Goal: Task Accomplishment & Management: Use online tool/utility

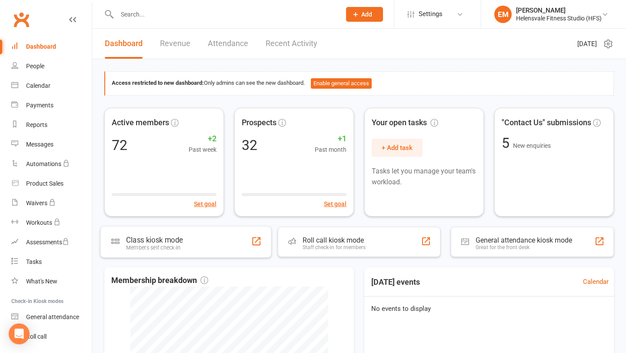
click at [137, 252] on div "Class kiosk mode Members self check-in" at bounding box center [185, 241] width 171 height 31
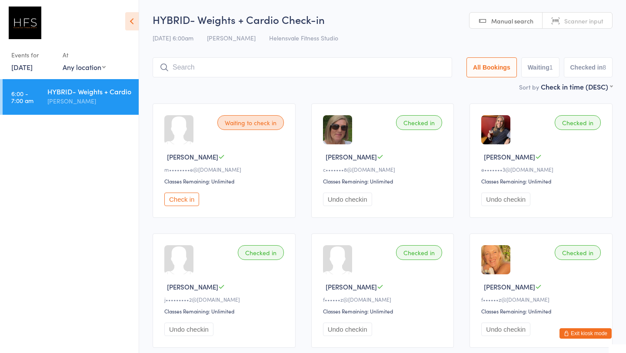
click at [570, 332] on button "Exit kiosk mode" at bounding box center [585, 333] width 52 height 10
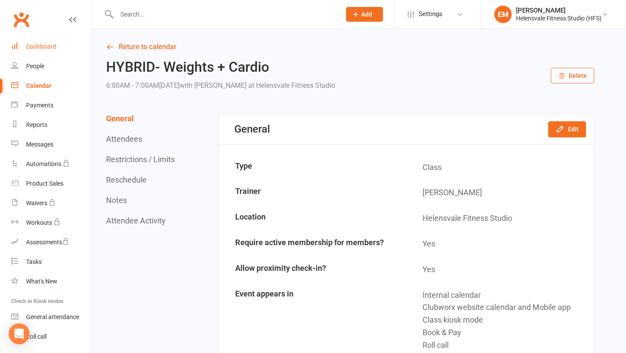
click at [35, 45] on div "Dashboard" at bounding box center [41, 46] width 30 height 7
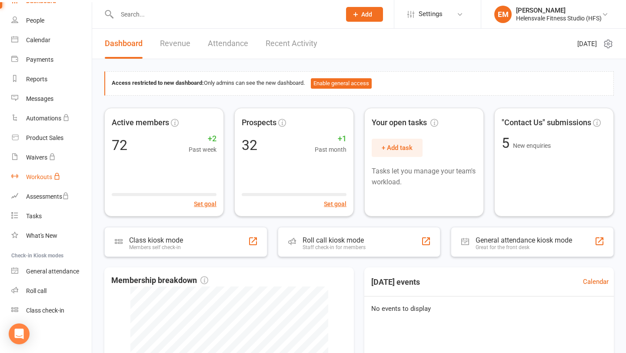
scroll to position [45, 0]
click at [450, 9] on link "Settings" at bounding box center [437, 14] width 60 height 20
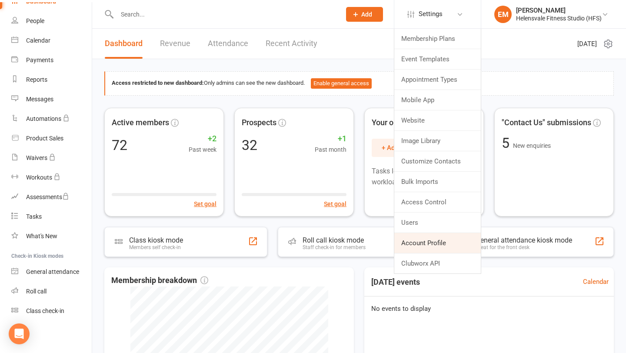
click at [437, 240] on link "Account Profile" at bounding box center [437, 243] width 86 height 20
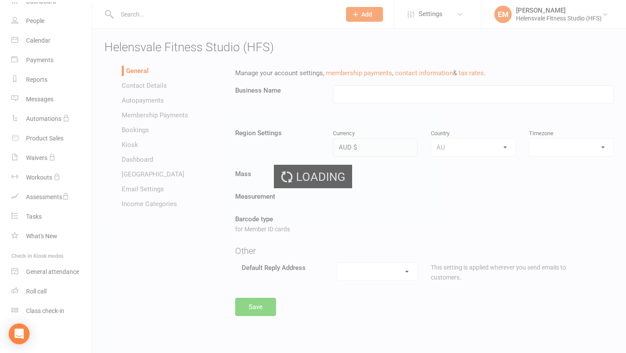
type input "Helensvale Fitness Studio (HFS)"
select select "Australia/Brisbane"
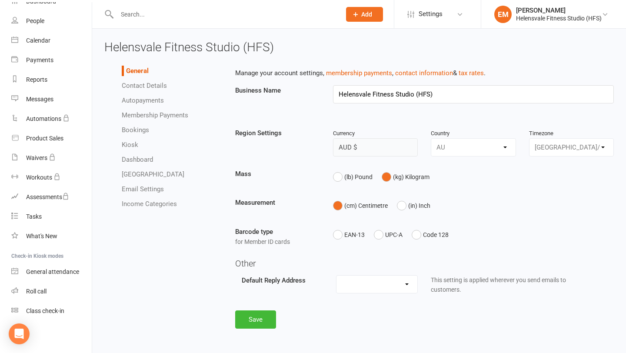
click at [149, 104] on li "Autopayments" at bounding box center [172, 100] width 100 height 10
click at [151, 101] on link "Autopayments" at bounding box center [143, 100] width 42 height 8
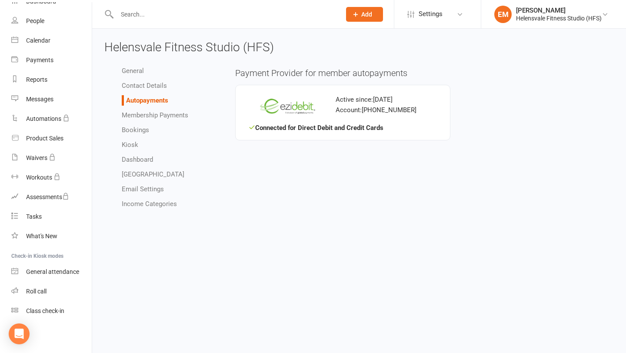
click at [126, 83] on link "Contact Details" at bounding box center [144, 86] width 45 height 8
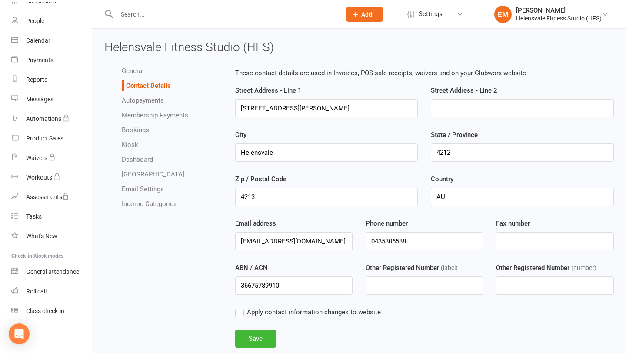
click at [130, 71] on link "General" at bounding box center [133, 71] width 22 height 8
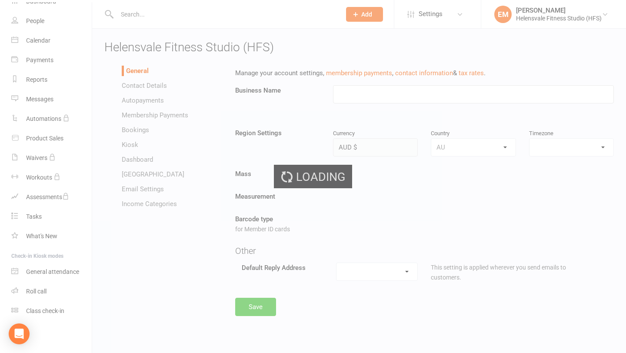
type input "Helensvale Fitness Studio (HFS)"
select select "Australia/Brisbane"
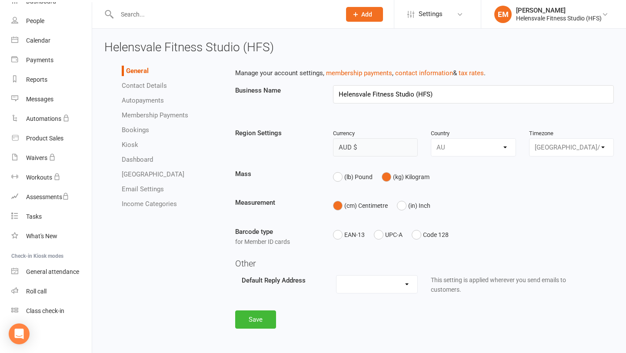
click at [140, 116] on link "Membership Payments" at bounding box center [155, 115] width 66 height 8
select select "expire_class_packs_on_booking_creation"
select select "allow_make_up_classes_for_expired_memberships_up_to_90d"
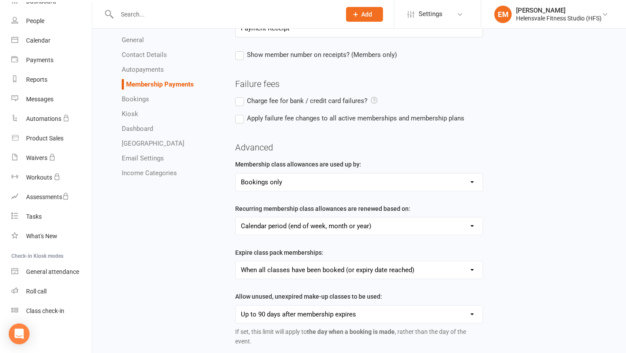
scroll to position [176, 0]
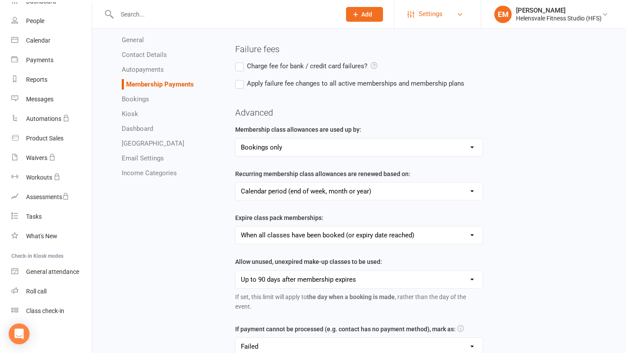
click at [441, 15] on link "Settings" at bounding box center [437, 14] width 60 height 20
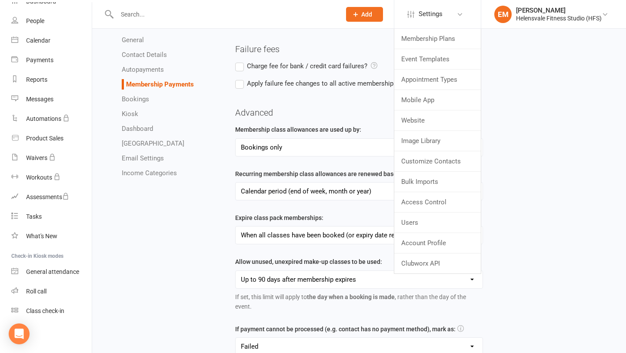
click at [517, 113] on h4 "Advanced" at bounding box center [424, 113] width 379 height 10
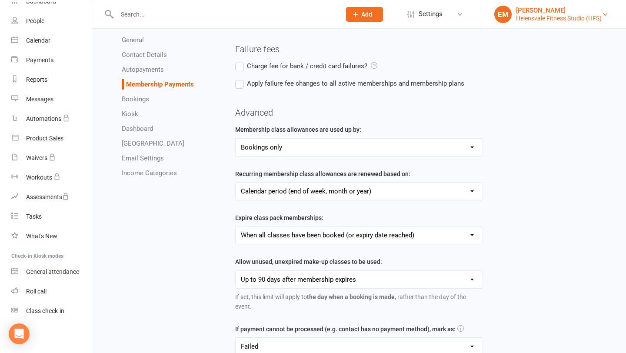
click at [541, 13] on div "[PERSON_NAME]" at bounding box center [559, 11] width 86 height 8
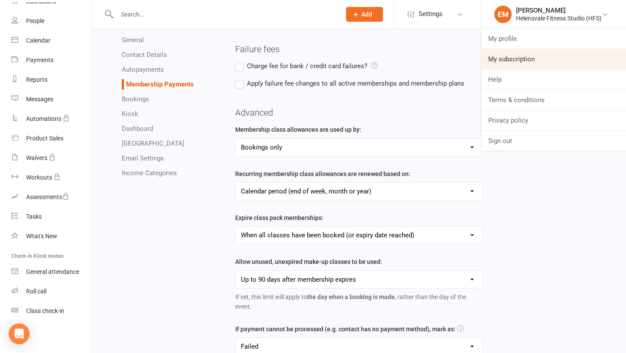
click at [528, 59] on link "My subscription" at bounding box center [553, 59] width 145 height 20
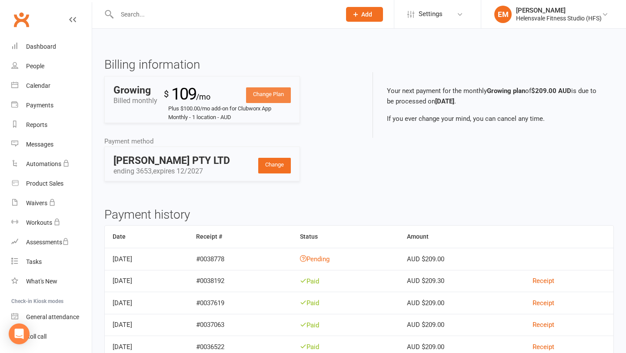
click at [262, 89] on link "Change Plan" at bounding box center [268, 95] width 45 height 16
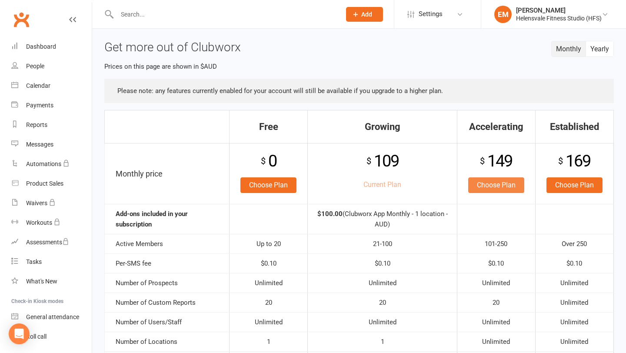
click at [491, 189] on link "Choose Plan" at bounding box center [496, 185] width 56 height 16
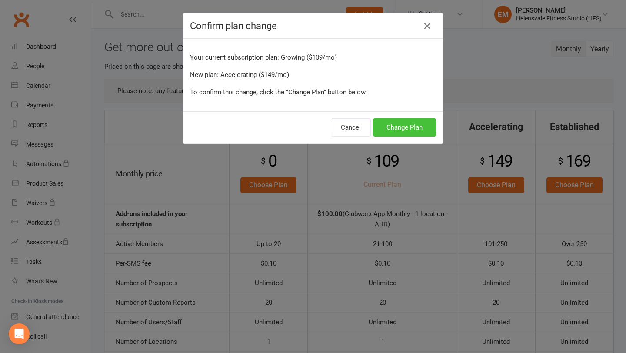
click at [404, 125] on button "Change Plan" at bounding box center [404, 127] width 63 height 18
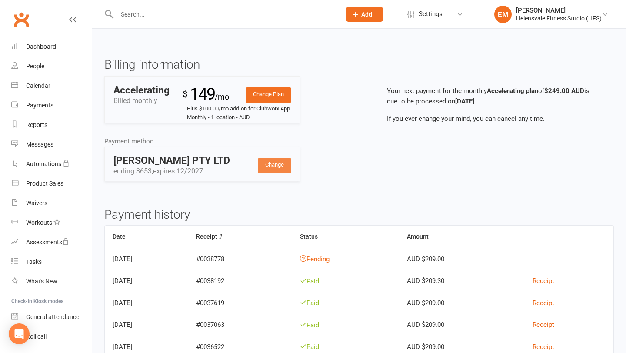
click at [281, 169] on link "Change" at bounding box center [274, 166] width 33 height 16
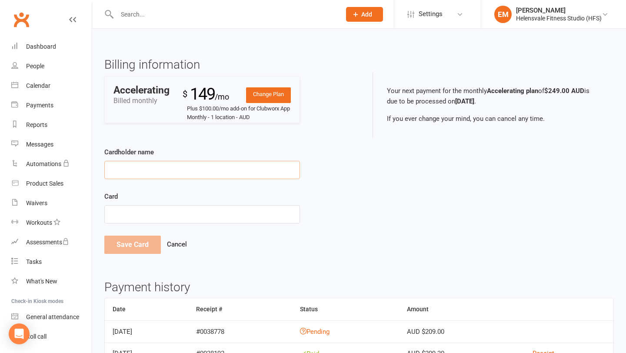
click at [239, 170] on input "Cardholder name" at bounding box center [202, 170] width 196 height 18
type input "E"
type input "E J Murray PTY LTD"
click at [133, 252] on button "Save Card" at bounding box center [132, 244] width 56 height 18
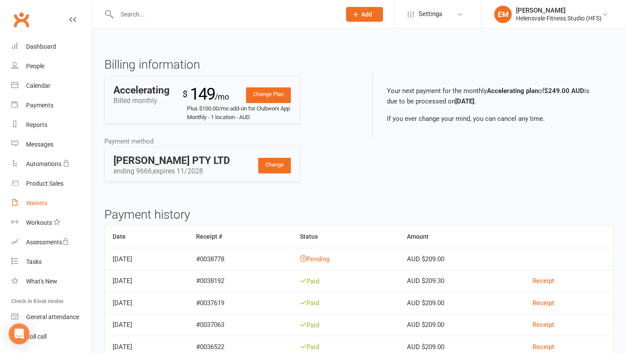
scroll to position [46, 0]
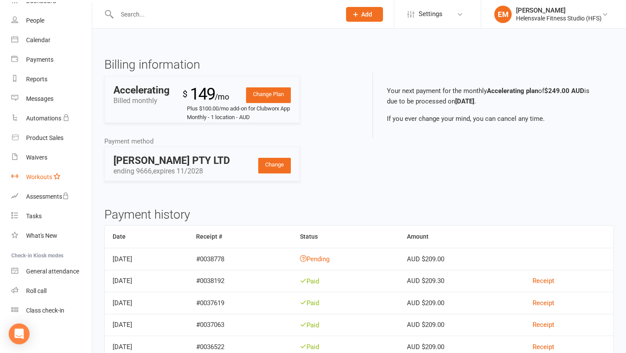
click at [45, 176] on div "Workouts" at bounding box center [39, 176] width 26 height 7
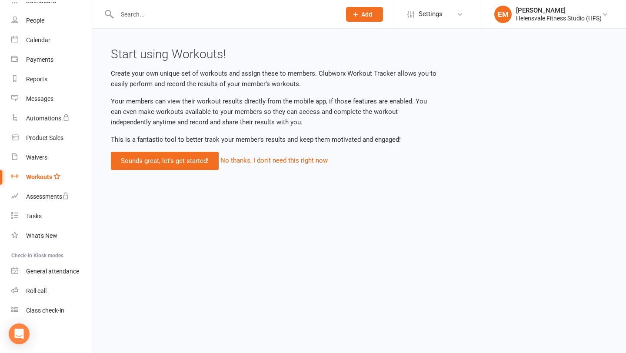
click at [155, 18] on input "text" at bounding box center [224, 14] width 220 height 12
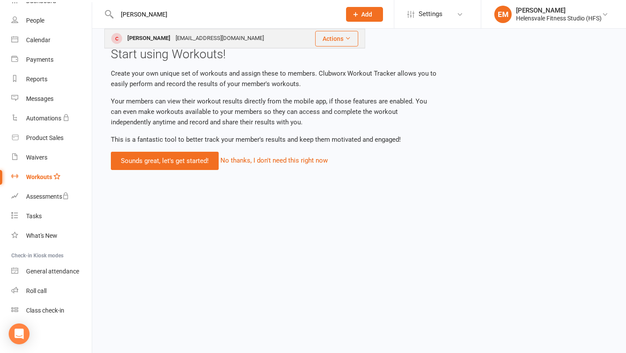
type input "ethan"
click at [157, 40] on div "[PERSON_NAME]" at bounding box center [149, 38] width 48 height 13
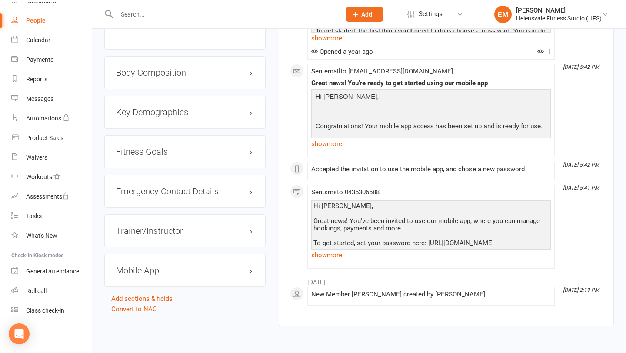
scroll to position [624, 0]
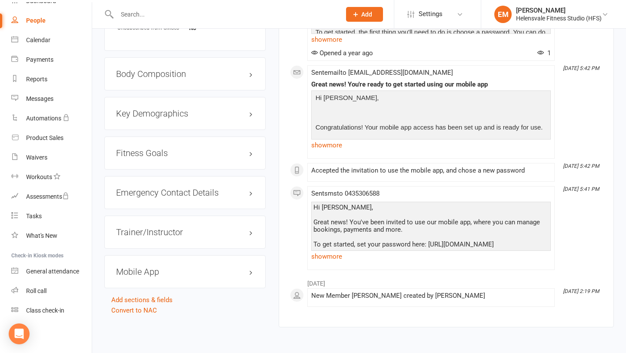
click at [194, 286] on div "Mobile App" at bounding box center [184, 271] width 161 height 33
click at [197, 276] on div "Mobile App" at bounding box center [184, 271] width 161 height 33
click at [204, 267] on h3 "Mobile App" at bounding box center [185, 272] width 138 height 10
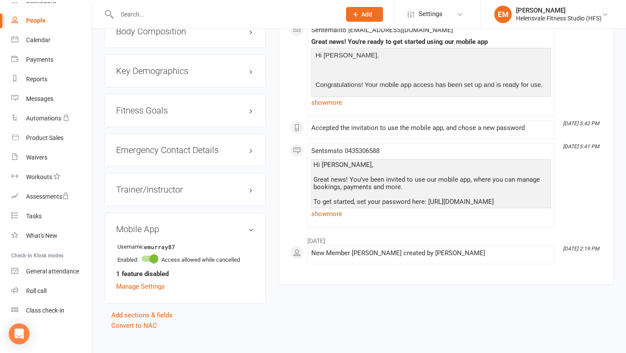
scroll to position [677, 0]
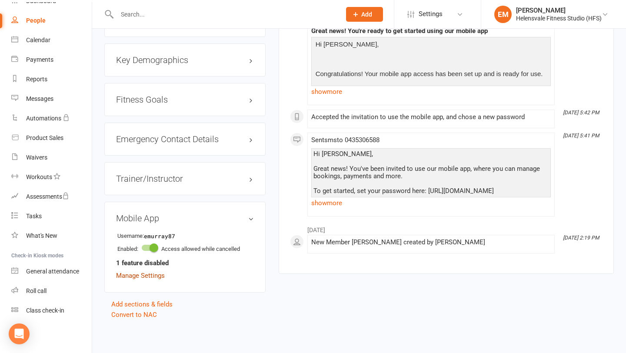
click at [143, 272] on link "Manage Settings" at bounding box center [140, 276] width 49 height 8
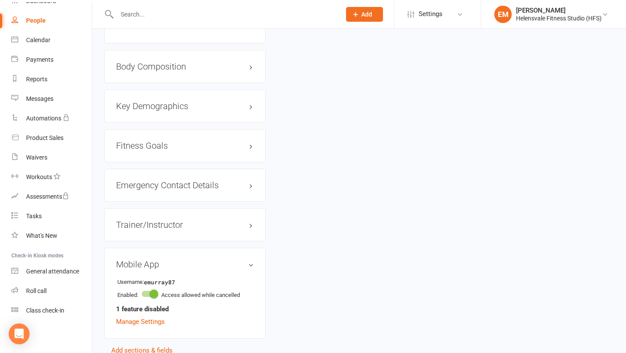
scroll to position [677, 0]
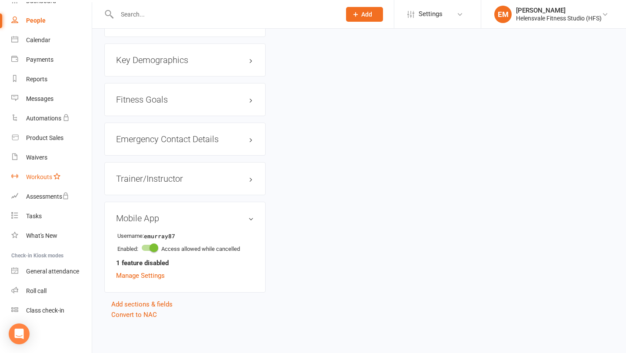
click at [48, 172] on link "Workouts" at bounding box center [51, 177] width 80 height 20
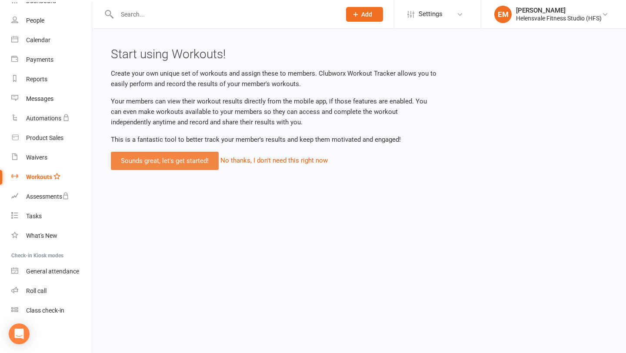
click at [162, 158] on link "Sounds great, let's get started!" at bounding box center [165, 161] width 108 height 18
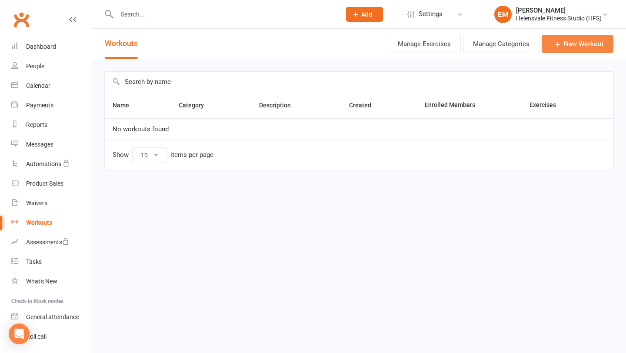
click at [572, 46] on link "New Workout" at bounding box center [577, 44] width 72 height 18
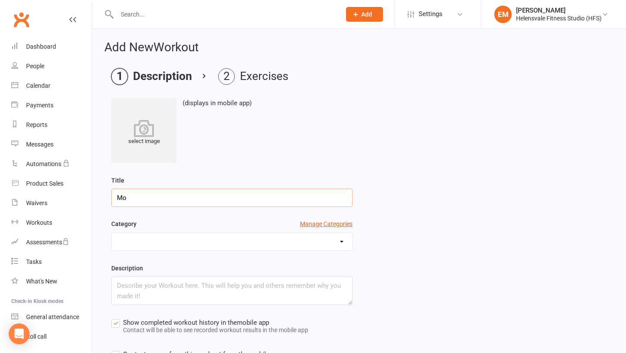
type input "M"
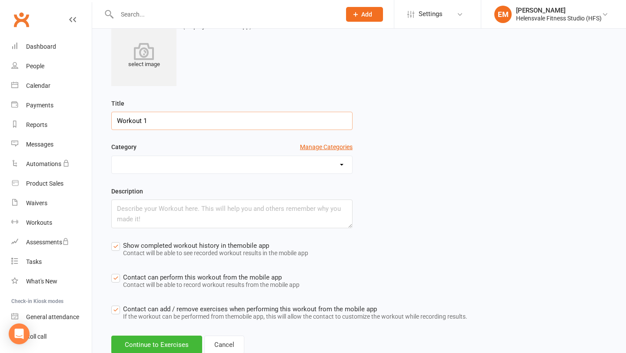
scroll to position [105, 0]
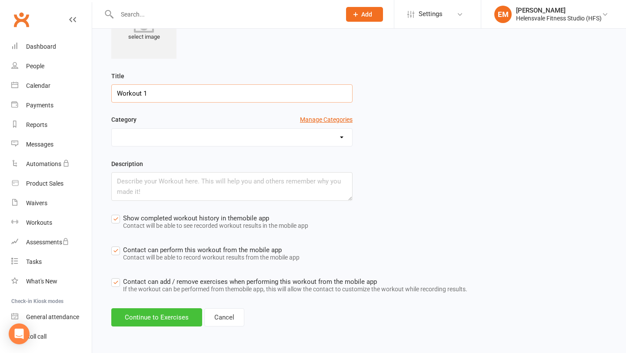
type input "Workout 1"
click at [156, 316] on button "Continue to Exercises" at bounding box center [156, 317] width 91 height 18
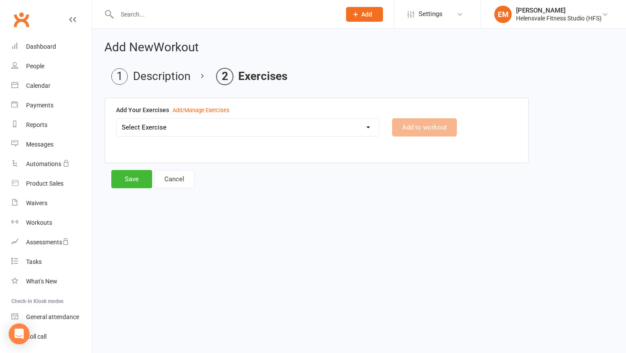
click at [224, 116] on div "Add Your Exercises Add/Manage Exercises Select Exercise Add to workout" at bounding box center [316, 127] width 423 height 58
click at [220, 132] on select "Select Exercise" at bounding box center [247, 127] width 262 height 17
click at [253, 163] on div "Add Your Exercises Add/Manage Exercises Select Exercise Add to workout" at bounding box center [359, 134] width 508 height 73
click at [419, 130] on div "Add to workout" at bounding box center [454, 127] width 138 height 18
click at [171, 171] on link "Cancel" at bounding box center [174, 179] width 40 height 18
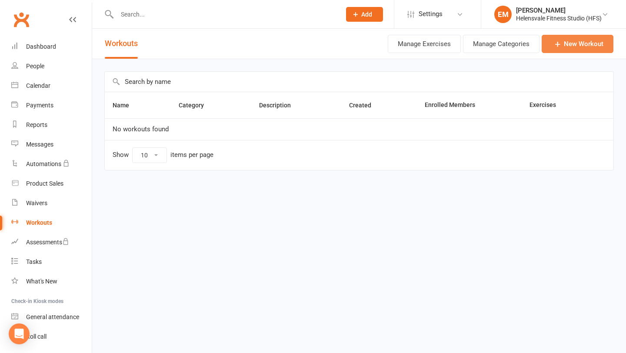
click at [607, 38] on link "New Workout" at bounding box center [577, 44] width 72 height 18
click at [432, 47] on button "Manage Exercises" at bounding box center [424, 44] width 73 height 18
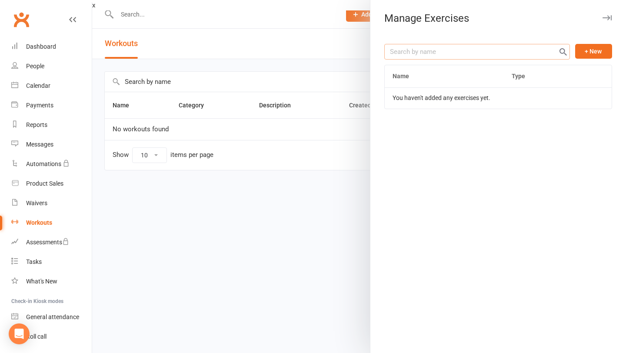
click at [432, 47] on input "text" at bounding box center [477, 52] width 186 height 16
click at [605, 42] on div "+ New Name Type You haven't added any exercises yet." at bounding box center [497, 195] width 255 height 316
click at [603, 51] on button "+ New" at bounding box center [593, 51] width 37 height 15
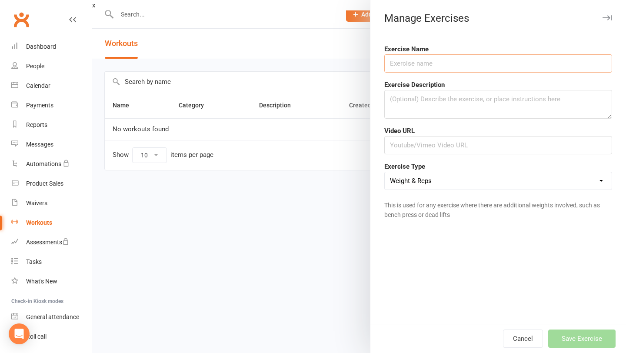
click at [469, 61] on input "text" at bounding box center [498, 63] width 228 height 18
type input "[PERSON_NAME] Machine Squat"
click at [451, 109] on textarea at bounding box center [498, 104] width 228 height 29
click at [442, 186] on select "Weight & Reps Time / Distance Weights, Reps, Time & Distance Just Reps Display …" at bounding box center [498, 180] width 227 height 17
click at [226, 335] on div at bounding box center [359, 176] width 534 height 353
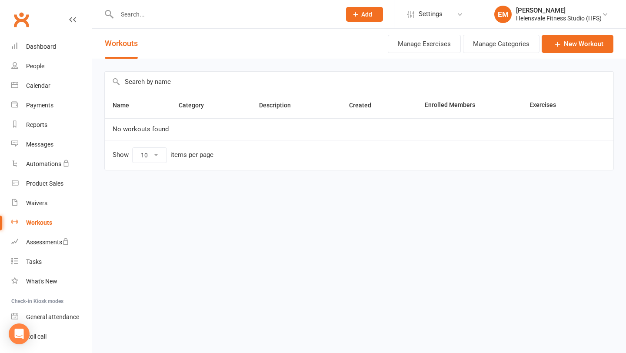
click at [238, 207] on html "Prospect Member Non-attending contact Class / event Appointment Task Membership…" at bounding box center [313, 103] width 626 height 207
click at [586, 41] on link "New Workout" at bounding box center [577, 44] width 72 height 18
click at [434, 41] on button "Manage Exercises" at bounding box center [424, 44] width 73 height 18
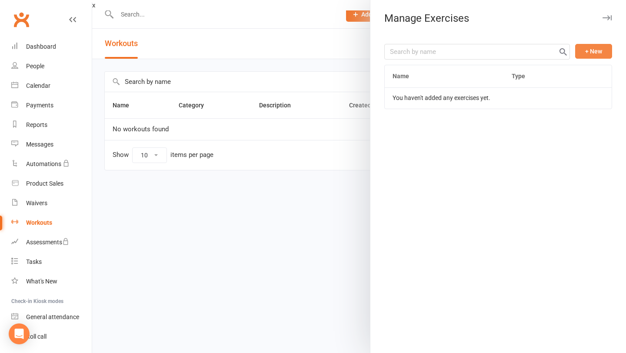
click at [601, 53] on button "+ New" at bounding box center [593, 51] width 37 height 15
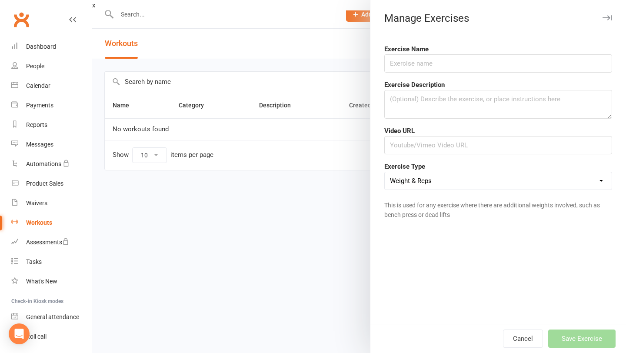
click at [410, 75] on form "Exercise Name Exercise Description Video URL Exercise Type Weight & Reps Time /…" at bounding box center [498, 133] width 228 height 179
click at [416, 67] on input "text" at bounding box center [498, 63] width 228 height 18
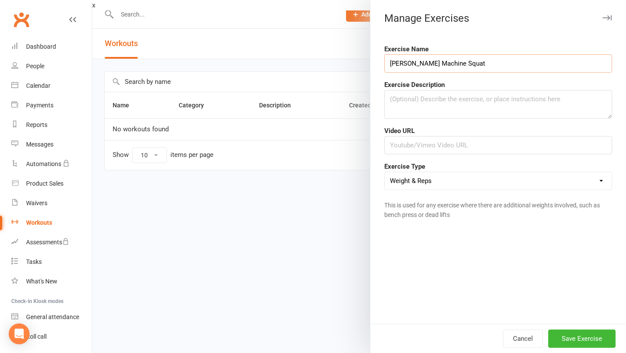
type input "[PERSON_NAME] Machine Squat"
click at [449, 182] on select "Weight & Reps Time / Distance Weights, Reps, Time & Distance Just Reps Display …" at bounding box center [498, 180] width 227 height 17
click at [581, 345] on button "Save Exercise" at bounding box center [581, 338] width 67 height 18
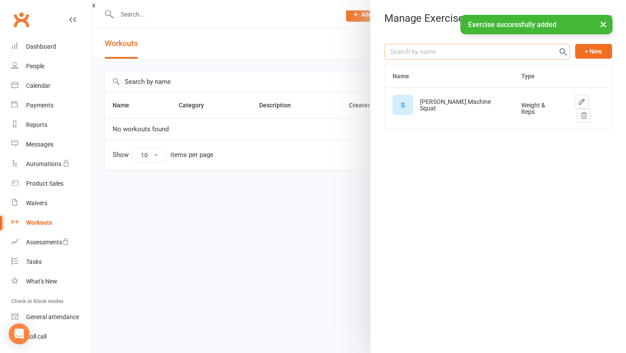
click at [420, 59] on input "text" at bounding box center [477, 52] width 186 height 16
type input "Cable Bicep Curl"
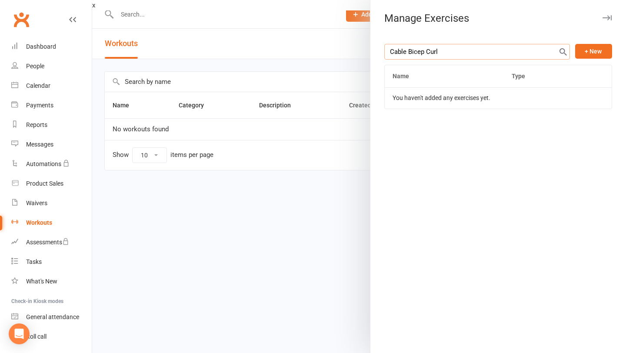
click at [472, 45] on input "Cable Bicep Curl" at bounding box center [477, 52] width 186 height 16
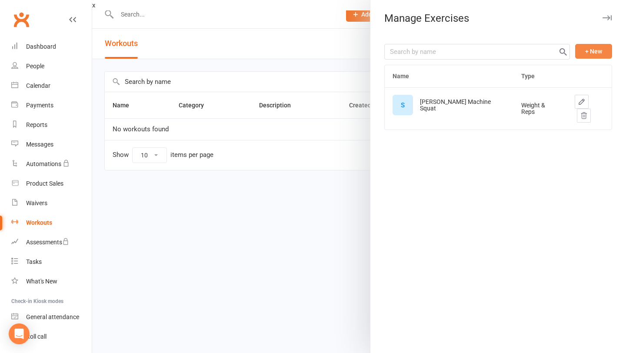
click at [599, 48] on button "+ New" at bounding box center [593, 51] width 37 height 15
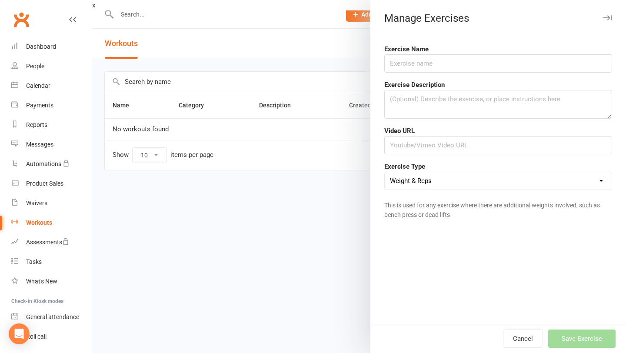
click at [426, 74] on form "Exercise Name Exercise Description Video URL Exercise Type Weight & Reps Time /…" at bounding box center [498, 133] width 228 height 179
click at [430, 63] on input "text" at bounding box center [498, 63] width 228 height 18
paste input "Cable Bicep Curl"
type input "Cable Bicep Curl"
click at [580, 339] on button "Save Exercise" at bounding box center [581, 338] width 67 height 18
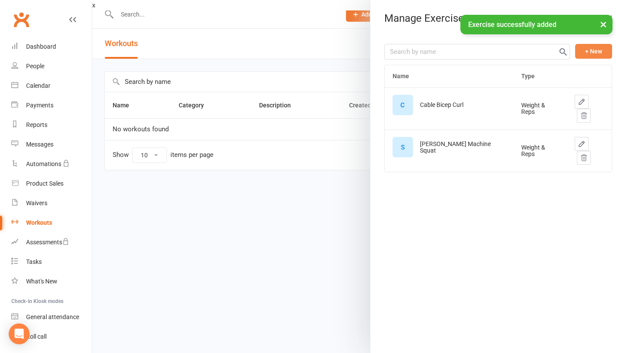
click at [591, 53] on button "+ New" at bounding box center [593, 51] width 37 height 15
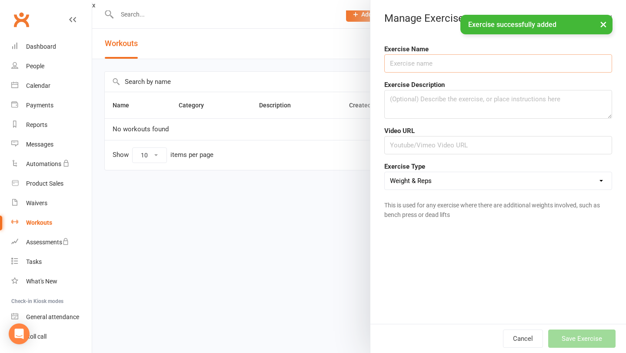
click at [507, 59] on input "text" at bounding box center [498, 63] width 228 height 18
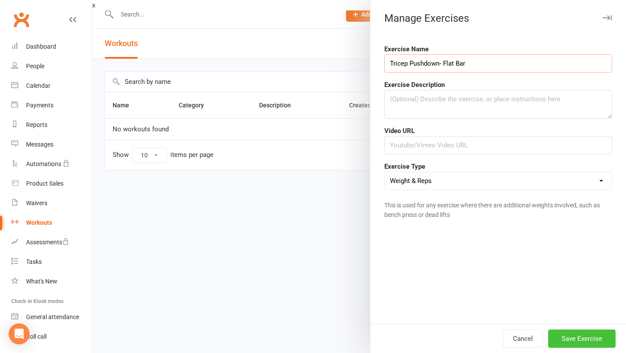
type input "Tricep Pushdown- Flat Bar"
click at [575, 344] on button "Save Exercise" at bounding box center [581, 338] width 67 height 18
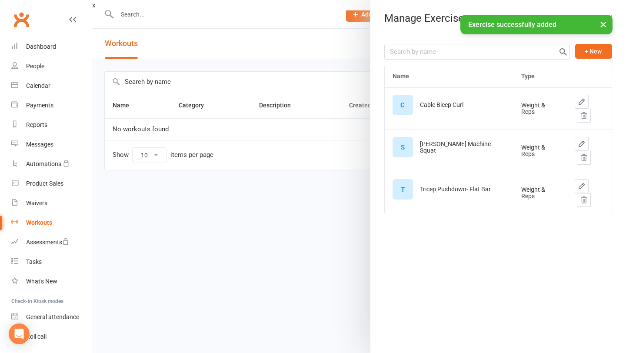
click at [480, 250] on div "+ New Name Type C Cable Bicep Curl Weight & Reps S [PERSON_NAME] Machine Squat …" at bounding box center [497, 195] width 255 height 316
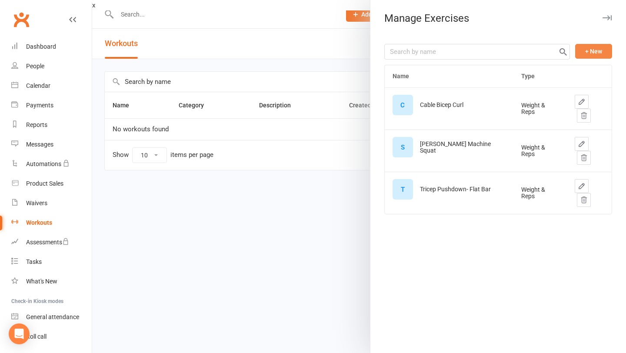
click at [591, 54] on button "+ New" at bounding box center [593, 51] width 37 height 15
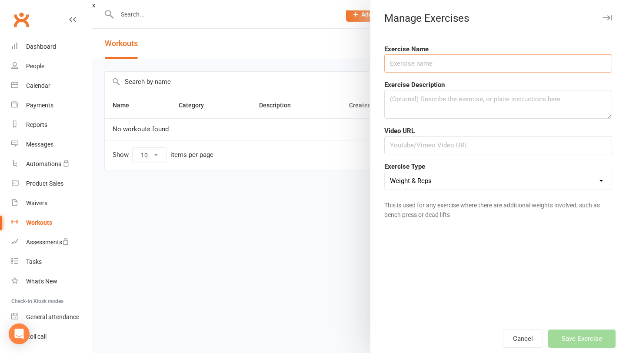
click at [485, 64] on input "text" at bounding box center [498, 63] width 228 height 18
type input "DB Side Raise"
click at [572, 339] on button "Save Exercise" at bounding box center [581, 338] width 67 height 18
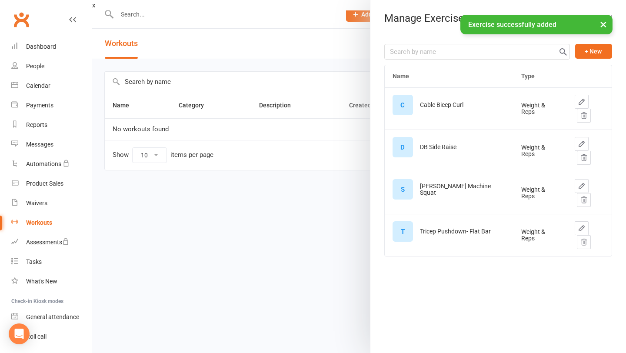
click at [595, 59] on div "+ New" at bounding box center [498, 52] width 228 height 16
click at [597, 55] on button "+ New" at bounding box center [593, 51] width 37 height 15
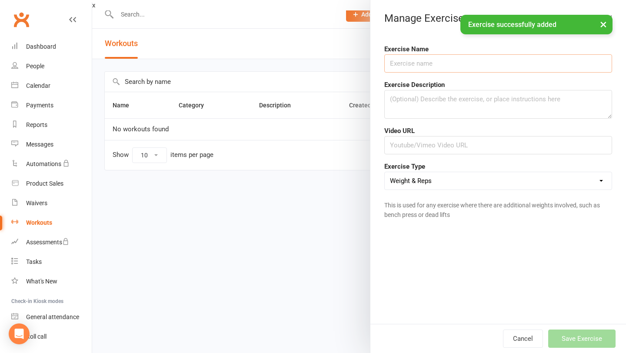
click at [434, 64] on input "text" at bounding box center [498, 63] width 228 height 18
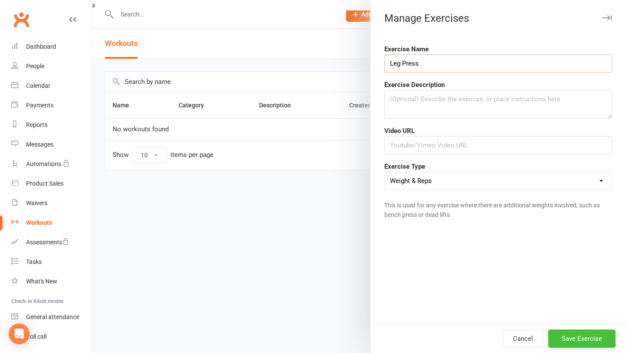
type input "Leg Press"
click at [574, 342] on button "Save Exercise" at bounding box center [581, 338] width 67 height 18
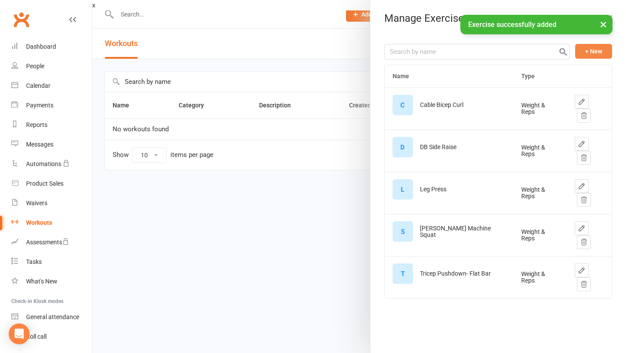
click at [599, 56] on button "+ New" at bounding box center [593, 51] width 37 height 15
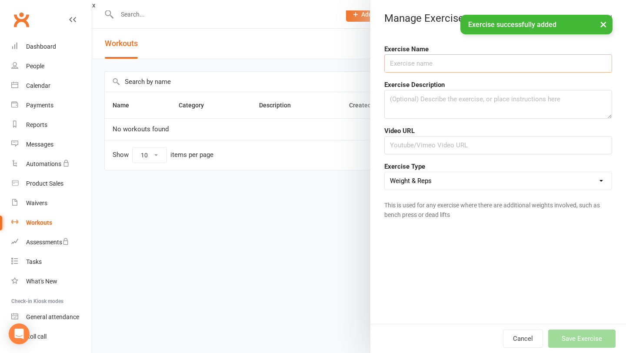
click at [487, 69] on input "text" at bounding box center [498, 63] width 228 height 18
type input "L"
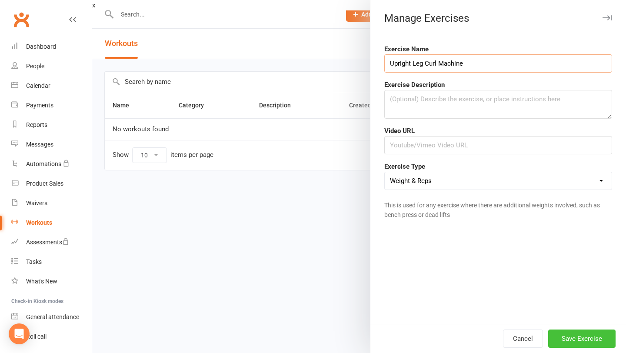
type input "Upright Leg Curl Machine"
click at [570, 332] on button "Save Exercise" at bounding box center [581, 338] width 67 height 18
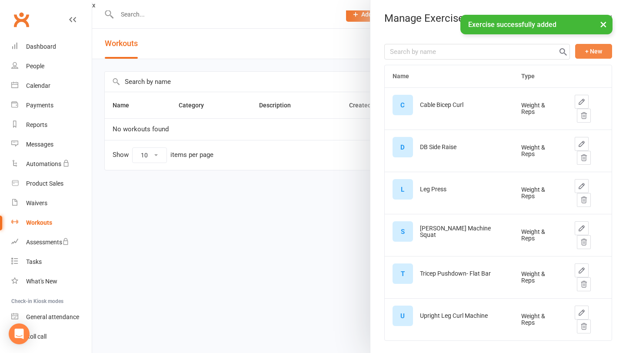
click at [602, 54] on button "+ New" at bounding box center [593, 51] width 37 height 15
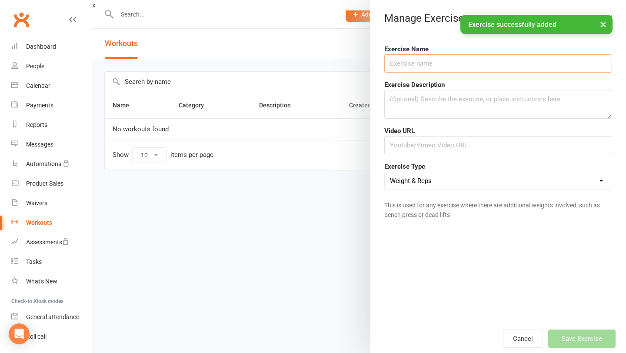
click at [486, 63] on input "text" at bounding box center [498, 63] width 228 height 18
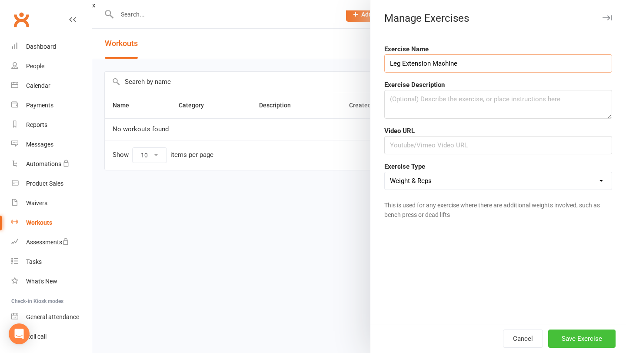
type input "Leg Extension Machine"
click at [578, 332] on button "Save Exercise" at bounding box center [581, 338] width 67 height 18
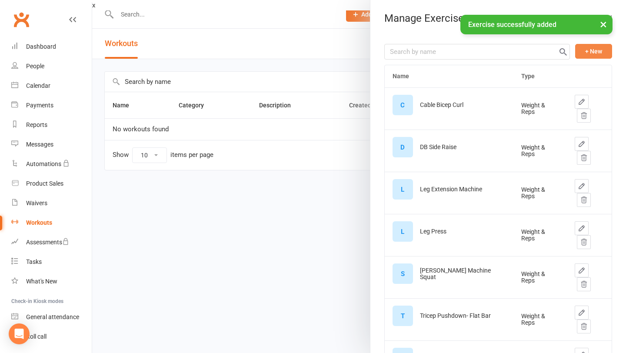
click at [593, 53] on button "+ New" at bounding box center [593, 51] width 37 height 15
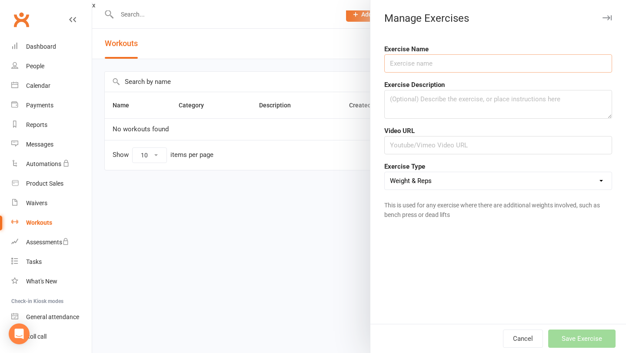
click at [476, 63] on input "text" at bounding box center [498, 63] width 228 height 18
type input "Seated Row- Close Grip"
click at [586, 343] on button "Save Exercise" at bounding box center [581, 338] width 67 height 18
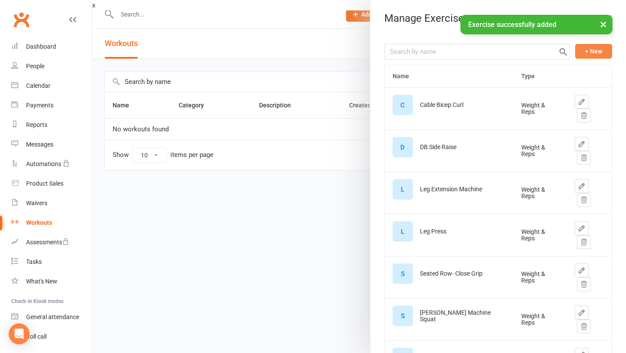
click at [586, 52] on button "+ New" at bounding box center [593, 51] width 37 height 15
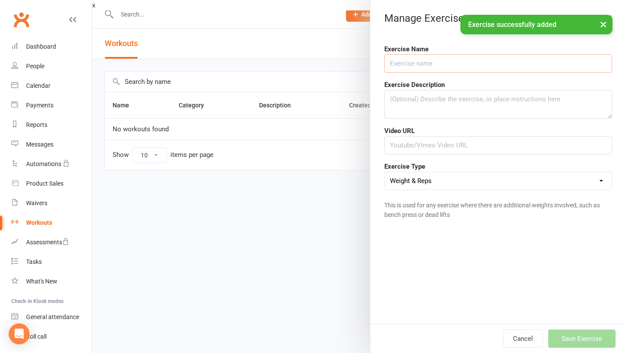
click at [522, 70] on input "text" at bounding box center [498, 63] width 228 height 18
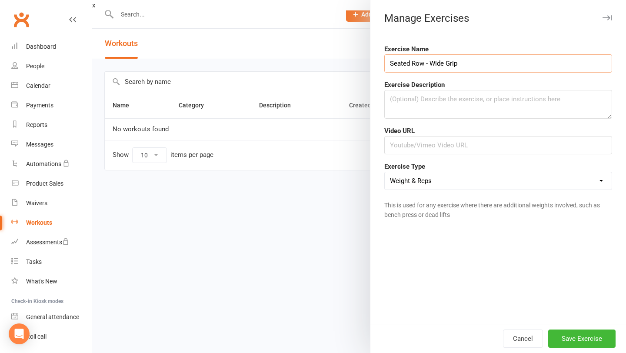
type input "Seated Row - Wide Grip"
click at [593, 349] on div "Cancel Save Exercise" at bounding box center [497, 338] width 255 height 29
click at [592, 347] on button "Save Exercise" at bounding box center [581, 338] width 67 height 18
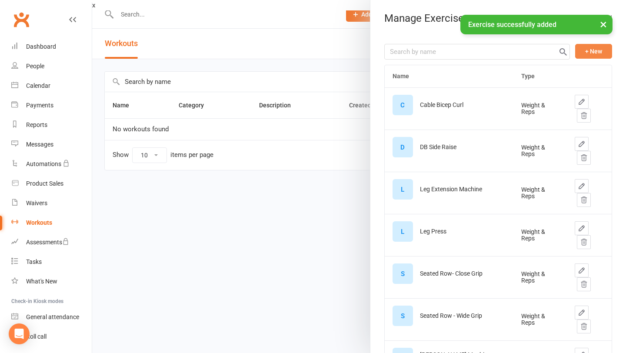
click at [590, 50] on button "+ New" at bounding box center [593, 51] width 37 height 15
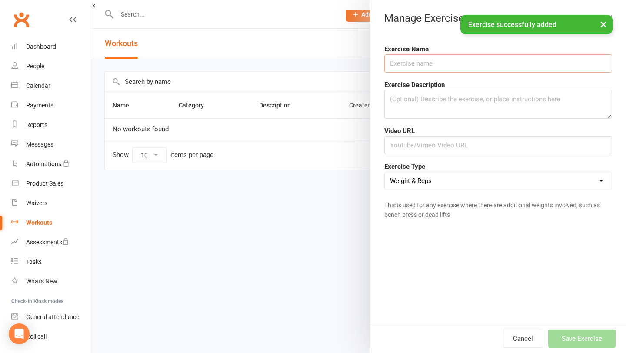
click at [482, 70] on input "text" at bounding box center [498, 63] width 228 height 18
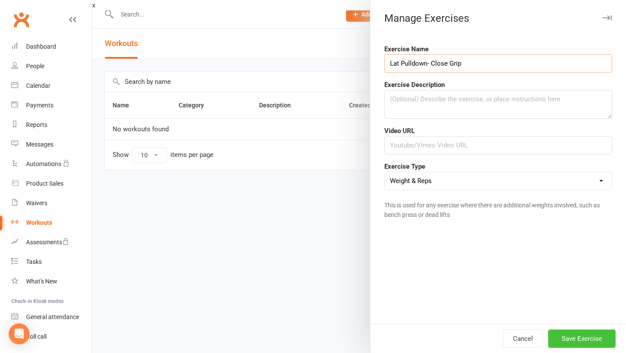
type input "Lat Pulldown- Close Grip"
click at [590, 332] on button "Save Exercise" at bounding box center [581, 338] width 67 height 18
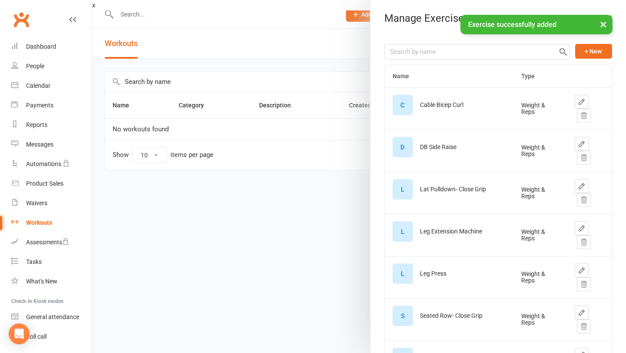
click at [610, 60] on div "+ New Name Type C Cable Bicep Curl Weight & Reps D DB Side Raise Weight & Reps …" at bounding box center [498, 282] width 228 height 477
click at [610, 59] on div "+ New" at bounding box center [498, 52] width 228 height 16
click at [608, 58] on button "+ New" at bounding box center [593, 51] width 37 height 15
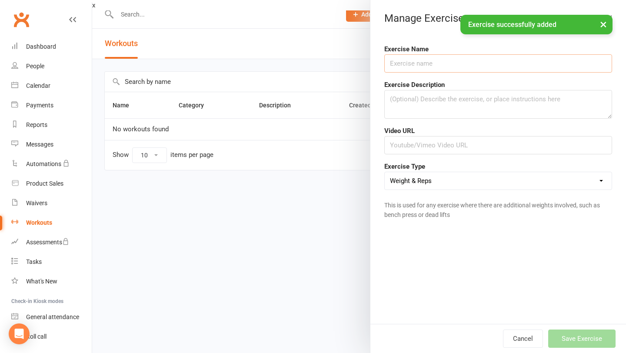
click at [452, 70] on input "text" at bounding box center [498, 63] width 228 height 18
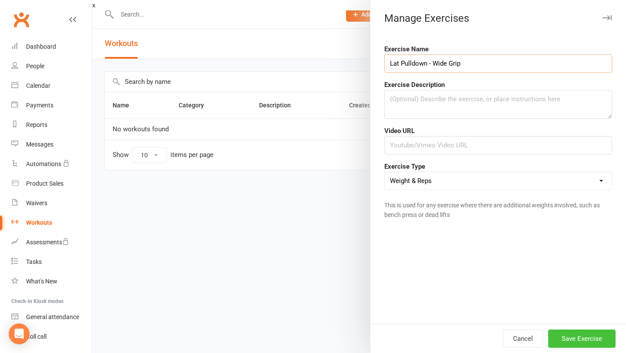
type input "Lat Pulldown - Wide Grip"
click at [579, 343] on button "Save Exercise" at bounding box center [581, 338] width 67 height 18
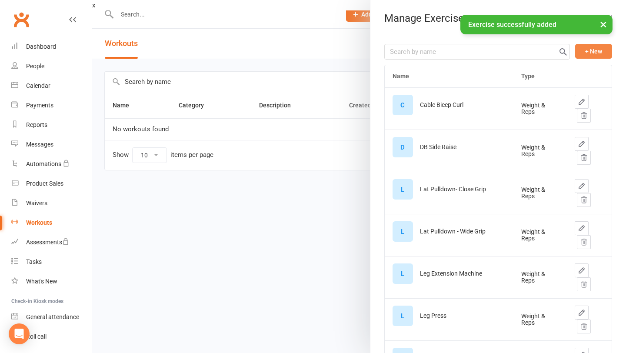
click at [594, 50] on button "+ New" at bounding box center [593, 51] width 37 height 15
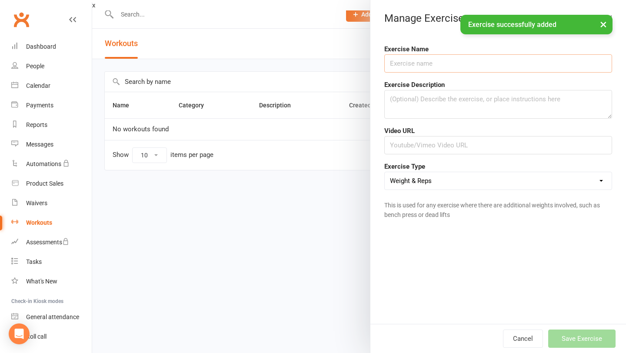
click at [479, 65] on input "text" at bounding box center [498, 63] width 228 height 18
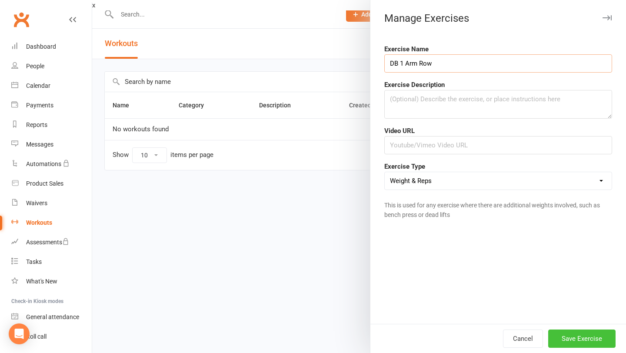
type input "DB 1 Arm Row"
click at [589, 335] on button "Save Exercise" at bounding box center [581, 338] width 67 height 18
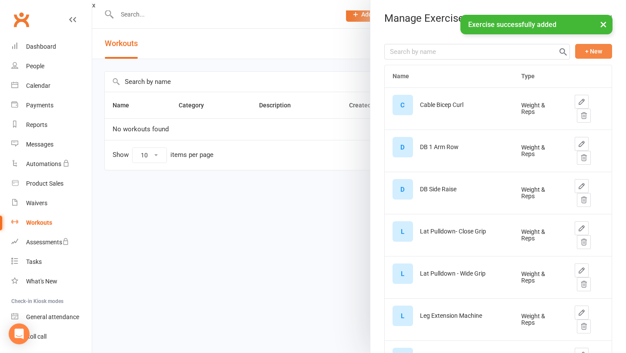
click at [577, 53] on button "+ New" at bounding box center [593, 51] width 37 height 15
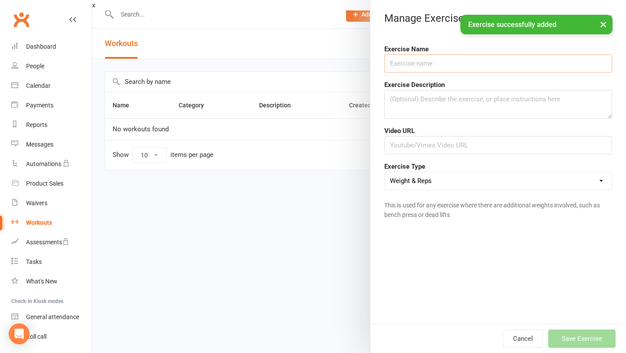
click at [493, 56] on input "text" at bounding box center [498, 63] width 228 height 18
click at [492, 61] on input "text" at bounding box center [498, 63] width 228 height 18
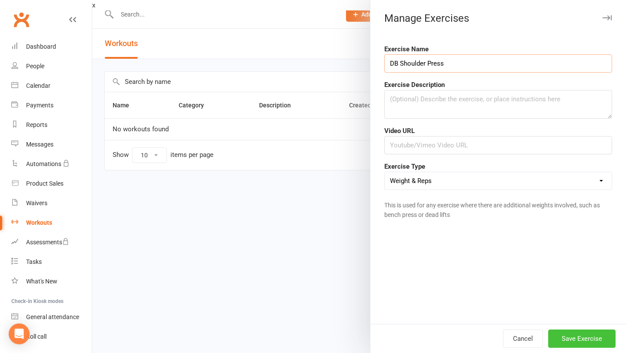
type input "DB Shoulder Press"
click at [569, 342] on button "Save Exercise" at bounding box center [581, 338] width 67 height 18
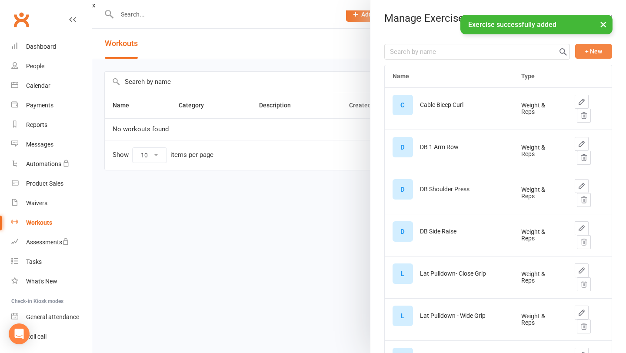
click at [591, 53] on button "+ New" at bounding box center [593, 51] width 37 height 15
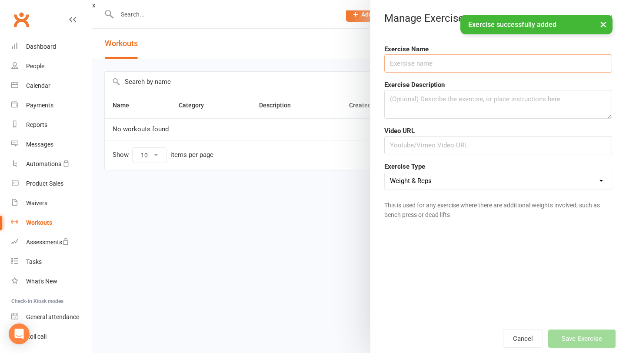
click at [423, 61] on input "text" at bounding box center [498, 63] width 228 height 18
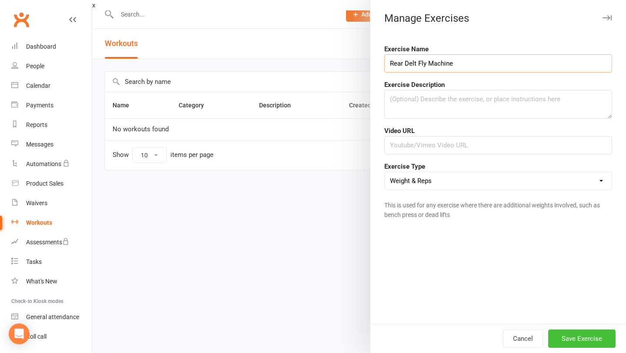
type input "Rear Delt Fly Machine"
click at [577, 342] on button "Save Exercise" at bounding box center [581, 338] width 67 height 18
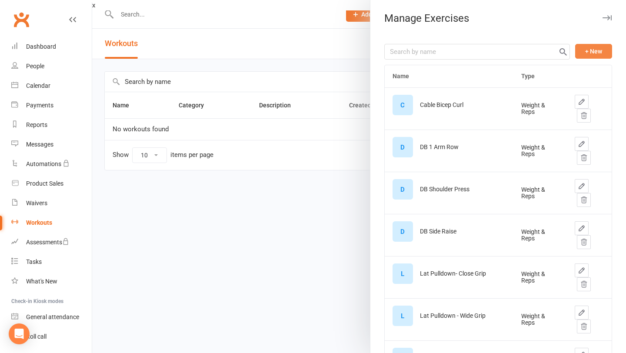
click at [593, 53] on button "+ New" at bounding box center [593, 51] width 37 height 15
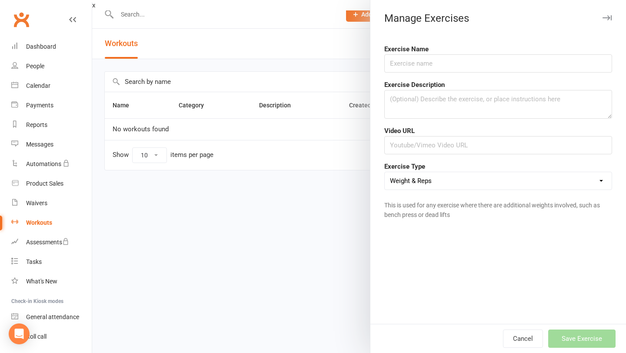
click at [557, 78] on form "Exercise Name Exercise Description Video URL Exercise Type Weight & Reps Time /…" at bounding box center [498, 133] width 228 height 179
click at [557, 69] on input "text" at bounding box center [498, 63] width 228 height 18
type input "Pec Fly Machine"
click at [570, 334] on button "Save Exercise" at bounding box center [581, 338] width 67 height 18
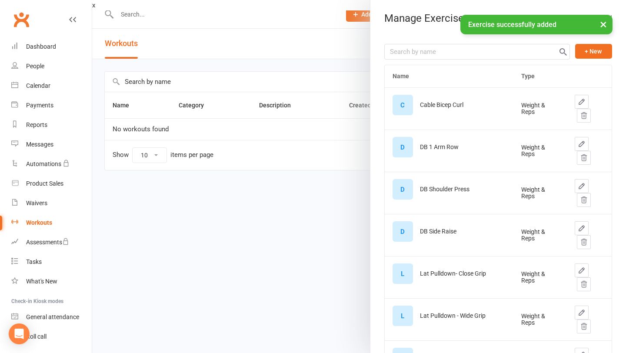
click at [592, 49] on button "+ New" at bounding box center [593, 51] width 37 height 15
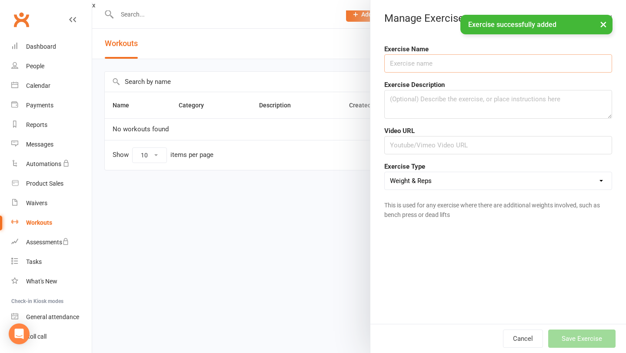
click at [470, 61] on input "text" at bounding box center [498, 63] width 228 height 18
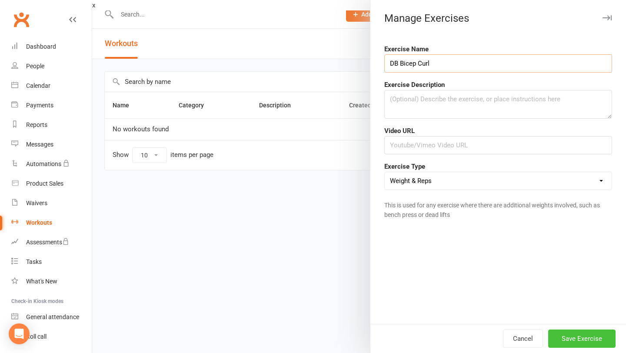
type input "DB Bicep Curl"
click at [607, 341] on button "Save Exercise" at bounding box center [581, 338] width 67 height 18
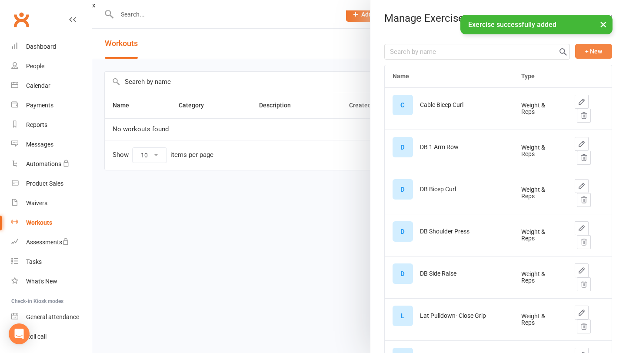
click at [593, 53] on button "+ New" at bounding box center [593, 51] width 37 height 15
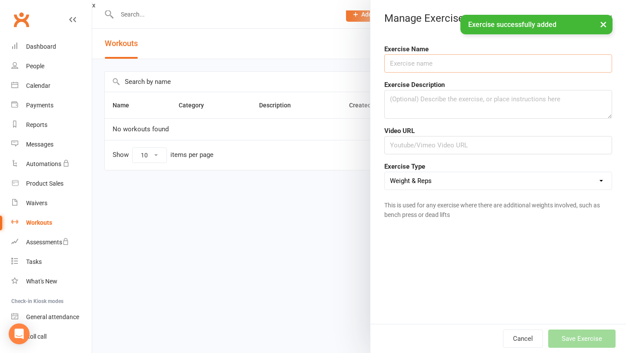
click at [459, 61] on input "text" at bounding box center [498, 63] width 228 height 18
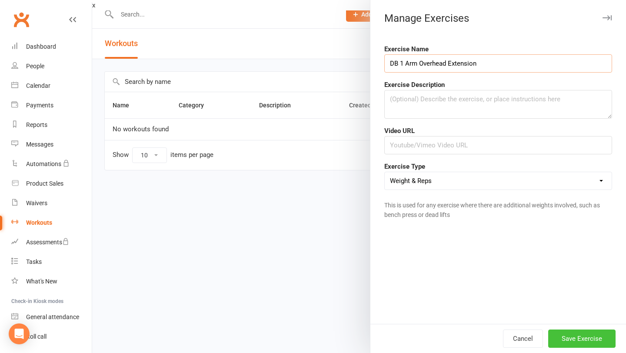
type input "DB 1 Arm Overhead Extension"
click at [583, 342] on button "Save Exercise" at bounding box center [581, 338] width 67 height 18
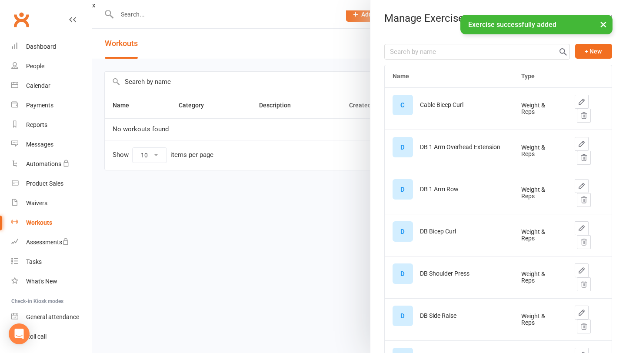
click at [602, 59] on div "+ New" at bounding box center [498, 52] width 228 height 16
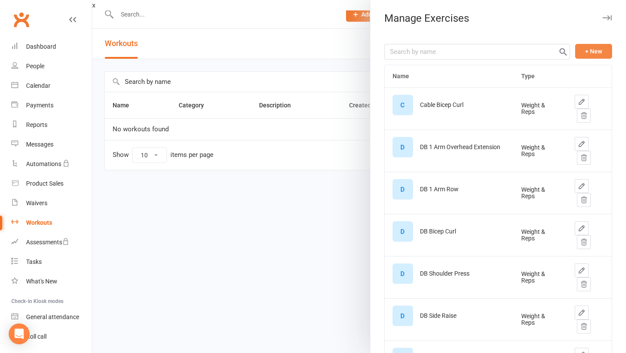
click at [600, 55] on button "+ New" at bounding box center [593, 51] width 37 height 15
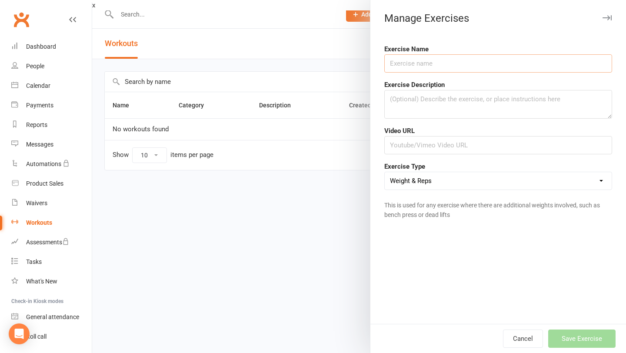
click at [501, 68] on input "text" at bounding box center [498, 63] width 228 height 18
type input "DB Chest Press"
click at [575, 351] on div "Cancel Save Exercise" at bounding box center [497, 338] width 255 height 29
click at [577, 346] on button "Save Exercise" at bounding box center [581, 338] width 67 height 18
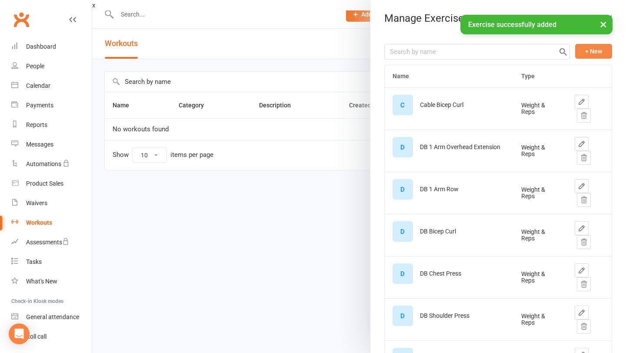
click at [594, 51] on button "+ New" at bounding box center [593, 51] width 37 height 15
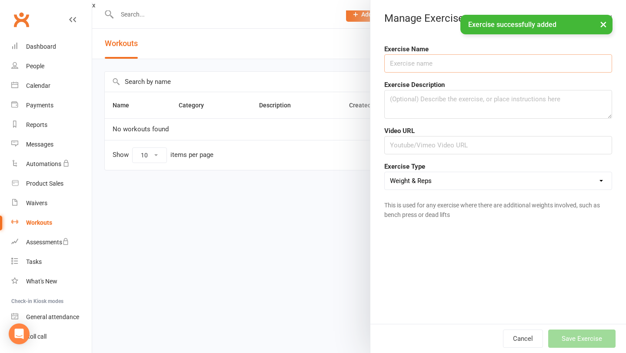
click at [474, 56] on input "text" at bounding box center [498, 63] width 228 height 18
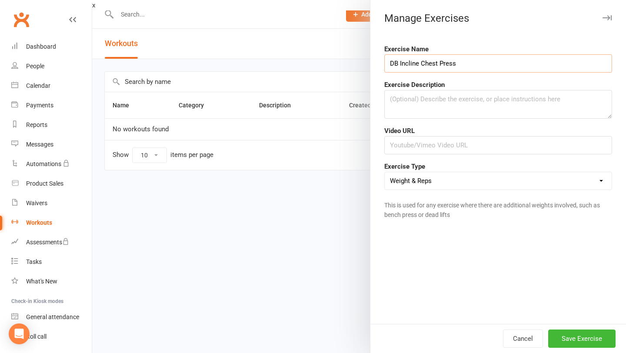
type input "DB Incline Chest Press"
click at [574, 324] on div "Cancel Save Exercise" at bounding box center [497, 338] width 255 height 29
click at [574, 337] on button "Save Exercise" at bounding box center [581, 338] width 67 height 18
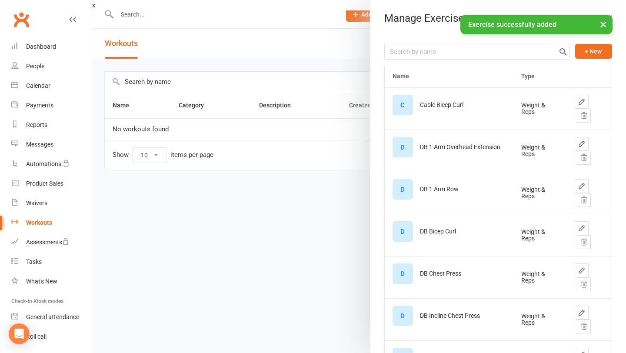
click at [574, 51] on div "+ New" at bounding box center [498, 52] width 228 height 16
click at [576, 51] on button "+ New" at bounding box center [593, 51] width 37 height 15
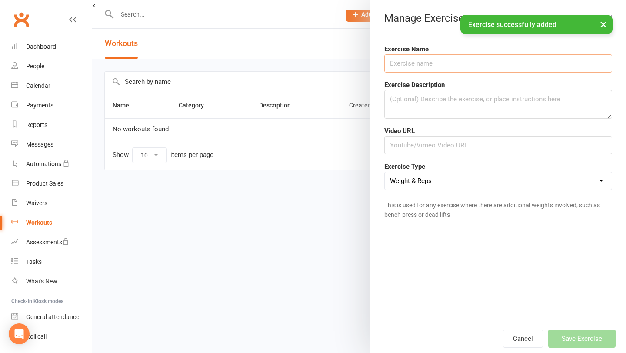
click at [453, 63] on input "text" at bounding box center [498, 63] width 228 height 18
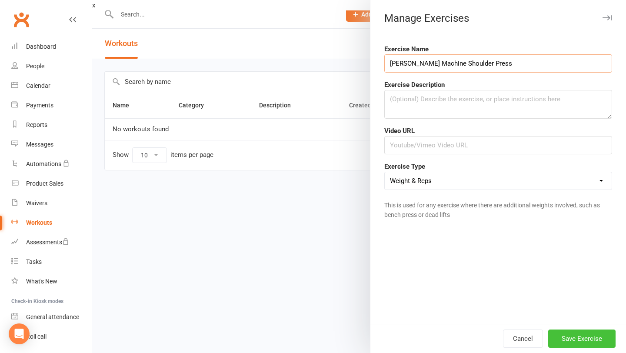
type input "[PERSON_NAME] Machine Shoulder Press"
click at [570, 339] on button "Save Exercise" at bounding box center [581, 338] width 67 height 18
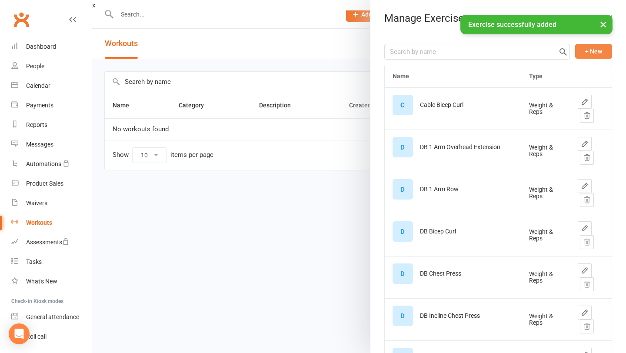
click at [590, 45] on button "+ New" at bounding box center [593, 51] width 37 height 15
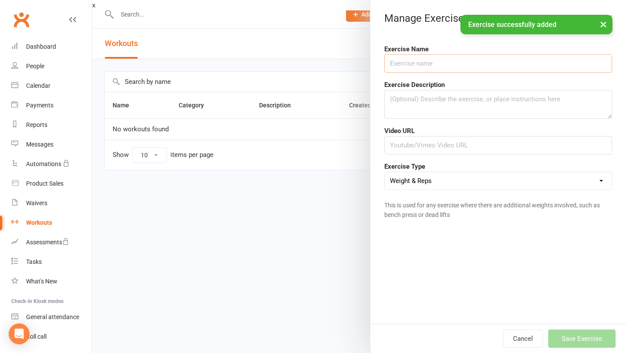
click at [503, 61] on input "text" at bounding box center [498, 63] width 228 height 18
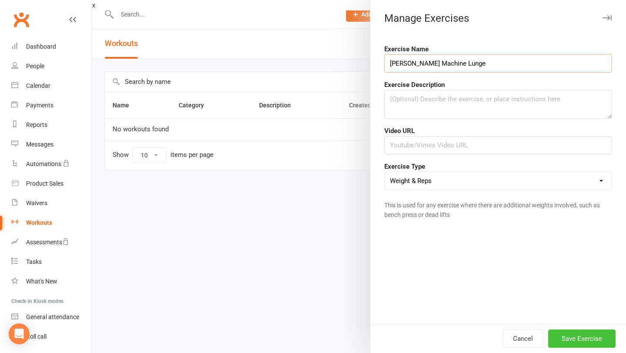
type input "[PERSON_NAME] Machine Lunge"
click at [589, 342] on button "Save Exercise" at bounding box center [581, 338] width 67 height 18
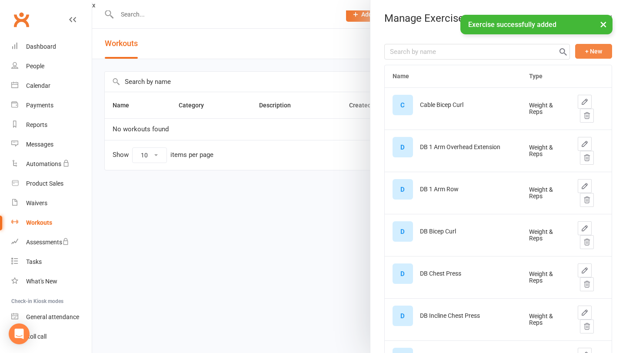
click at [603, 53] on button "+ New" at bounding box center [593, 51] width 37 height 15
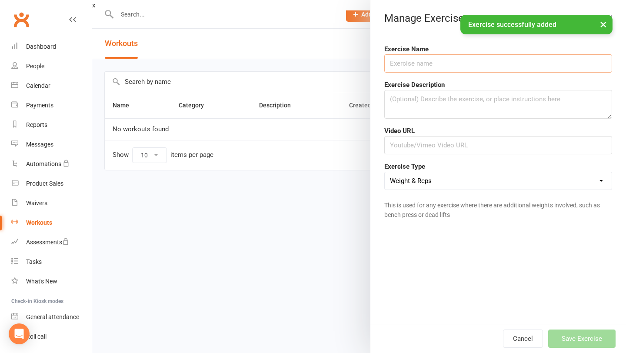
click at [575, 60] on input "text" at bounding box center [498, 63] width 228 height 18
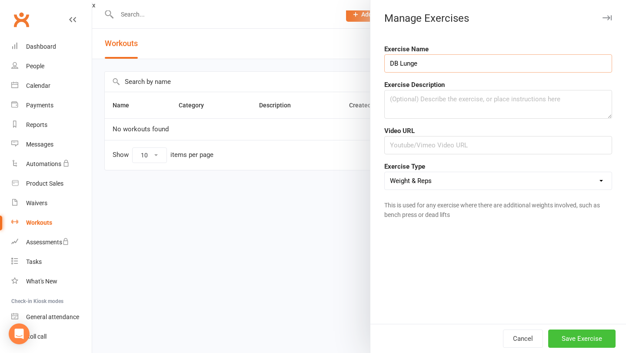
type input "DB Lunge"
click at [587, 337] on button "Save Exercise" at bounding box center [581, 338] width 67 height 18
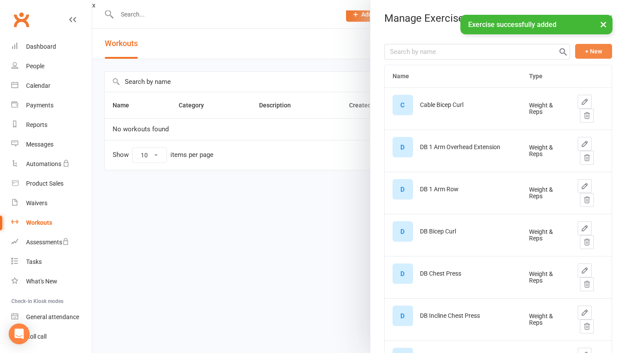
click at [600, 47] on button "+ New" at bounding box center [593, 51] width 37 height 15
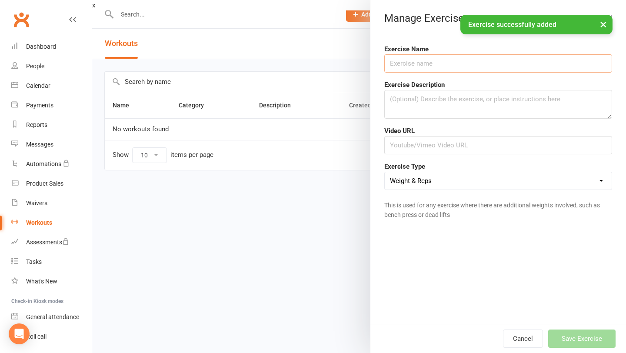
click at [580, 60] on input "text" at bounding box center [498, 63] width 228 height 18
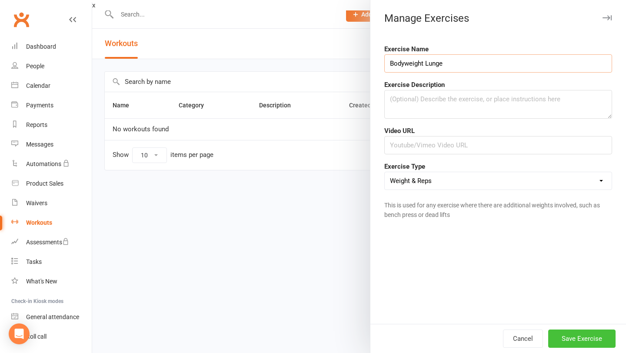
type input "Bodyweight Lunge"
click at [594, 342] on button "Save Exercise" at bounding box center [581, 338] width 67 height 18
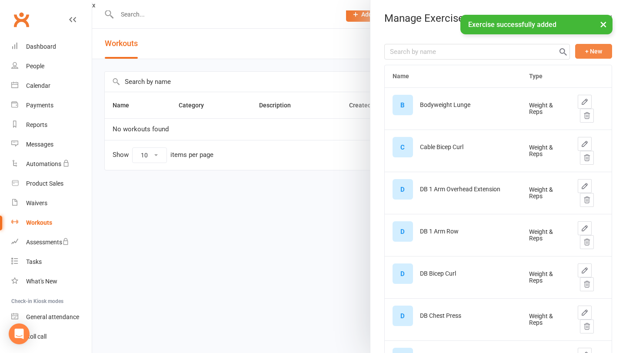
click at [595, 57] on button "+ New" at bounding box center [593, 51] width 37 height 15
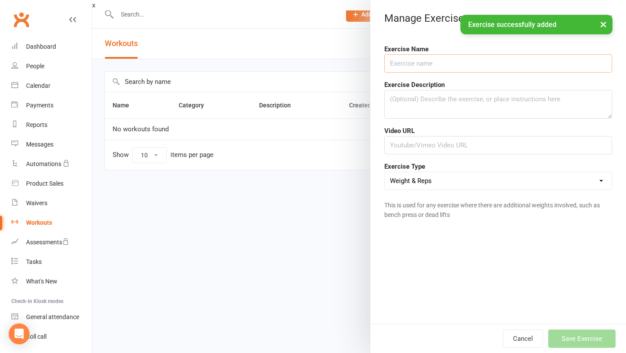
click at [465, 66] on input "text" at bounding box center [498, 63] width 228 height 18
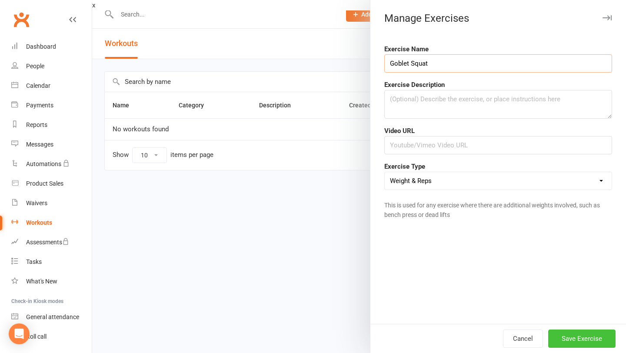
type input "Goblet Squat"
click at [600, 337] on button "Save Exercise" at bounding box center [581, 338] width 67 height 18
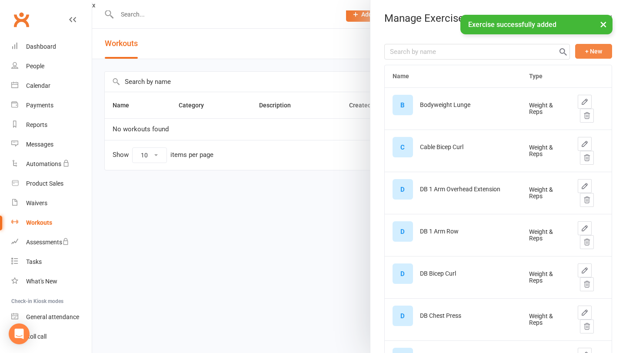
click at [603, 54] on button "+ New" at bounding box center [593, 51] width 37 height 15
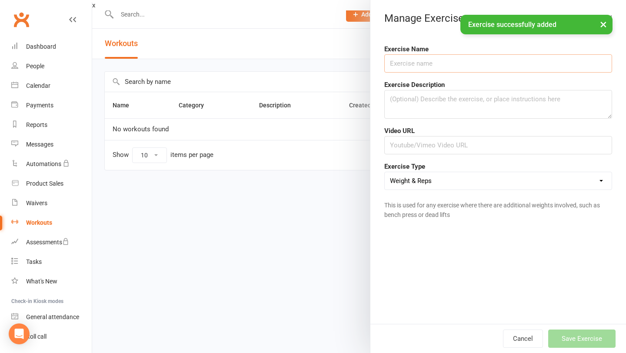
click at [468, 62] on input "text" at bounding box center [498, 63] width 228 height 18
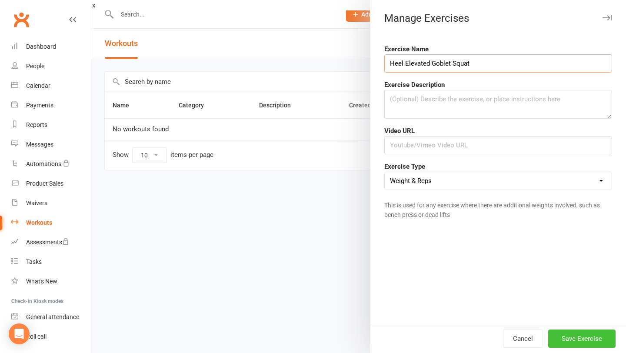
type input "Heel Elevated Goblet Squat"
click at [584, 339] on button "Save Exercise" at bounding box center [581, 338] width 67 height 18
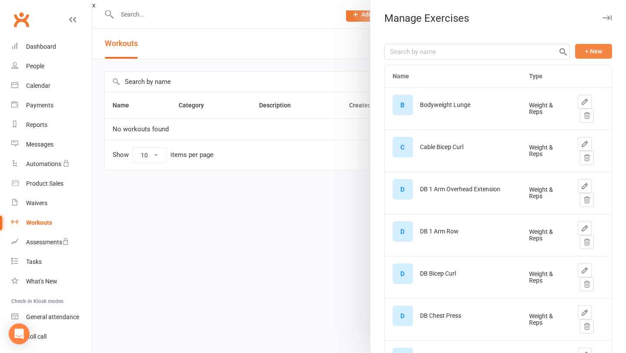
click at [584, 50] on button "+ New" at bounding box center [593, 51] width 37 height 15
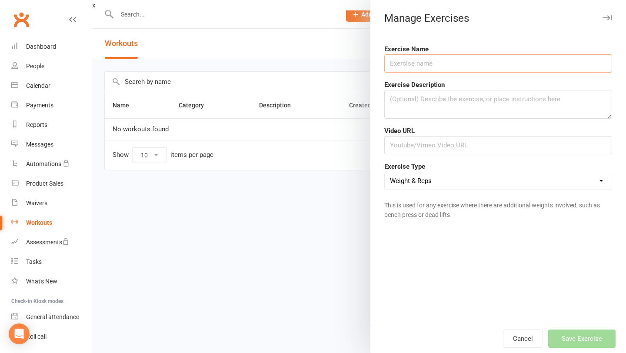
click at [464, 65] on input "text" at bounding box center [498, 63] width 228 height 18
type input "[PERSON_NAME] Curl"
drag, startPoint x: 522, startPoint y: 125, endPoint x: 585, endPoint y: 164, distance: 74.1
click at [529, 129] on form "Exercise Name [PERSON_NAME] Curl Exercise Description Video URL Exercise Type W…" at bounding box center [498, 133] width 228 height 179
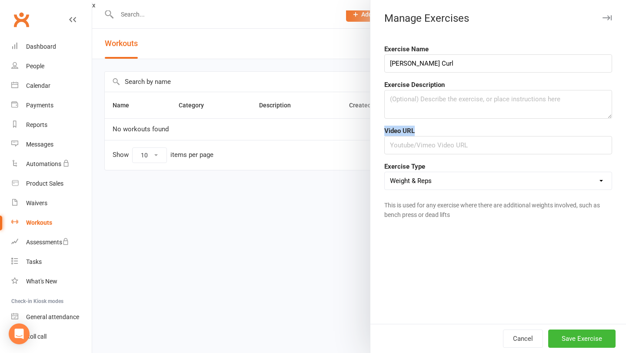
click at [555, 179] on select "Weight & Reps Time / Distance Weights, Reps, Time & Distance Just Reps Display …" at bounding box center [498, 180] width 227 height 17
click at [580, 339] on button "Save Exercise" at bounding box center [581, 338] width 67 height 18
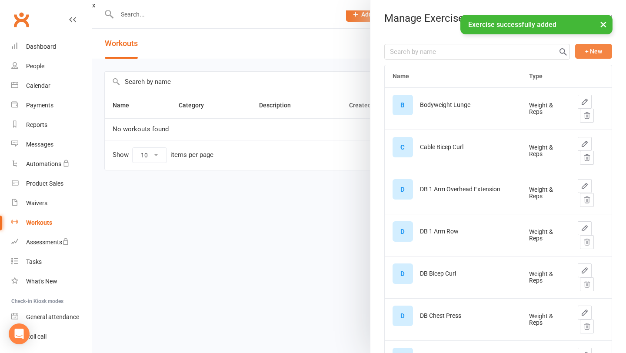
click at [579, 47] on button "+ New" at bounding box center [593, 51] width 37 height 15
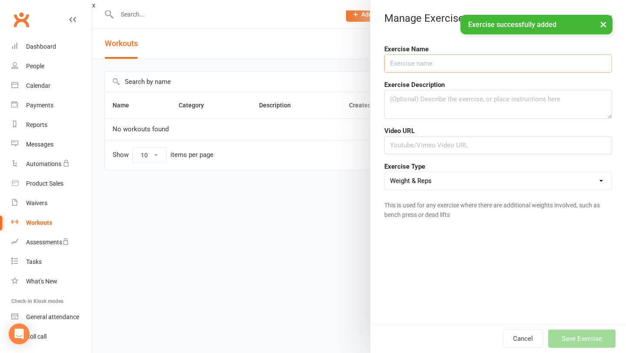
click at [544, 66] on input "text" at bounding box center [498, 63] width 228 height 18
type input "B"
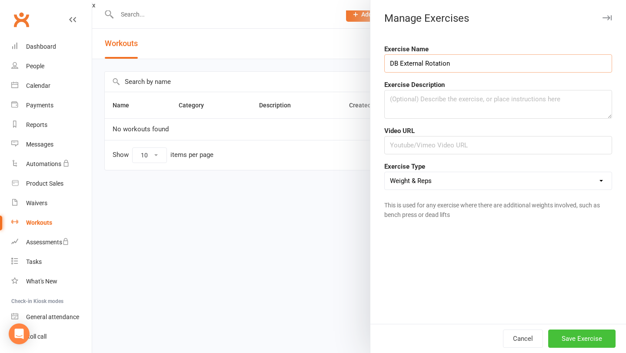
type input "DB External Rotation"
click at [592, 343] on button "Save Exercise" at bounding box center [581, 338] width 67 height 18
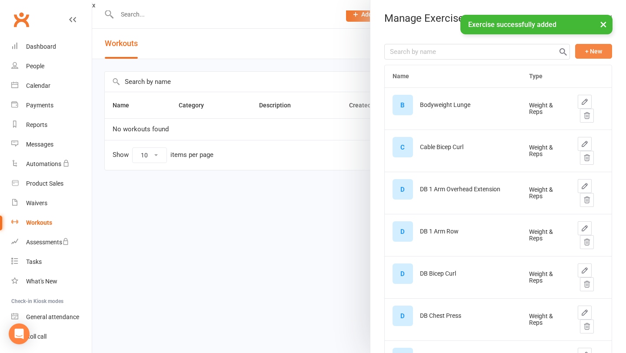
click at [596, 53] on button "+ New" at bounding box center [593, 51] width 37 height 15
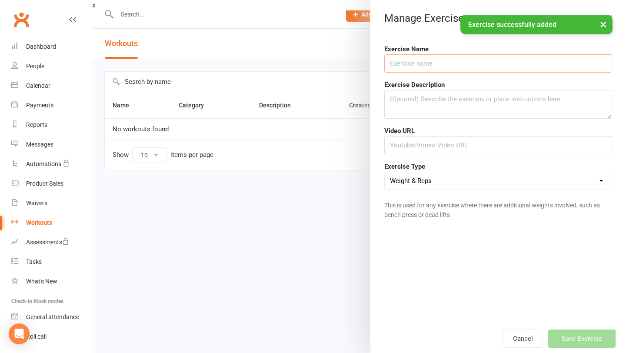
click at [569, 69] on input "text" at bounding box center [498, 63] width 228 height 18
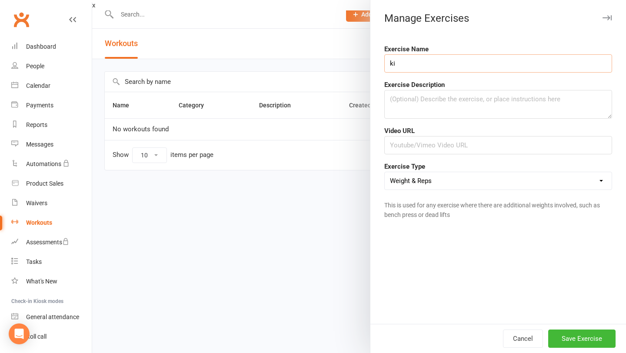
type input "k"
type input "Slider Leg Curl"
click at [580, 337] on button "Save Exercise" at bounding box center [581, 338] width 67 height 18
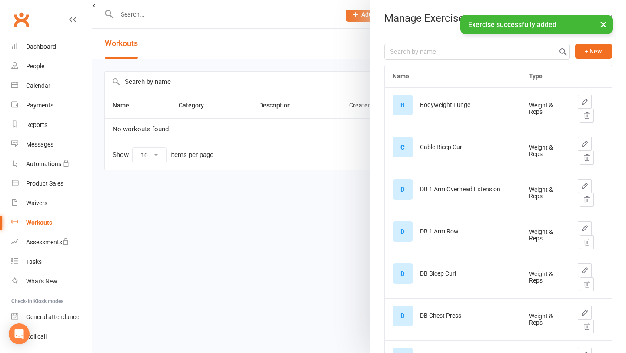
click at [593, 56] on button "+ New" at bounding box center [593, 51] width 37 height 15
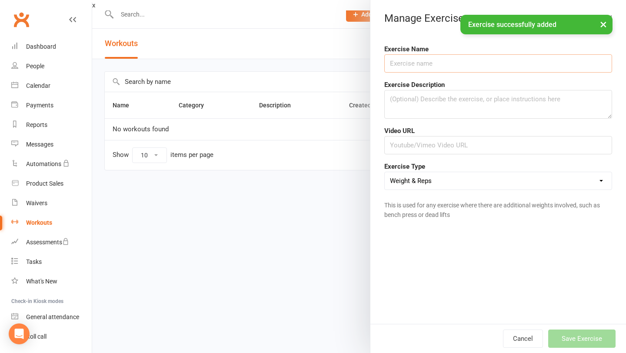
click at [449, 64] on input "text" at bounding box center [498, 63] width 228 height 18
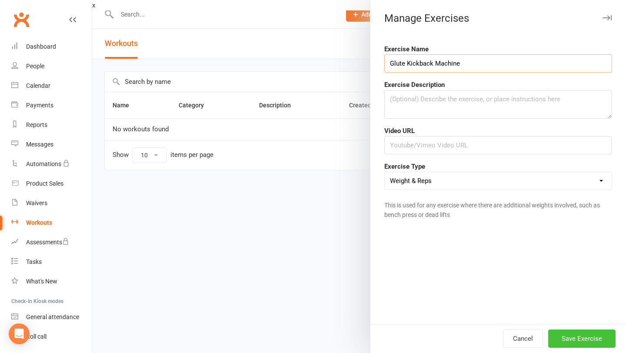
type input "Glute Kickback Machine"
click at [584, 335] on button "Save Exercise" at bounding box center [581, 338] width 67 height 18
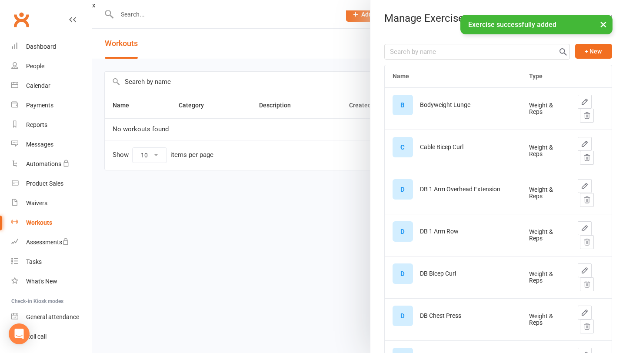
click at [597, 59] on div "+ New" at bounding box center [498, 52] width 228 height 16
click at [601, 50] on button "+ New" at bounding box center [593, 51] width 37 height 15
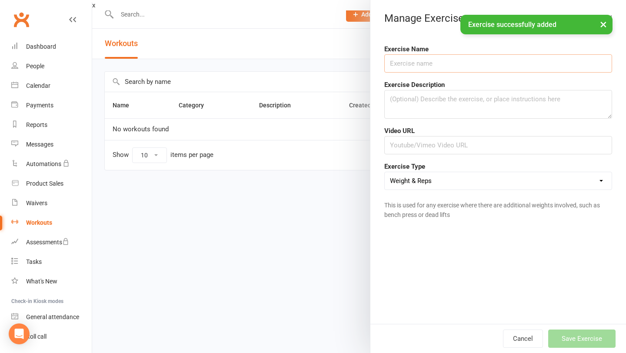
click at [499, 63] on input "text" at bounding box center [498, 63] width 228 height 18
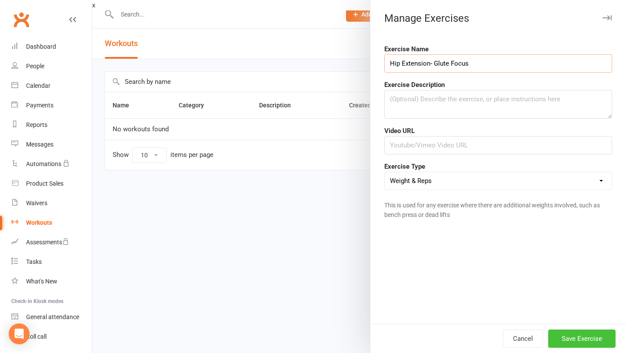
type input "Hip Extension- Glute Focus"
click at [581, 338] on button "Save Exercise" at bounding box center [581, 338] width 67 height 18
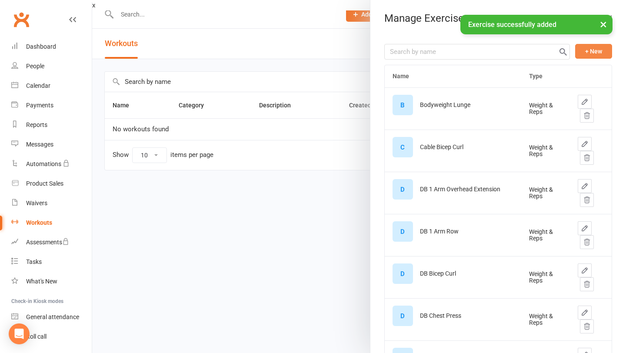
click at [594, 56] on button "+ New" at bounding box center [593, 51] width 37 height 15
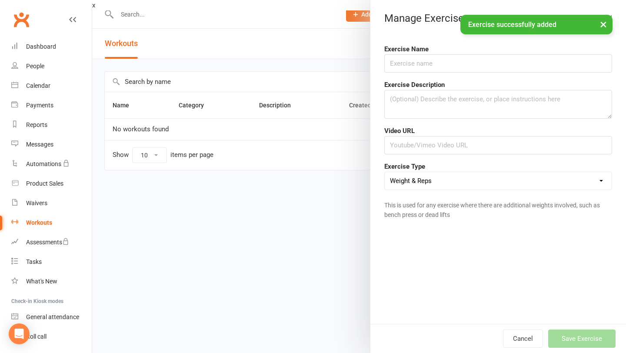
click at [491, 80] on div "Exercise Description" at bounding box center [498, 99] width 241 height 39
click at [495, 64] on input "text" at bounding box center [498, 63] width 228 height 18
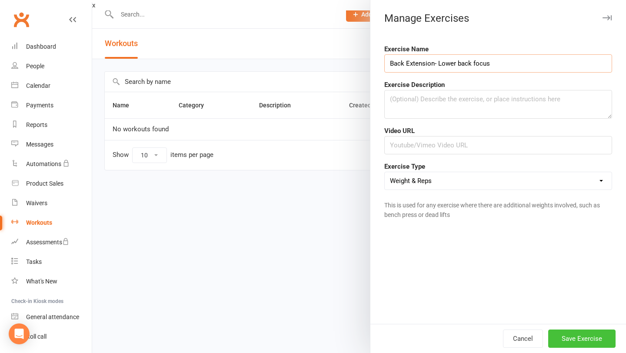
type input "Back Extension- Lower back focus"
click at [578, 339] on button "Save Exercise" at bounding box center [581, 338] width 67 height 18
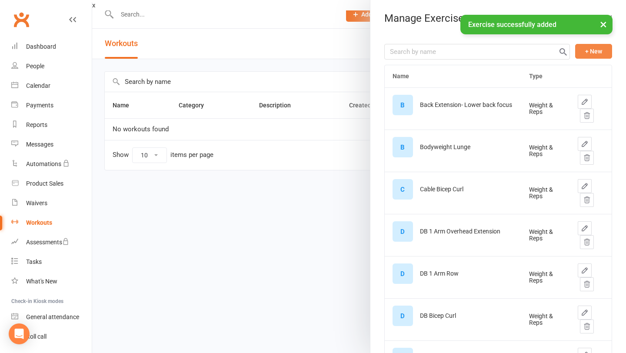
click at [588, 49] on button "+ New" at bounding box center [593, 51] width 37 height 15
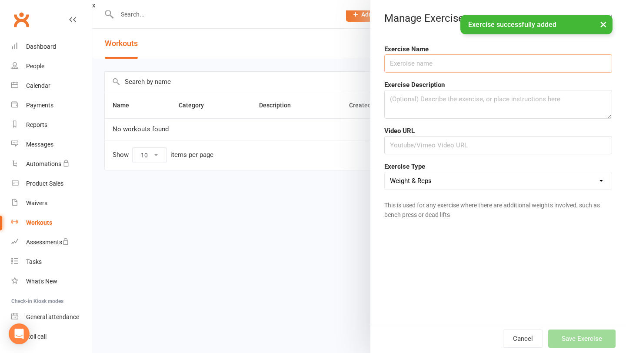
click at [543, 65] on input "text" at bounding box center [498, 63] width 228 height 18
type input "DB Situp"
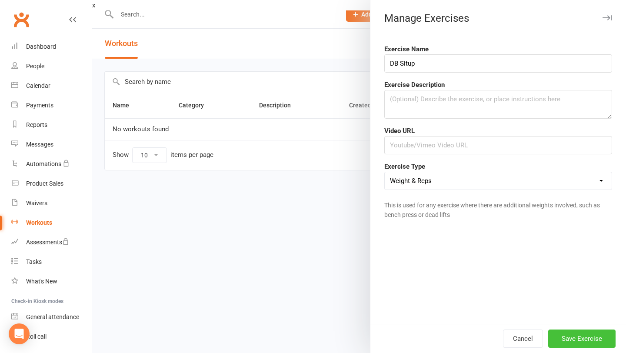
click at [585, 334] on button "Save Exercise" at bounding box center [581, 338] width 67 height 18
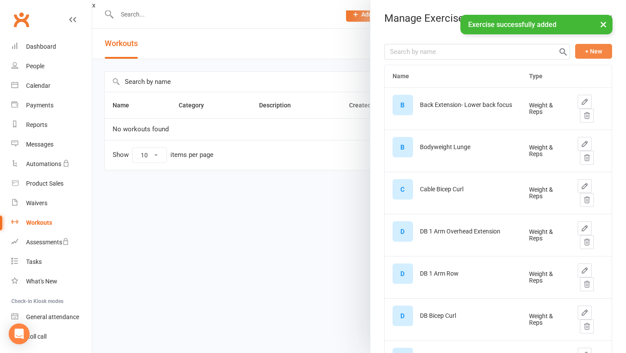
click at [599, 57] on button "+ New" at bounding box center [593, 51] width 37 height 15
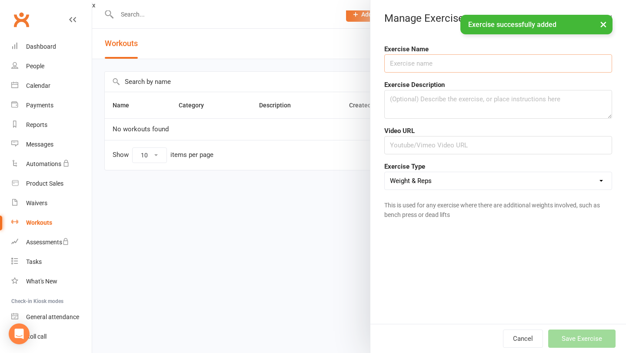
click at [533, 67] on input "text" at bounding box center [498, 63] width 228 height 18
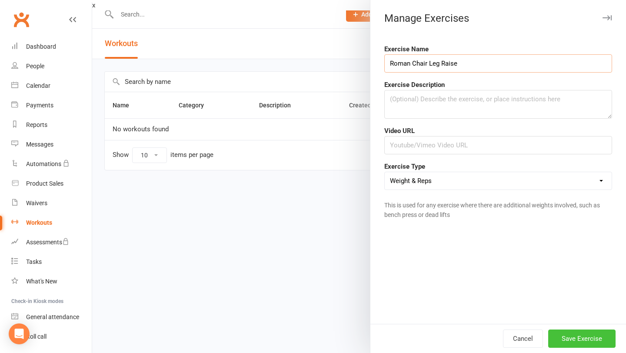
type input "Roman Chair Leg Raise"
click at [599, 334] on button "Save Exercise" at bounding box center [581, 338] width 67 height 18
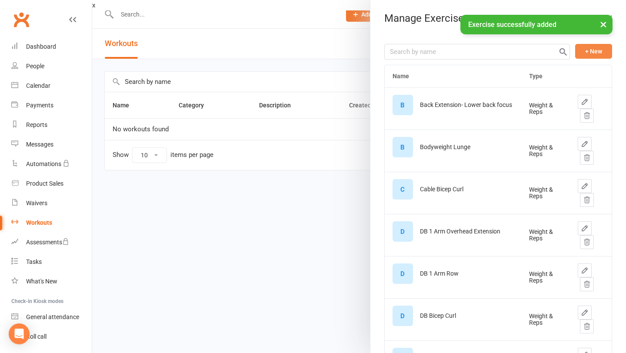
click at [607, 46] on button "+ New" at bounding box center [593, 51] width 37 height 15
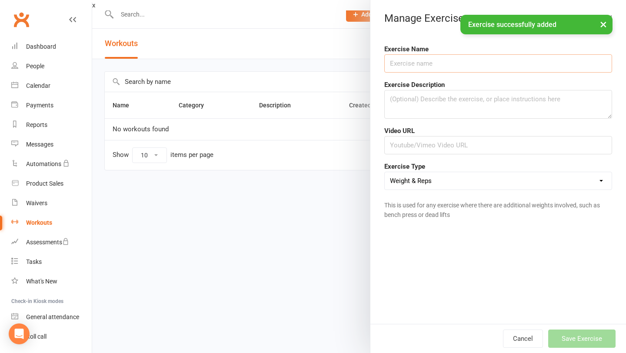
click at [491, 60] on input "text" at bounding box center [498, 63] width 228 height 18
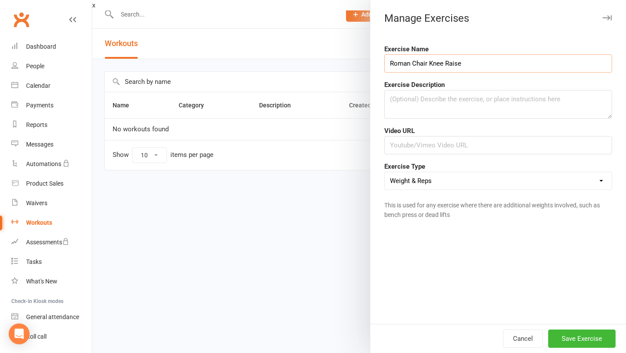
type input "Roman Chair Knee Raise"
click at [590, 352] on div "Cancel Save Exercise" at bounding box center [497, 338] width 255 height 29
click at [591, 343] on button "Save Exercise" at bounding box center [581, 338] width 67 height 18
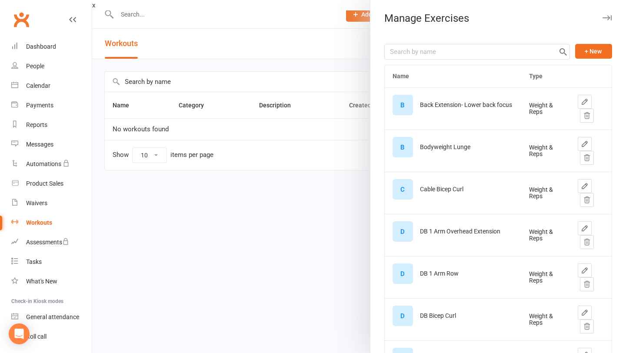
click at [598, 59] on div "+ New" at bounding box center [498, 52] width 228 height 16
click at [598, 54] on button "+ New" at bounding box center [593, 51] width 37 height 15
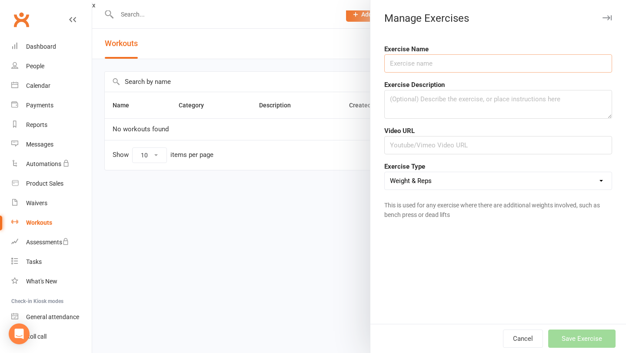
click at [477, 61] on input "text" at bounding box center [498, 63] width 228 height 18
type input "1 Leg Legpress"
click at [587, 340] on button "Save Exercise" at bounding box center [581, 338] width 67 height 18
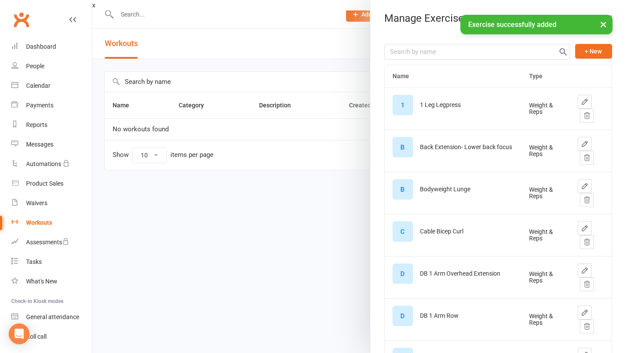
click at [590, 56] on button "+ New" at bounding box center [593, 51] width 37 height 15
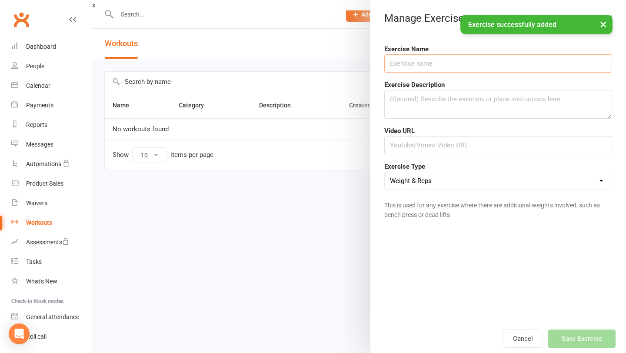
click at [576, 56] on input "text" at bounding box center [498, 63] width 228 height 18
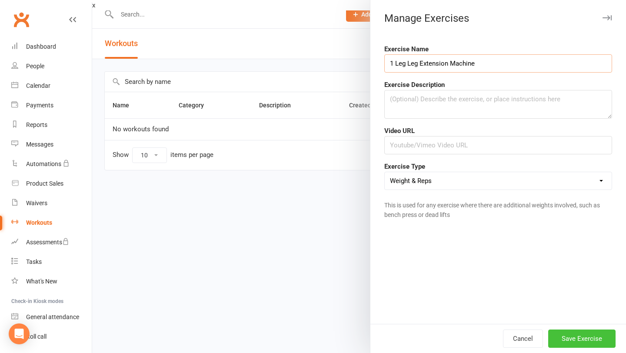
type input "1 Leg Leg Extension Machine"
click at [590, 339] on button "Save Exercise" at bounding box center [581, 338] width 67 height 18
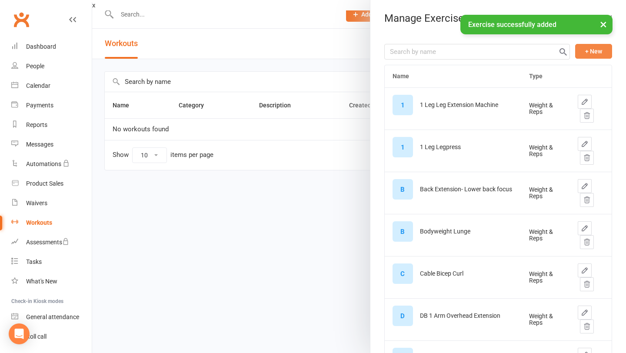
click at [594, 53] on button "+ New" at bounding box center [593, 51] width 37 height 15
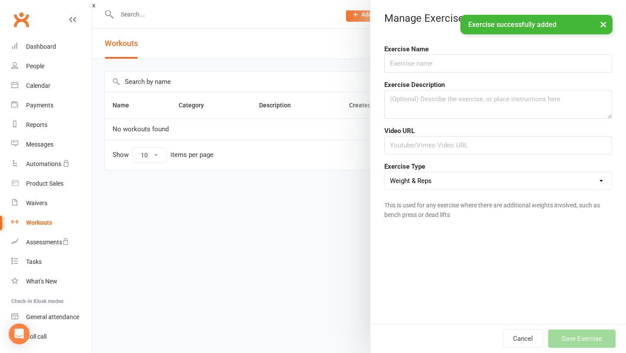
click at [502, 76] on form "Exercise Name Exercise Description Video URL Exercise Type Weight & Reps Time /…" at bounding box center [498, 133] width 228 height 179
click at [502, 66] on input "text" at bounding box center [498, 63] width 228 height 18
type input "`"
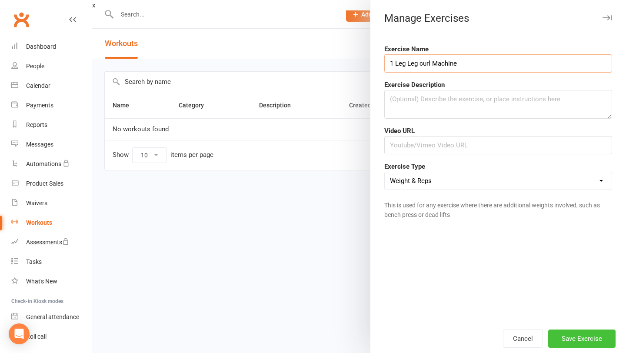
type input "1 Leg Leg curl Machine"
click at [566, 332] on button "Save Exercise" at bounding box center [581, 338] width 67 height 18
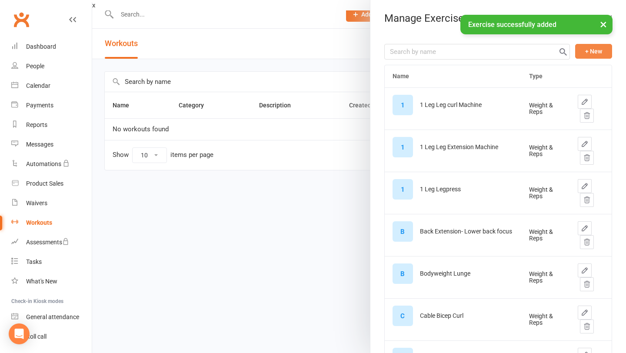
click at [594, 51] on button "+ New" at bounding box center [593, 51] width 37 height 15
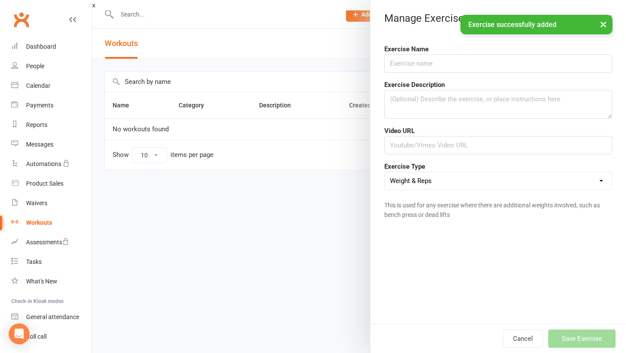
click at [498, 54] on div "Exercise Name" at bounding box center [498, 58] width 241 height 29
click at [496, 61] on input "text" at bounding box center [498, 63] width 228 height 18
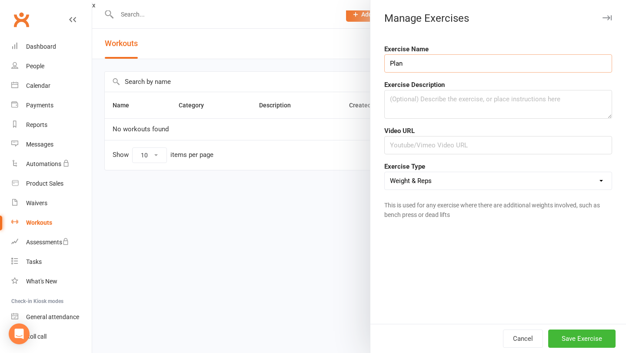
type input "Plank"
click at [486, 63] on input "Plank" at bounding box center [498, 63] width 228 height 18
type input "Russian Twist"
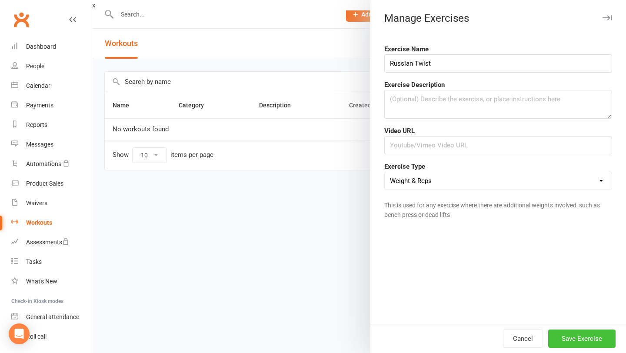
click at [580, 339] on button "Save Exercise" at bounding box center [581, 338] width 67 height 18
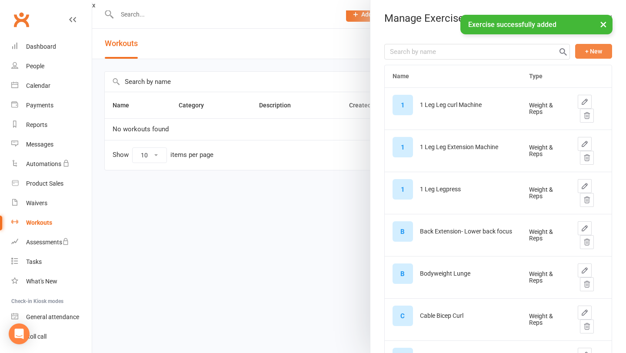
click at [598, 51] on button "+ New" at bounding box center [593, 51] width 37 height 15
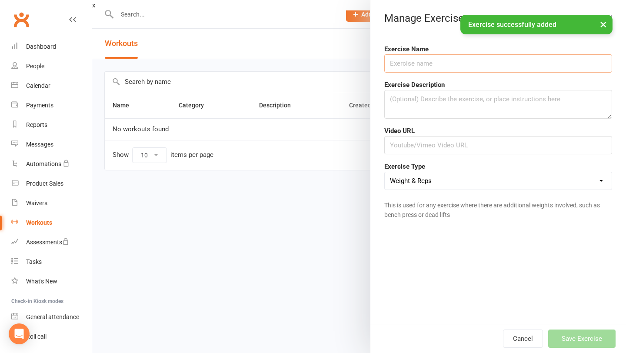
click at [544, 64] on input "text" at bounding box center [498, 63] width 228 height 18
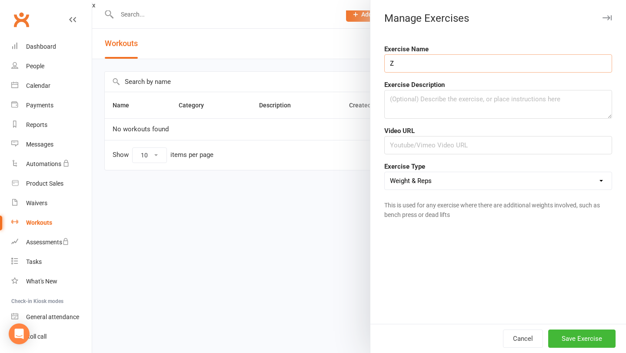
type input "Z"
type input "Cable Woodchop"
click at [573, 334] on button "Save Exercise" at bounding box center [581, 338] width 67 height 18
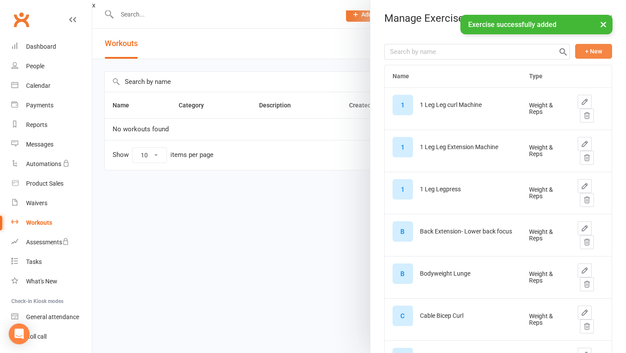
click at [591, 57] on button "+ New" at bounding box center [593, 51] width 37 height 15
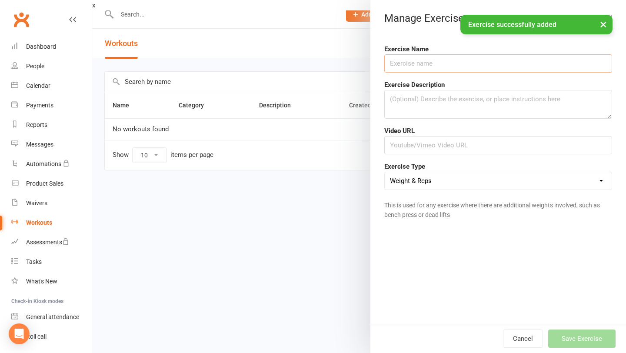
click at [493, 69] on input "text" at bounding box center [498, 63] width 228 height 18
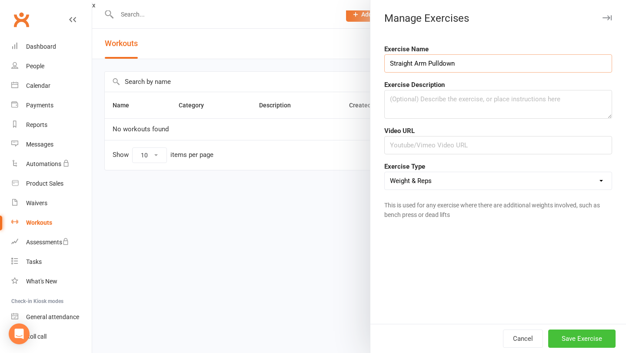
type input "Straight Arm Pulldown"
click at [561, 335] on button "Save Exercise" at bounding box center [581, 338] width 67 height 18
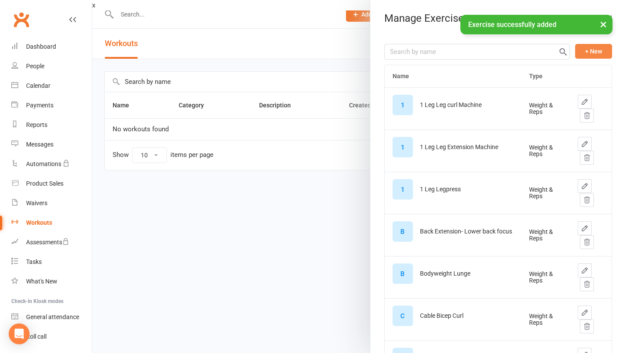
click at [587, 51] on button "+ New" at bounding box center [593, 51] width 37 height 15
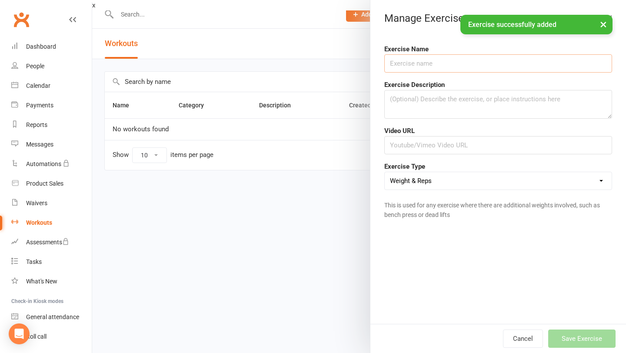
click at [502, 63] on input "text" at bounding box center [498, 63] width 228 height 18
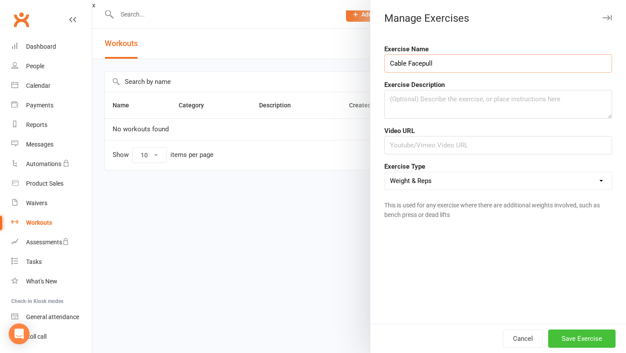
type input "Cable Facepull"
click at [579, 333] on button "Save Exercise" at bounding box center [581, 338] width 67 height 18
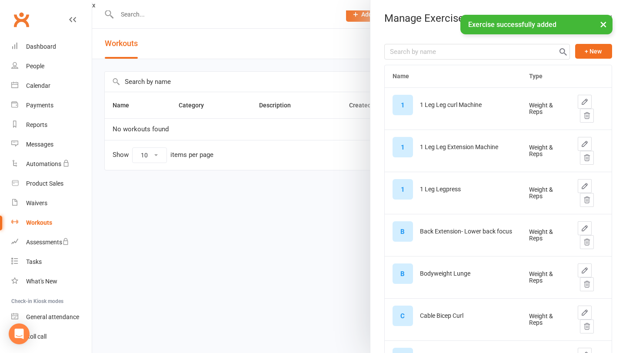
click at [599, 52] on button "+ New" at bounding box center [593, 51] width 37 height 15
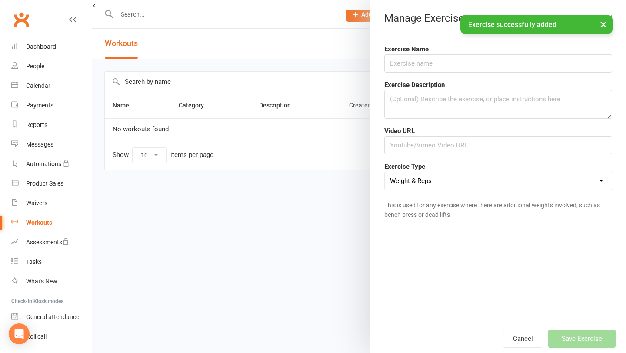
click at [517, 51] on div "Exercise Name" at bounding box center [498, 58] width 241 height 29
click at [515, 58] on input "text" at bounding box center [498, 63] width 228 height 18
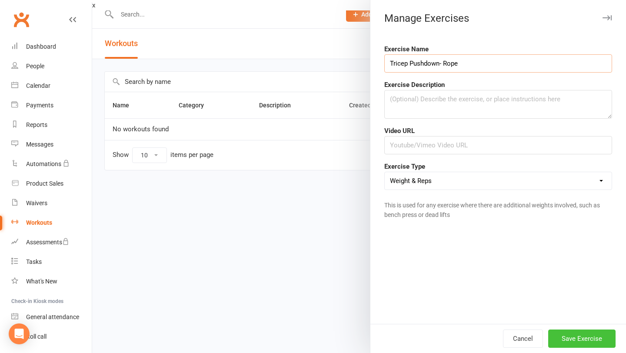
type input "Tricep Pushdown- Rope"
click at [589, 340] on button "Save Exercise" at bounding box center [581, 338] width 67 height 18
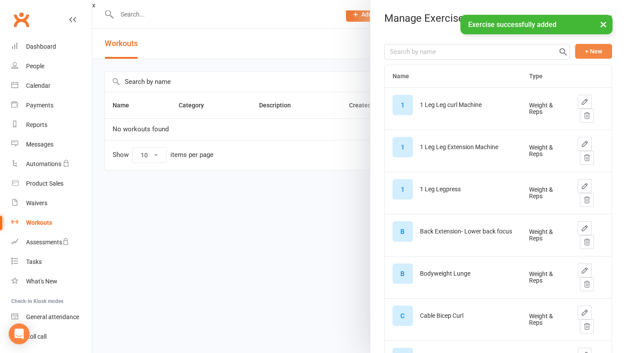
click at [590, 50] on button "+ New" at bounding box center [593, 51] width 37 height 15
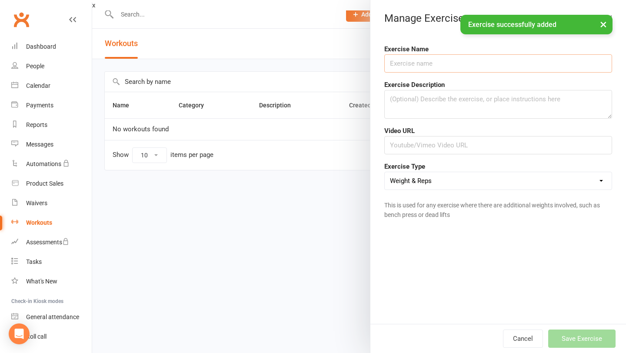
click at [514, 70] on input "text" at bounding box center [498, 63] width 228 height 18
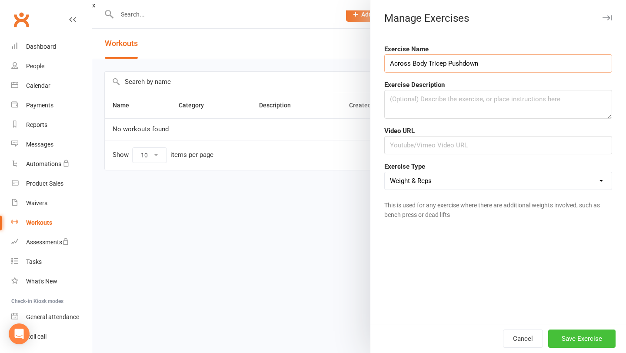
type input "Across Body Tricep Pushdown"
click at [564, 331] on button "Save Exercise" at bounding box center [581, 338] width 67 height 18
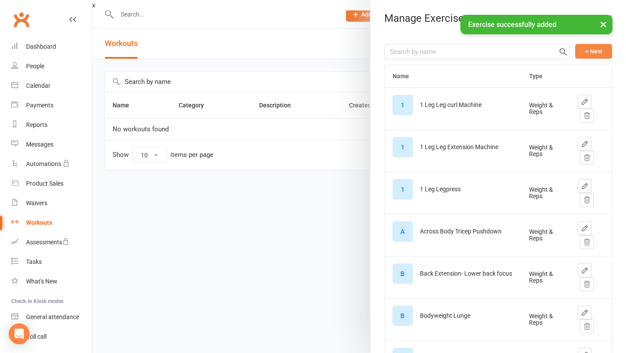
click at [594, 57] on button "+ New" at bounding box center [593, 51] width 37 height 15
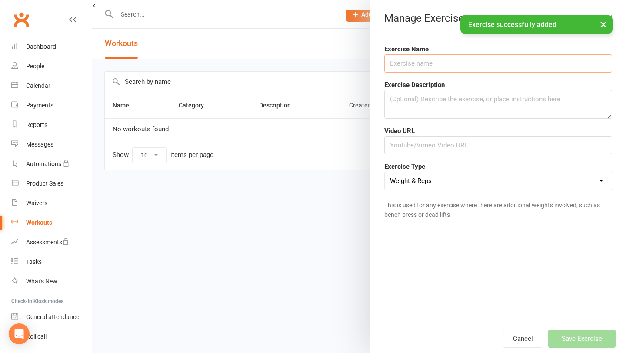
click at [486, 59] on input "text" at bounding box center [498, 63] width 228 height 18
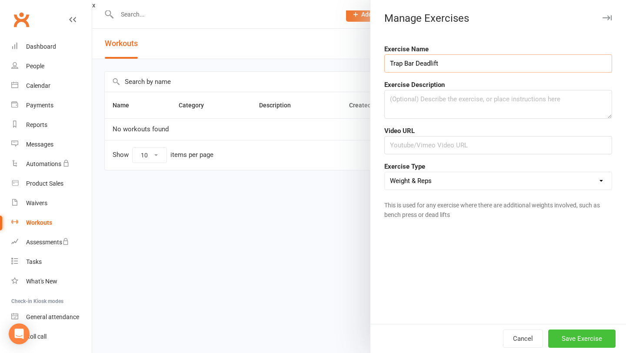
type input "Trap Bar Deadlift"
click at [562, 341] on button "Save Exercise" at bounding box center [581, 338] width 67 height 18
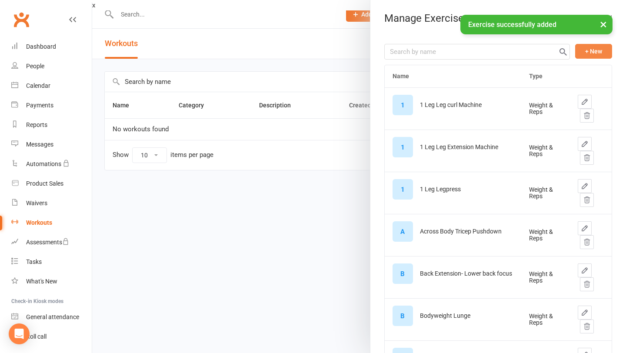
click at [595, 56] on button "+ New" at bounding box center [593, 51] width 37 height 15
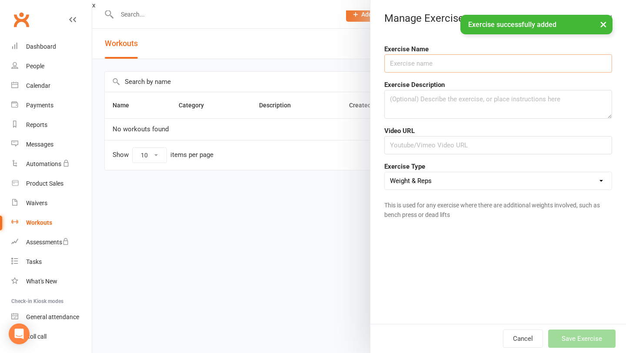
click at [524, 63] on input "text" at bounding box center [498, 63] width 228 height 18
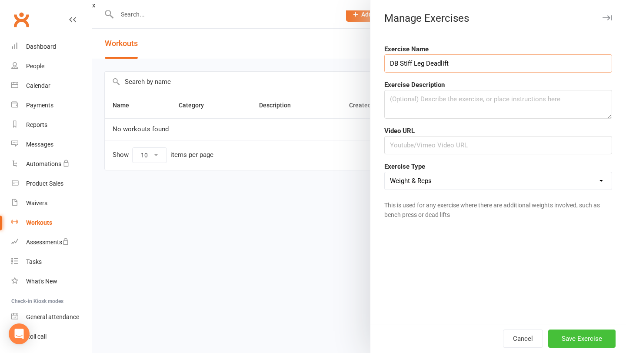
type input "DB Stiff Leg Deadlift"
click at [562, 332] on button "Save Exercise" at bounding box center [581, 338] width 67 height 18
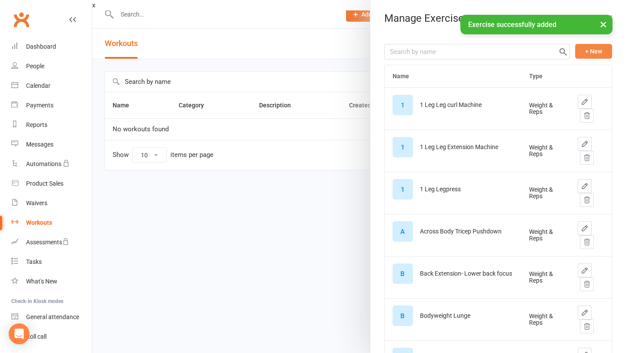
click at [584, 55] on button "+ New" at bounding box center [593, 51] width 37 height 15
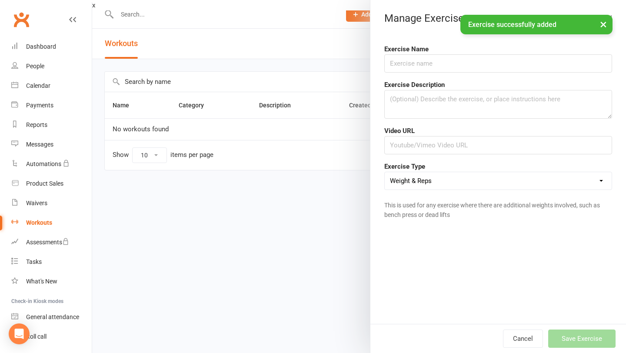
click at [492, 73] on form "Exercise Name Exercise Description Video URL Exercise Type Weight & Reps Time /…" at bounding box center [498, 133] width 228 height 179
click at [491, 70] on input "text" at bounding box center [498, 63] width 228 height 18
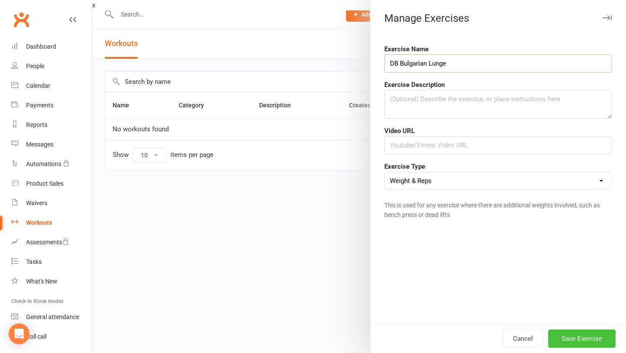
type input "DB Bulgarian Lunge"
click at [588, 345] on button "Save Exercise" at bounding box center [581, 338] width 67 height 18
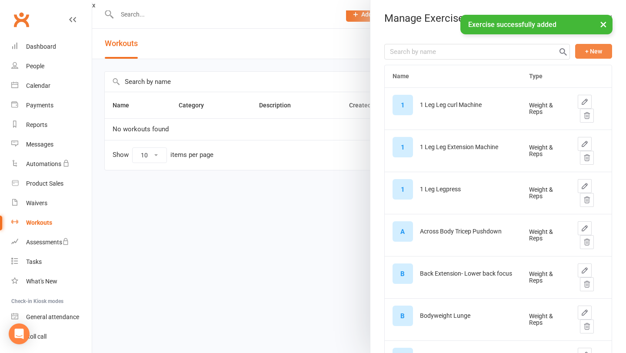
click at [588, 52] on button "+ New" at bounding box center [593, 51] width 37 height 15
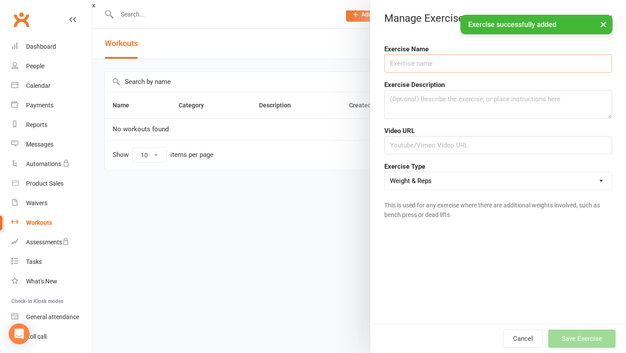
click at [495, 57] on input "text" at bounding box center [498, 63] width 228 height 18
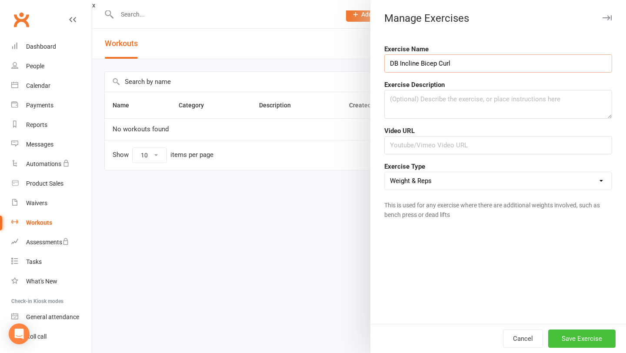
type input "DB Incline Bicep Curl"
click at [582, 336] on button "Save Exercise" at bounding box center [581, 338] width 67 height 18
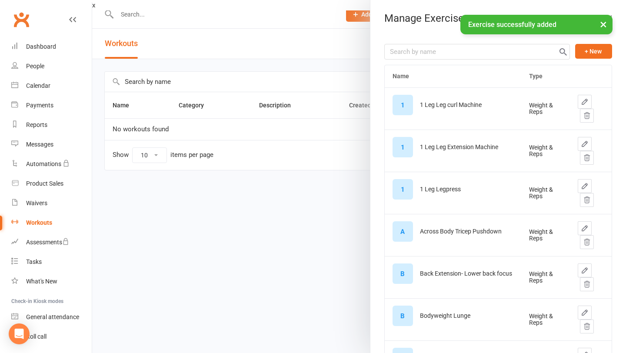
click at [595, 51] on button "+ New" at bounding box center [593, 51] width 37 height 15
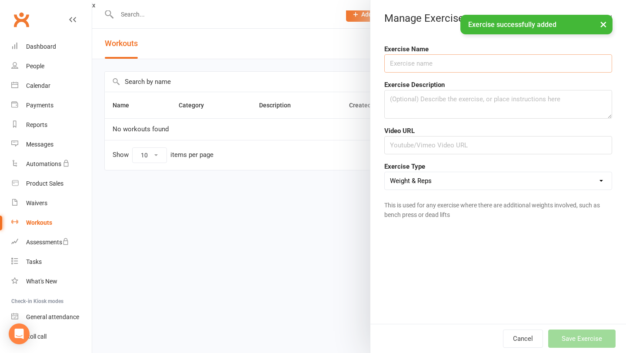
click at [475, 68] on input "text" at bounding box center [498, 63] width 228 height 18
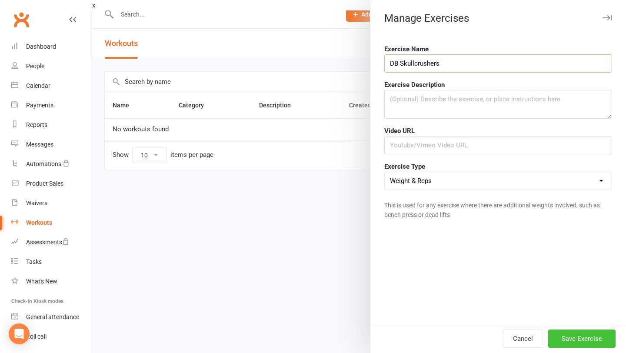
type input "DB Skullcrushers"
click at [593, 336] on button "Save Exercise" at bounding box center [581, 338] width 67 height 18
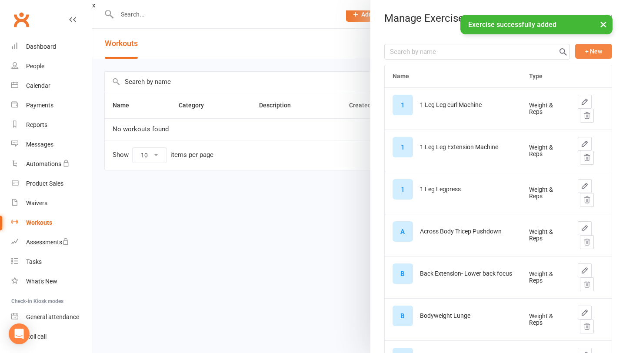
click at [597, 46] on button "+ New" at bounding box center [593, 51] width 37 height 15
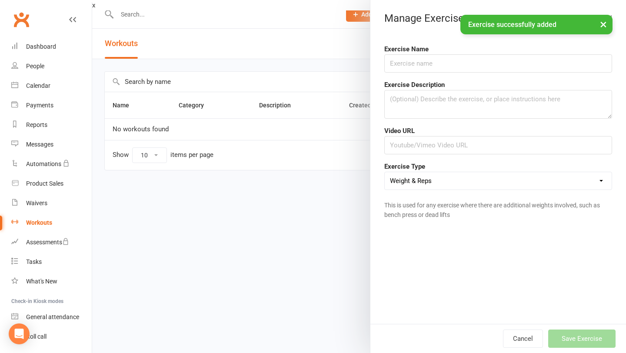
click at [424, 53] on div "Exercise Name" at bounding box center [498, 58] width 241 height 29
click at [424, 68] on input "text" at bounding box center [498, 63] width 228 height 18
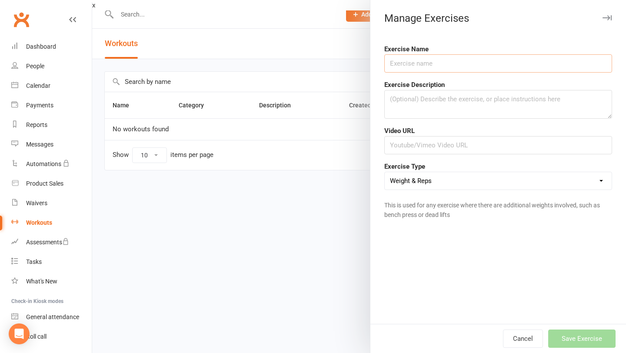
type input "H"
type input "Pushup- Knees"
click at [571, 332] on button "Save Exercise" at bounding box center [581, 338] width 67 height 18
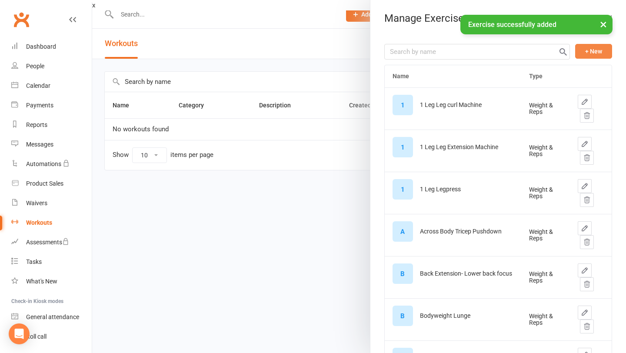
click at [599, 47] on button "+ New" at bounding box center [593, 51] width 37 height 15
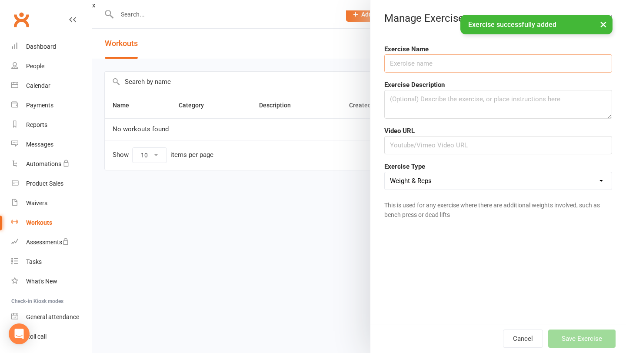
click at [479, 61] on input "text" at bounding box center [498, 63] width 228 height 18
type input "Pushup- Toes"
click at [580, 337] on button "Save Exercise" at bounding box center [581, 338] width 67 height 18
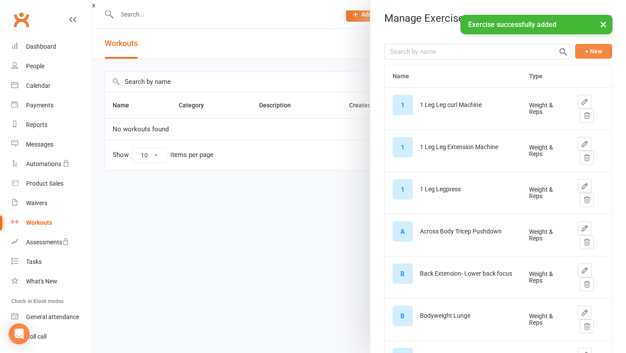
click at [606, 53] on button "+ New" at bounding box center [593, 51] width 37 height 15
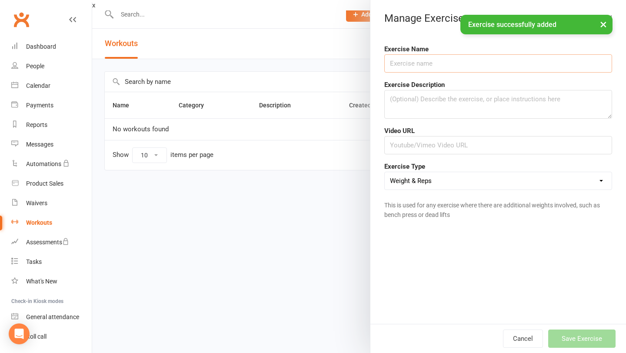
click at [462, 66] on input "text" at bounding box center [498, 63] width 228 height 18
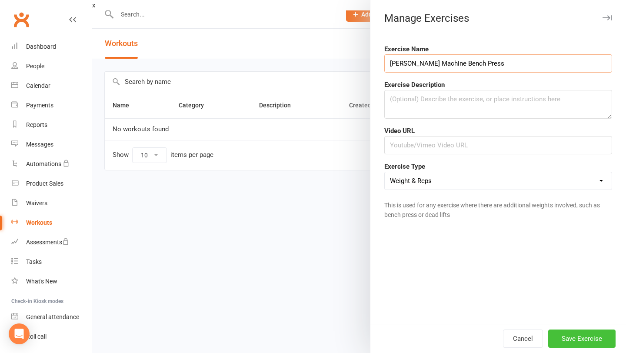
type input "[PERSON_NAME] Machine Bench Press"
click at [587, 339] on button "Save Exercise" at bounding box center [581, 338] width 67 height 18
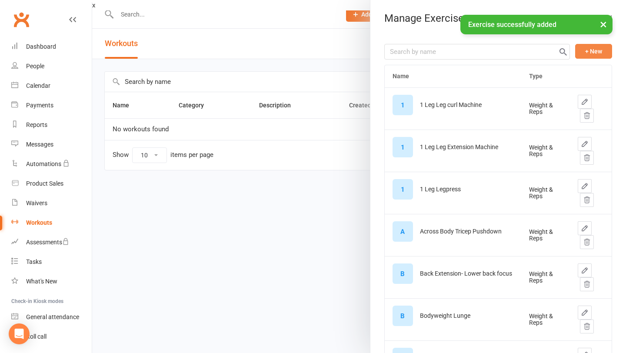
click at [597, 50] on button "+ New" at bounding box center [593, 51] width 37 height 15
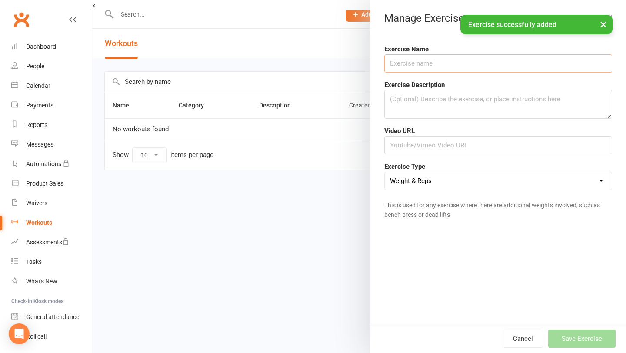
click at [478, 62] on input "text" at bounding box center [498, 63] width 228 height 18
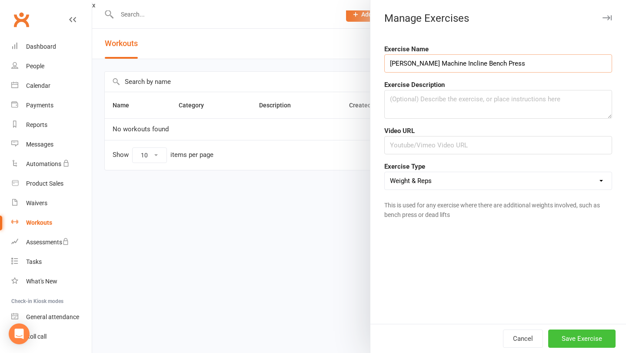
type input "[PERSON_NAME] Machine Incline Bench Press"
click at [577, 347] on button "Save Exercise" at bounding box center [581, 338] width 67 height 18
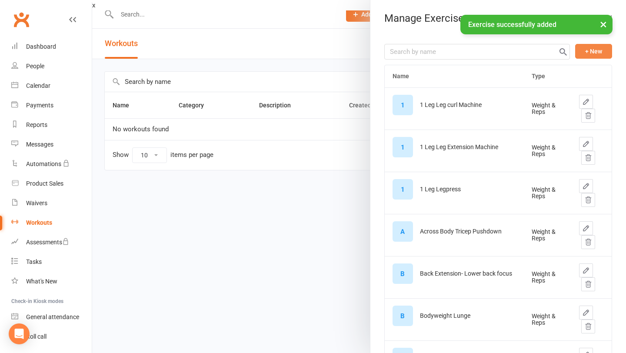
click at [588, 48] on button "+ New" at bounding box center [593, 51] width 37 height 15
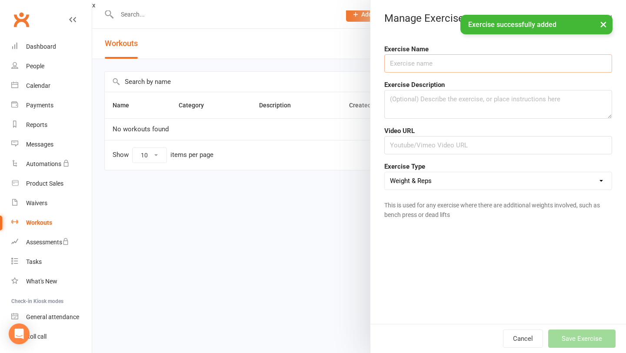
click at [467, 64] on input "text" at bounding box center [498, 63] width 228 height 18
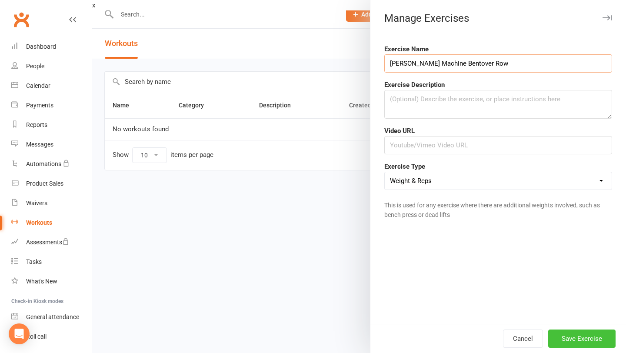
type input "[PERSON_NAME] Machine Bentover Row"
click at [581, 338] on button "Save Exercise" at bounding box center [581, 338] width 67 height 18
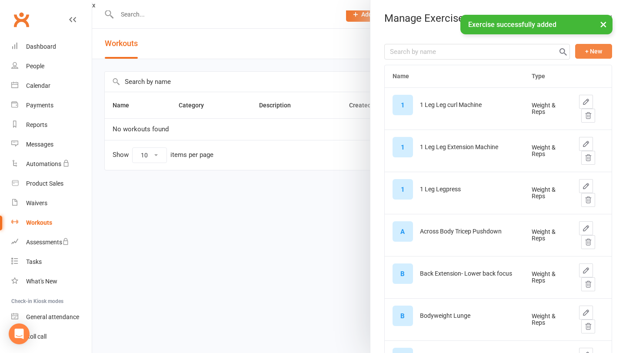
click at [581, 49] on button "+ New" at bounding box center [593, 51] width 37 height 15
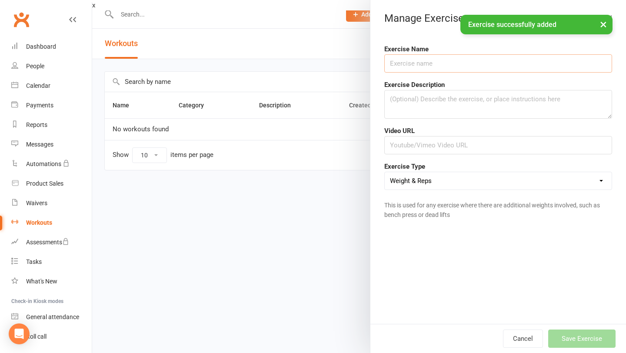
click at [490, 54] on input "text" at bounding box center [498, 63] width 228 height 18
type input "S"
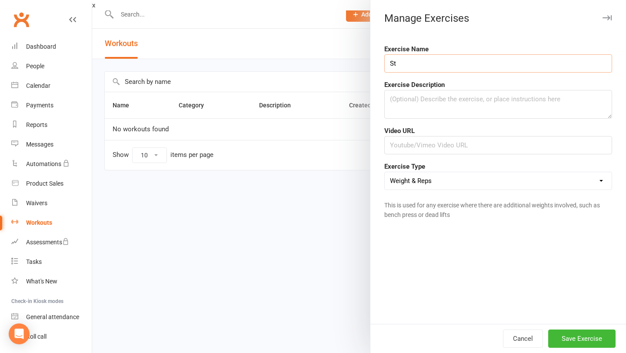
type input "S"
type input "BB Stiff Leg Deadlift"
click at [586, 340] on button "Save Exercise" at bounding box center [581, 338] width 67 height 18
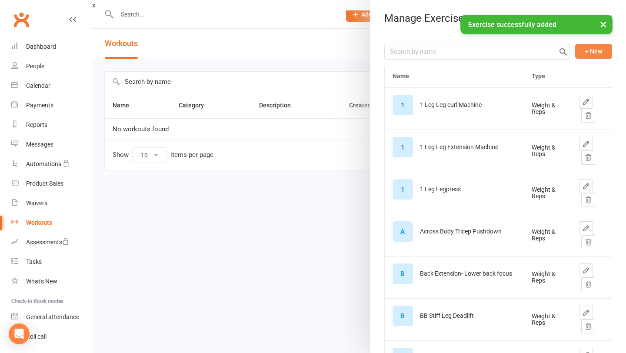
click at [599, 48] on button "+ New" at bounding box center [593, 51] width 37 height 15
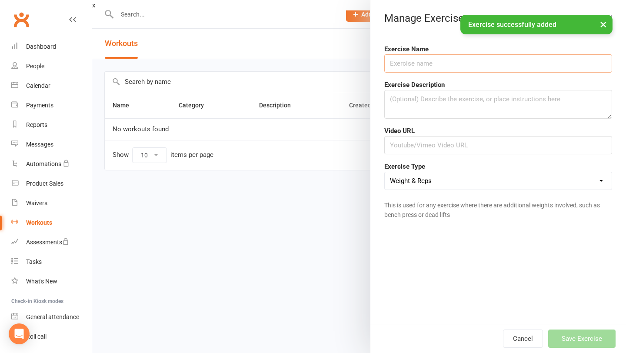
click at [477, 57] on input "text" at bounding box center [498, 63] width 228 height 18
type input "D"
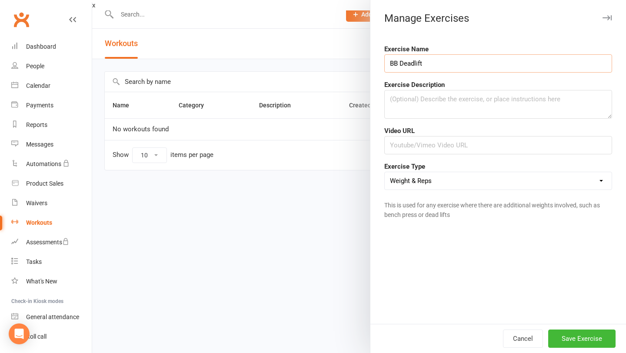
type input "BB Deadlift"
click at [576, 349] on div "Cancel Save Exercise" at bounding box center [497, 338] width 255 height 29
click at [578, 346] on button "Save Exercise" at bounding box center [581, 338] width 67 height 18
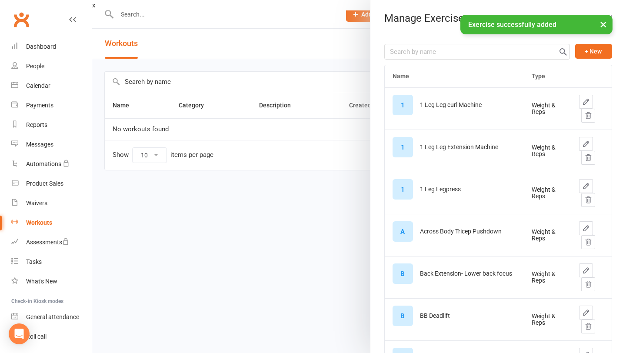
click at [589, 50] on button "+ New" at bounding box center [593, 51] width 37 height 15
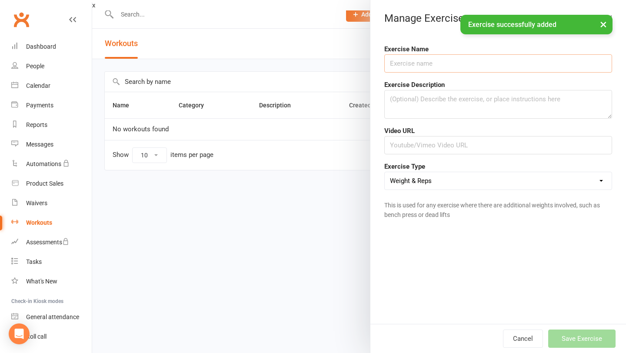
click at [467, 63] on input "text" at bounding box center [498, 63] width 228 height 18
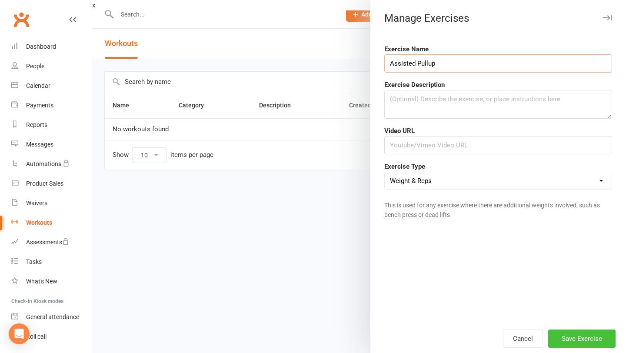
type input "Assisted Pullup"
click at [576, 340] on button "Save Exercise" at bounding box center [581, 338] width 67 height 18
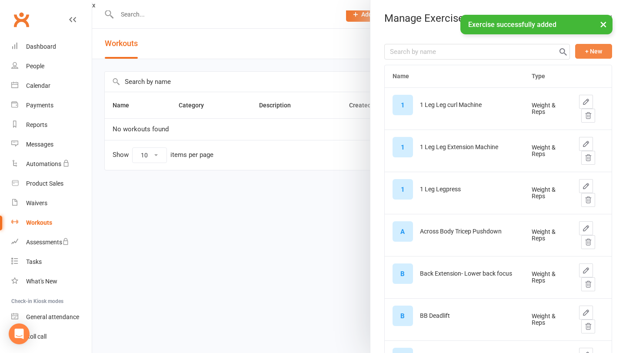
click at [588, 56] on button "+ New" at bounding box center [593, 51] width 37 height 15
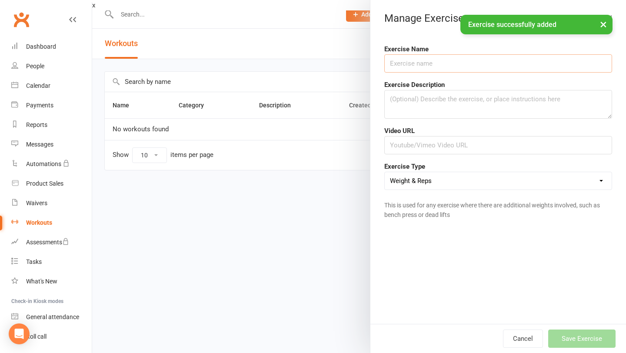
click at [562, 66] on input "text" at bounding box center [498, 63] width 228 height 18
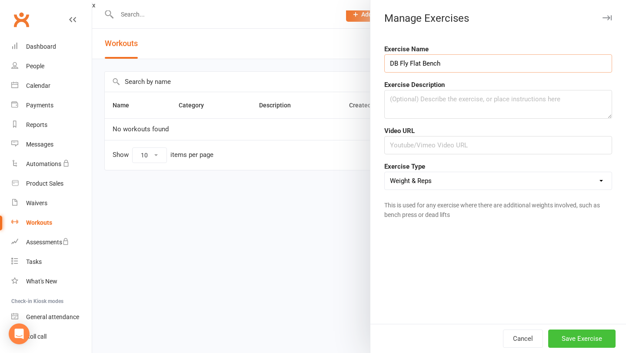
type input "DB Fly Flat Bench"
click at [601, 338] on button "Save Exercise" at bounding box center [581, 338] width 67 height 18
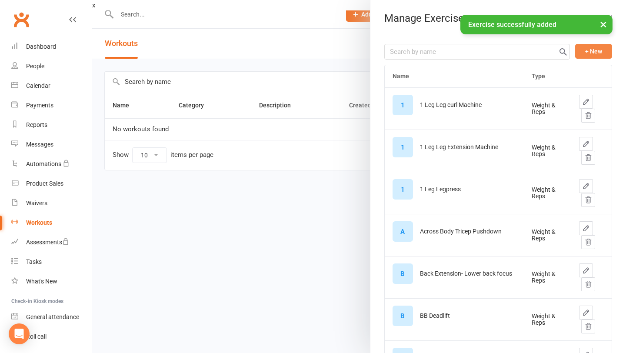
click at [606, 57] on button "+ New" at bounding box center [593, 51] width 37 height 15
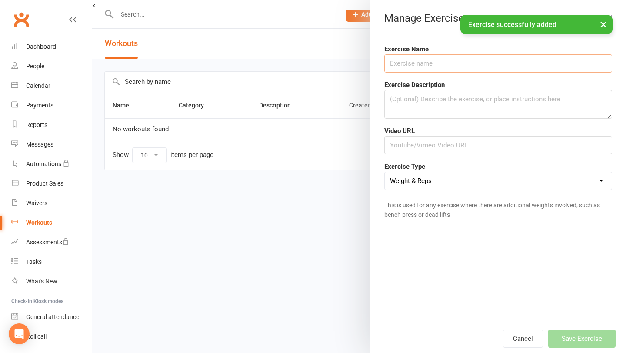
click at [486, 59] on input "text" at bounding box center [498, 63] width 228 height 18
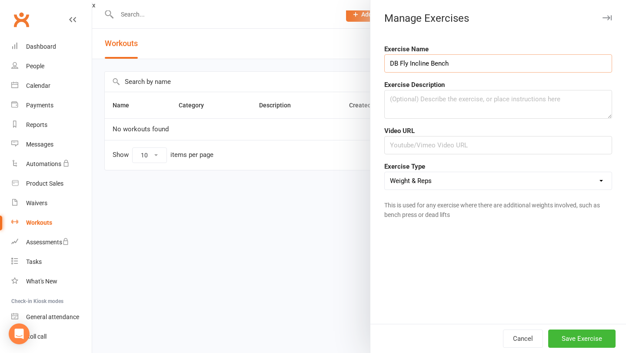
type input "DB Fly Incline Bench"
click at [586, 348] on div "Cancel Save Exercise" at bounding box center [497, 338] width 255 height 29
click at [587, 338] on button "Save Exercise" at bounding box center [581, 338] width 67 height 18
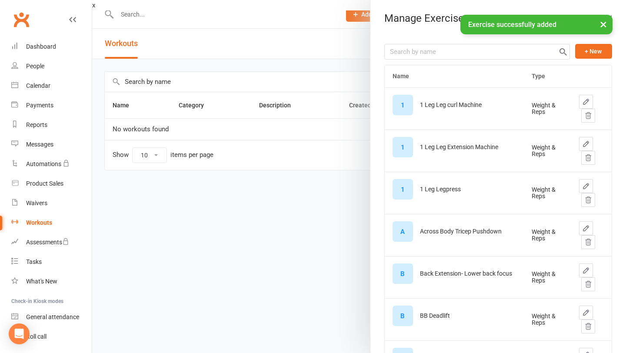
click at [597, 51] on button "+ New" at bounding box center [593, 51] width 37 height 15
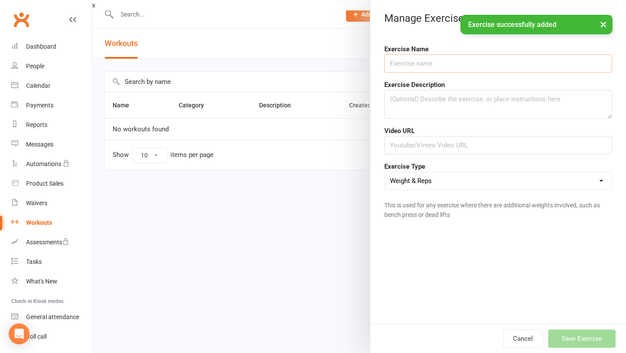
click at [486, 60] on input "text" at bounding box center [498, 63] width 228 height 18
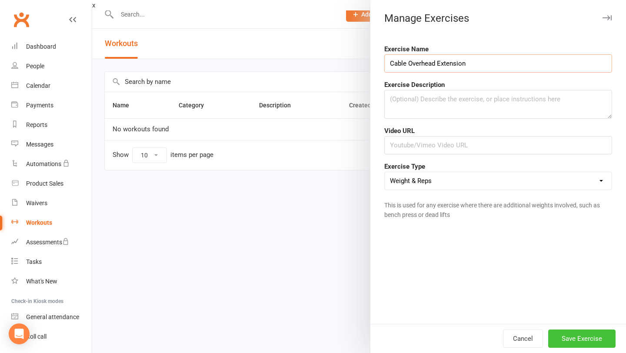
type input "Cable Overhead Extension"
click at [600, 336] on button "Save Exercise" at bounding box center [581, 338] width 67 height 18
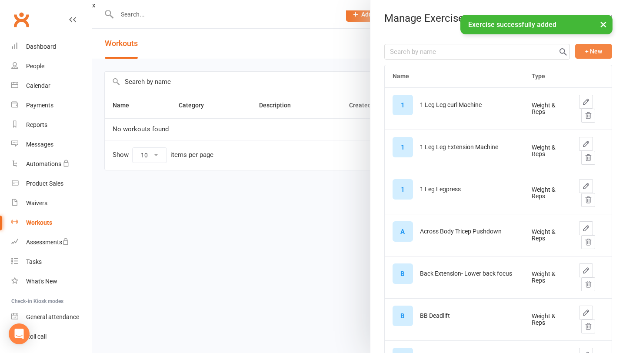
click at [604, 53] on button "+ New" at bounding box center [593, 51] width 37 height 15
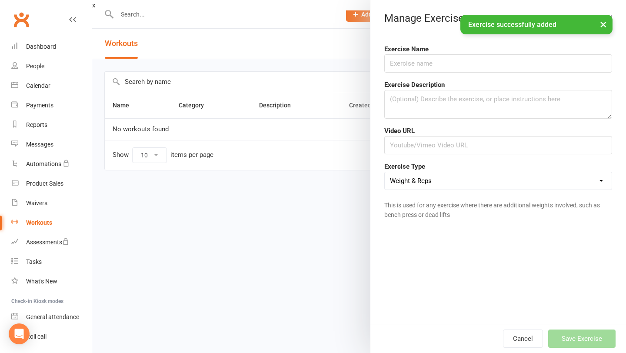
click at [572, 48] on div "Exercise Name" at bounding box center [498, 58] width 241 height 29
click at [571, 54] on div "Exercise Name" at bounding box center [498, 58] width 241 height 29
click at [568, 61] on input "text" at bounding box center [498, 63] width 228 height 18
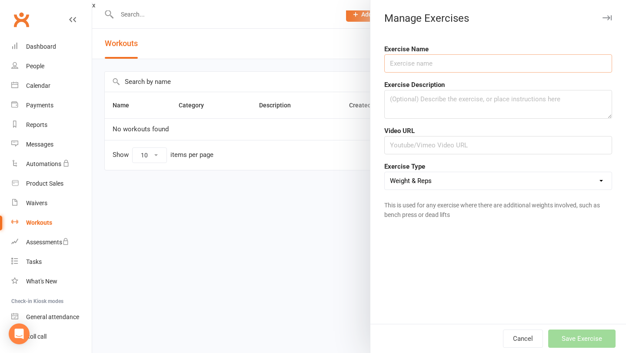
type input "F"
type input "DB Rear Delt Fly"
click at [595, 341] on button "Save Exercise" at bounding box center [581, 338] width 67 height 18
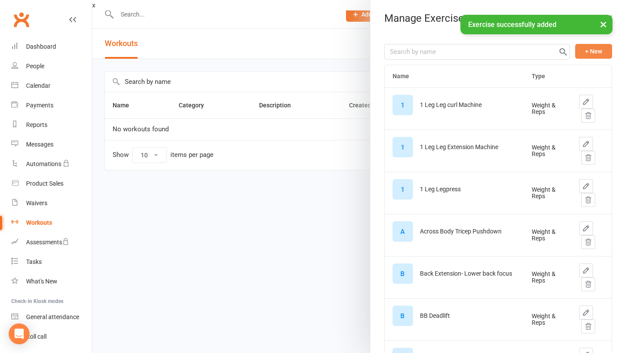
click at [600, 52] on button "+ New" at bounding box center [593, 51] width 37 height 15
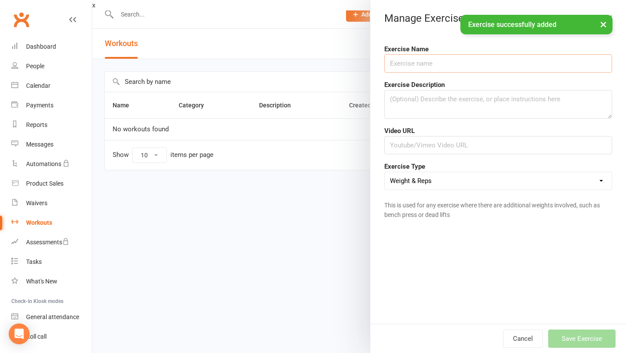
click at [466, 69] on input "text" at bounding box center [498, 63] width 228 height 18
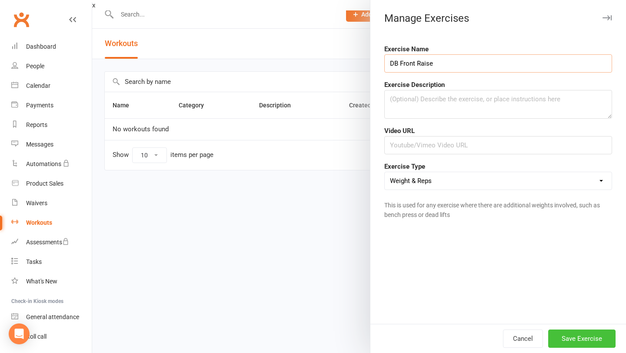
type input "DB Front Raise"
click at [582, 332] on button "Save Exercise" at bounding box center [581, 338] width 67 height 18
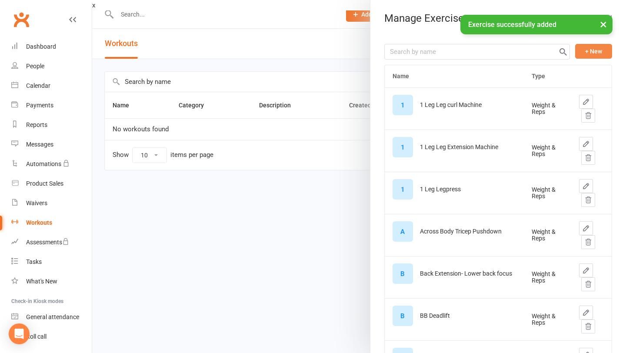
click at [591, 56] on button "+ New" at bounding box center [593, 51] width 37 height 15
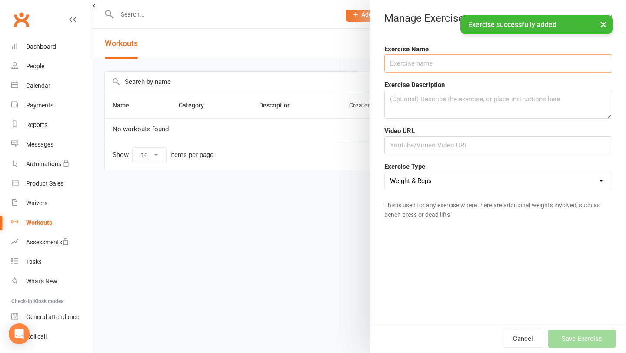
click at [467, 70] on input "text" at bounding box center [498, 63] width 228 height 18
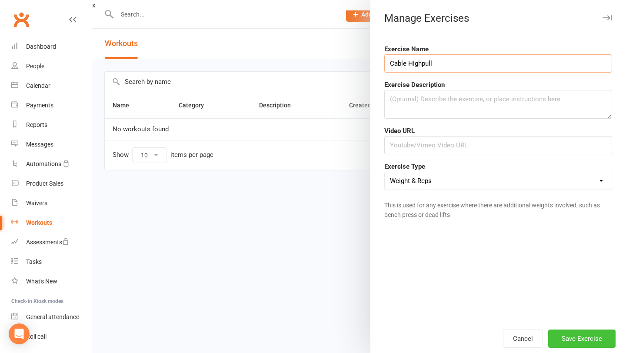
type input "Cable Highpull"
click at [594, 336] on button "Save Exercise" at bounding box center [581, 338] width 67 height 18
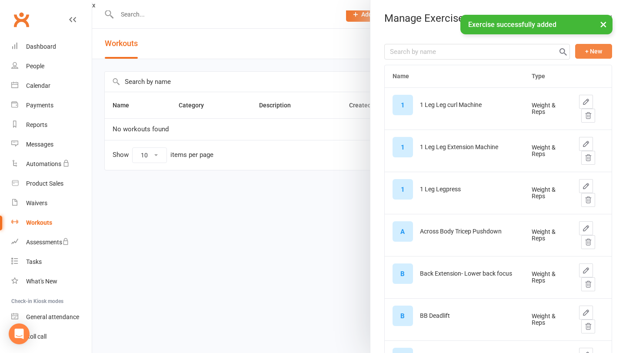
click at [608, 51] on button "+ New" at bounding box center [593, 51] width 37 height 15
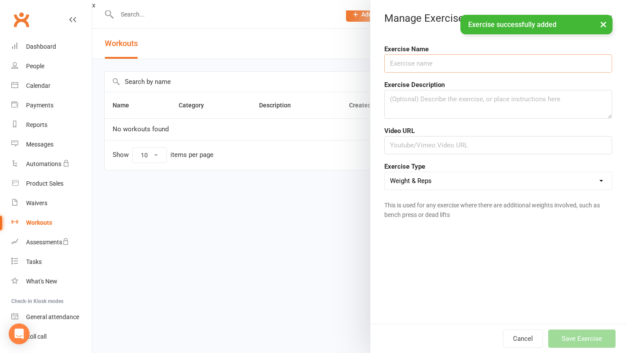
click at [459, 69] on input "text" at bounding box center [498, 63] width 228 height 18
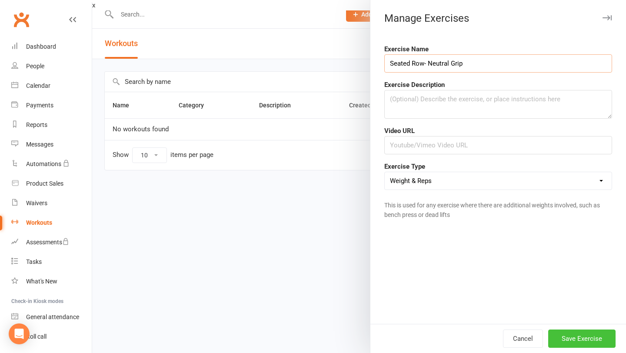
type input "Seated Row- Neutral Grip"
click at [564, 336] on button "Save Exercise" at bounding box center [581, 338] width 67 height 18
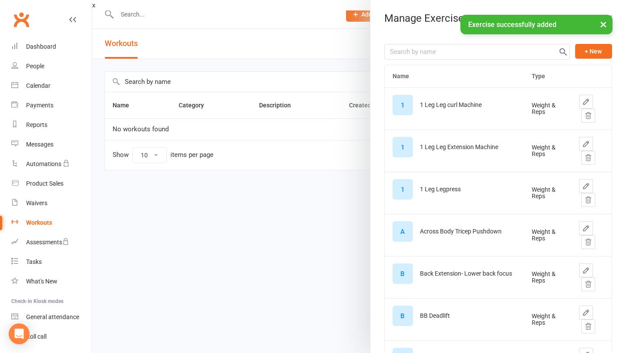
click at [597, 47] on button "+ New" at bounding box center [593, 51] width 37 height 15
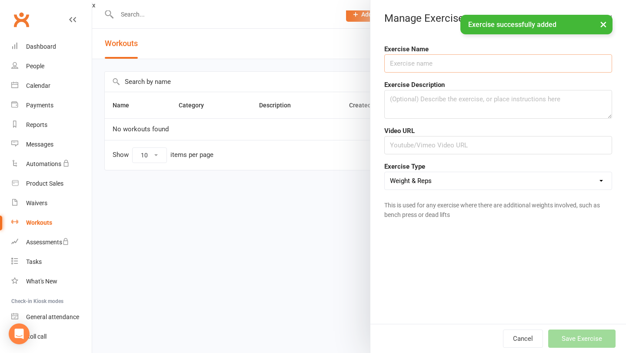
click at [475, 66] on input "text" at bounding box center [498, 63] width 228 height 18
type input "L"
type input "a"
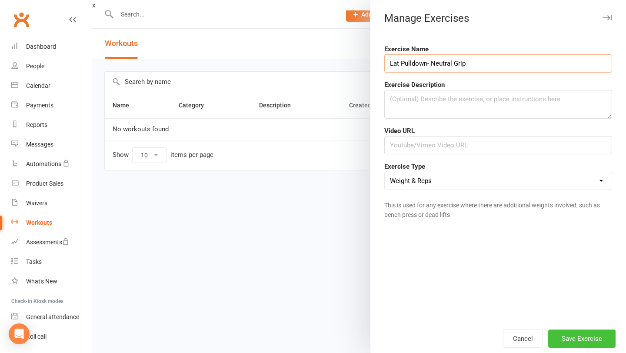
type input "Lat Pulldown- Neutral Grip"
click at [579, 333] on button "Save Exercise" at bounding box center [581, 338] width 67 height 18
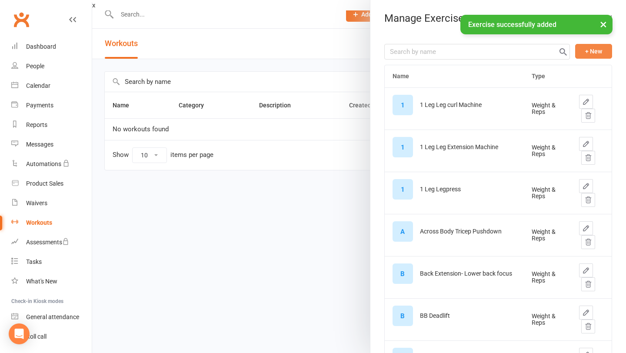
click at [605, 45] on button "+ New" at bounding box center [593, 51] width 37 height 15
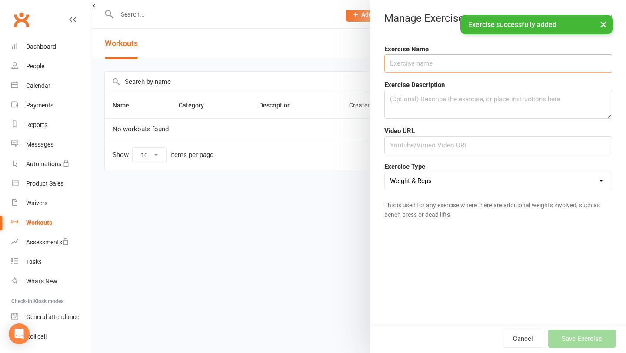
click at [472, 70] on input "text" at bounding box center [498, 63] width 228 height 18
type input "P"
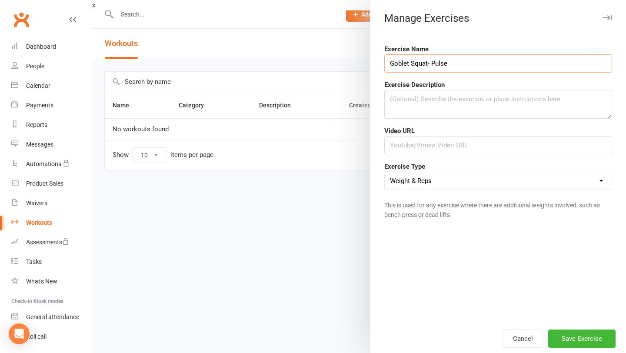
type input "Goblet Squat- Pulse"
click at [567, 328] on div "Cancel Save Exercise" at bounding box center [497, 338] width 255 height 29
click at [568, 338] on button "Save Exercise" at bounding box center [581, 338] width 67 height 18
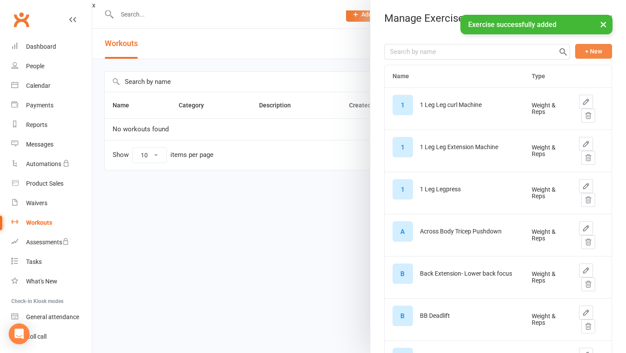
click at [592, 48] on button "+ New" at bounding box center [593, 51] width 37 height 15
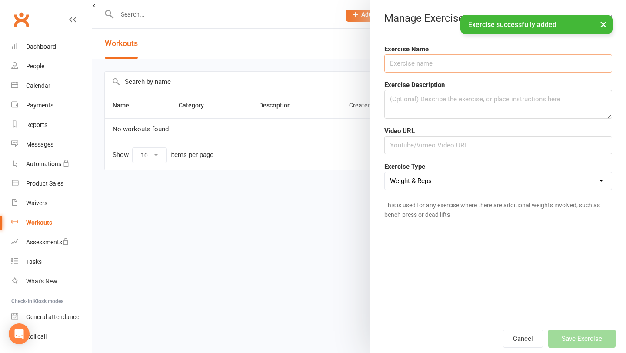
click at [470, 63] on input "text" at bounding box center [498, 63] width 228 height 18
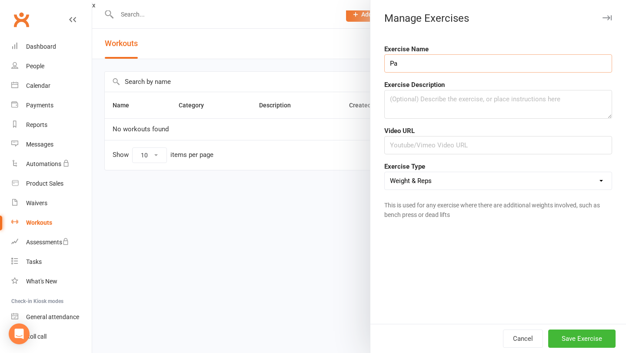
type input "P"
type input "Leg press - Pause"
click at [582, 345] on button "Save Exercise" at bounding box center [581, 338] width 67 height 18
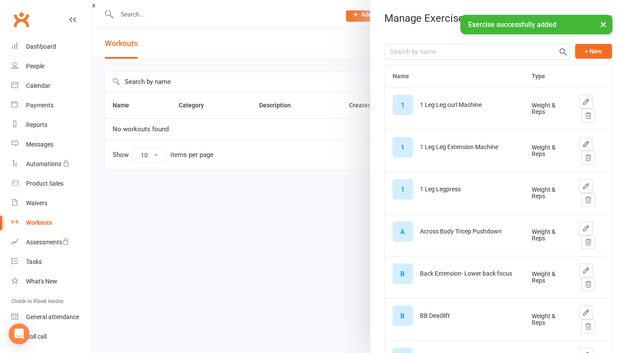
click at [599, 15] on div "× Exercise successfully added" at bounding box center [307, 15] width 614 height 0
click at [594, 49] on button "+ New" at bounding box center [593, 51] width 37 height 15
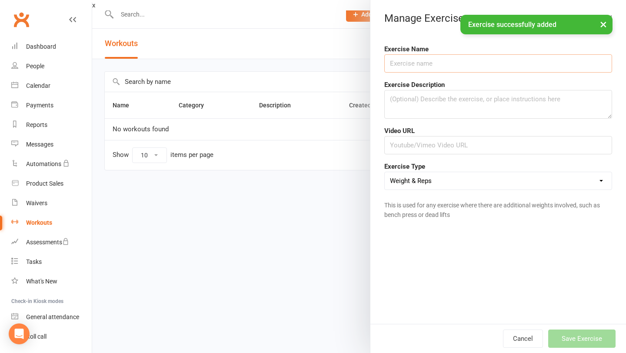
click at [484, 69] on input "text" at bounding box center [498, 63] width 228 height 18
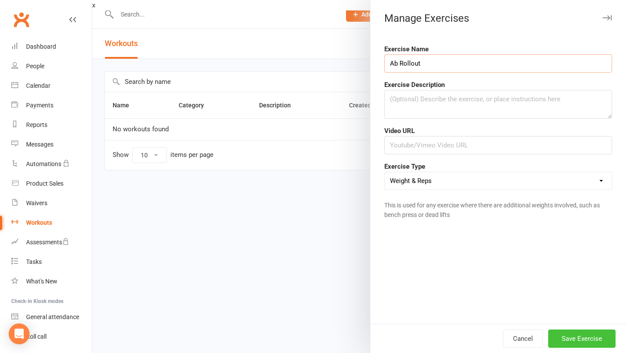
type input "Ab Rollout"
click at [576, 339] on button "Save Exercise" at bounding box center [581, 338] width 67 height 18
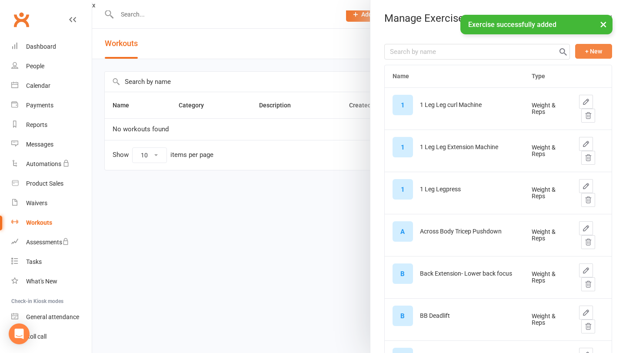
click at [580, 55] on button "+ New" at bounding box center [593, 51] width 37 height 15
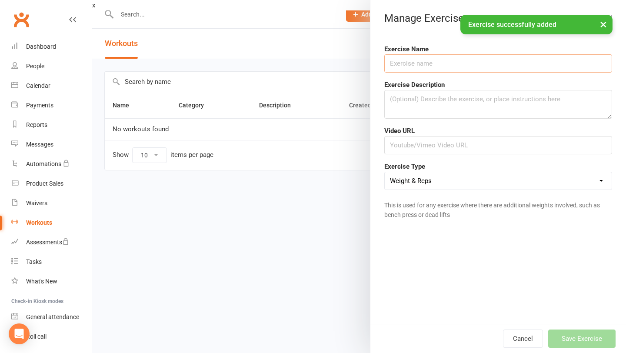
click at [498, 63] on input "text" at bounding box center [498, 63] width 228 height 18
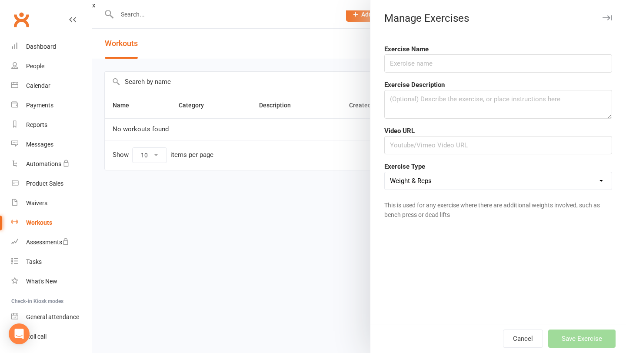
click at [607, 20] on icon "button" at bounding box center [606, 17] width 9 height 5
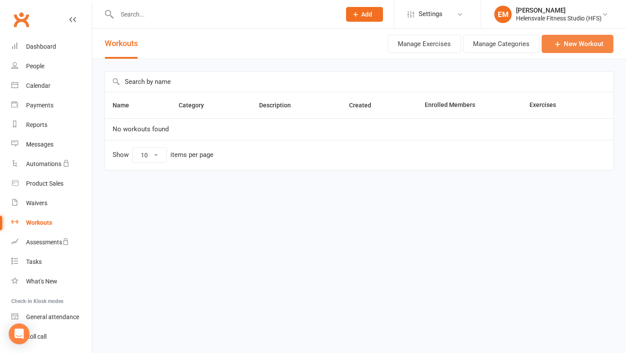
click at [559, 43] on icon at bounding box center [557, 44] width 9 height 9
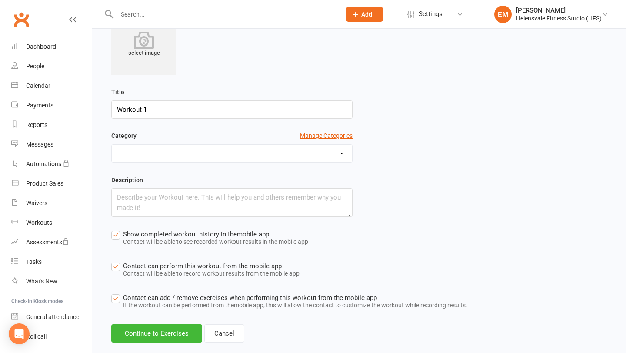
scroll to position [105, 0]
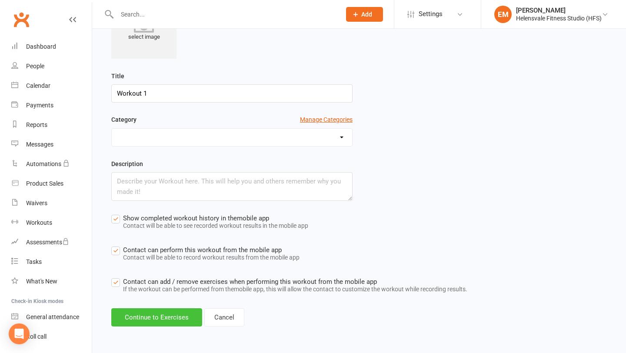
type input "Workout 1"
click at [172, 313] on button "Continue to Exercises" at bounding box center [156, 317] width 91 height 18
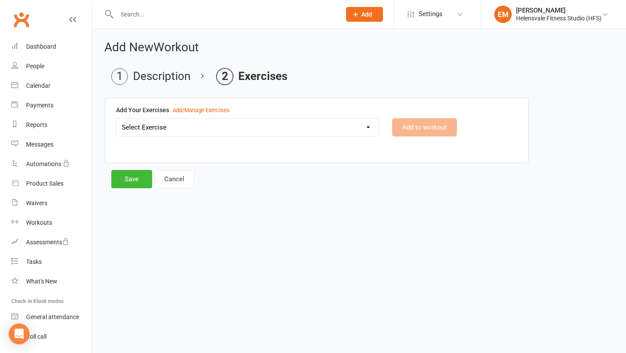
click at [274, 116] on div "Add Your Exercises Add/Manage Exercises Select Exercise 1 Leg Leg curl Machine …" at bounding box center [316, 127] width 423 height 58
click at [272, 125] on select "Select Exercise 1 Leg Leg curl Machine 1 Leg Leg Extension Machine 1 Leg Legpre…" at bounding box center [247, 127] width 262 height 17
select select "12236"
click at [409, 126] on button "Add to workout" at bounding box center [424, 127] width 65 height 18
select select
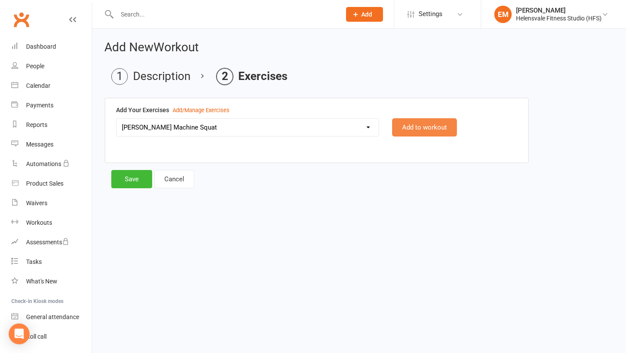
select select "Kilograms"
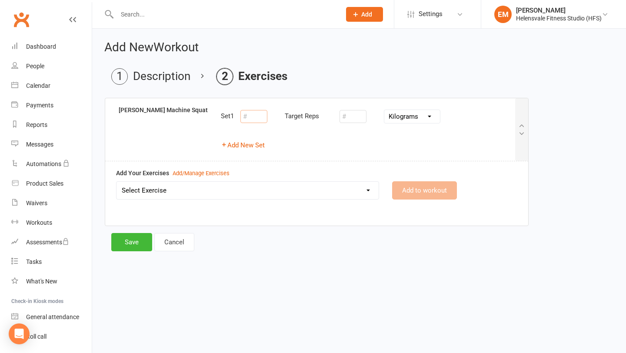
click at [254, 116] on input "number" at bounding box center [253, 116] width 27 height 13
click at [200, 191] on select "Select Exercise 1 Leg Leg curl Machine 1 Leg Leg Extension Machine 1 Leg Legpre…" at bounding box center [247, 190] width 262 height 17
select select "12238"
click at [435, 187] on button "Add to workout" at bounding box center [424, 190] width 65 height 18
select select
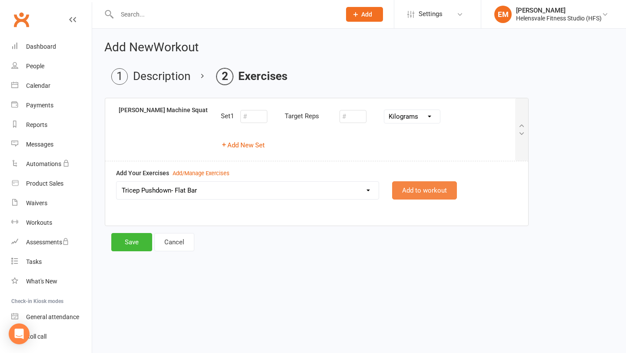
select select "Kilograms"
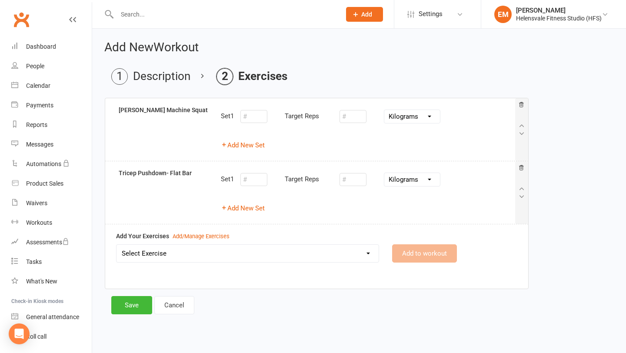
click at [190, 255] on select "Select Exercise 1 Leg Leg curl Machine 1 Leg Leg Extension Machine 1 Leg Legpre…" at bounding box center [247, 253] width 262 height 17
select select "12237"
click at [418, 251] on button "Add to workout" at bounding box center [424, 253] width 65 height 18
select select
select select "Kilograms"
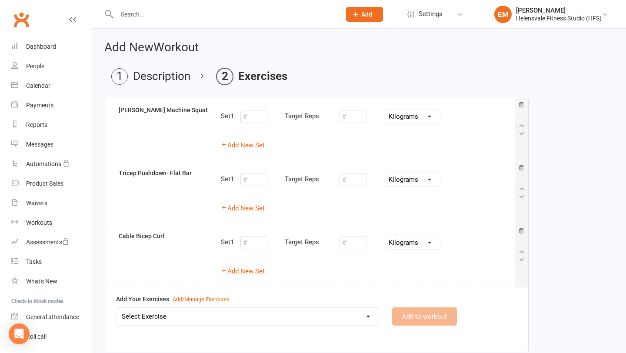
scroll to position [51, 0]
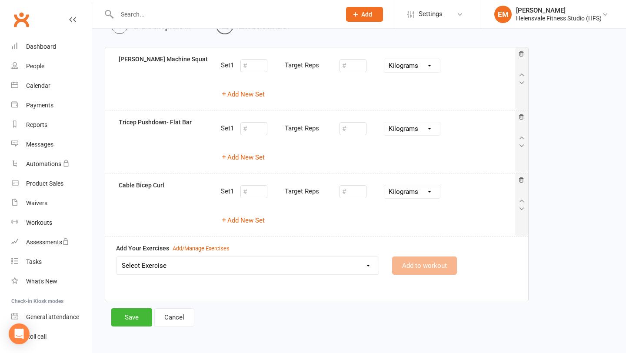
click at [199, 257] on select "Select Exercise 1 Leg Leg curl Machine 1 Leg Leg Extension Machine 1 Leg Legpre…" at bounding box center [247, 265] width 262 height 17
select select "12248"
click at [232, 98] on button "Add New Set" at bounding box center [243, 94] width 44 height 10
select select "Kilograms"
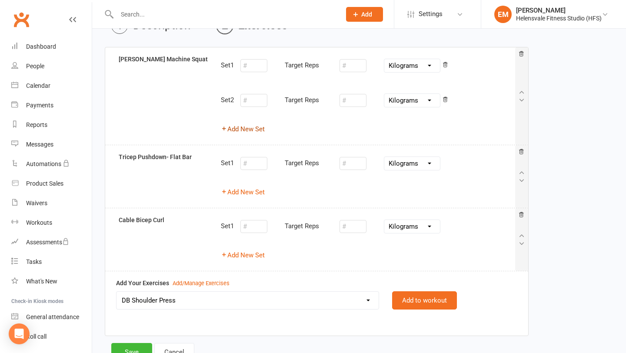
click at [241, 130] on button "Add New Set" at bounding box center [243, 129] width 44 height 10
select select "Kilograms"
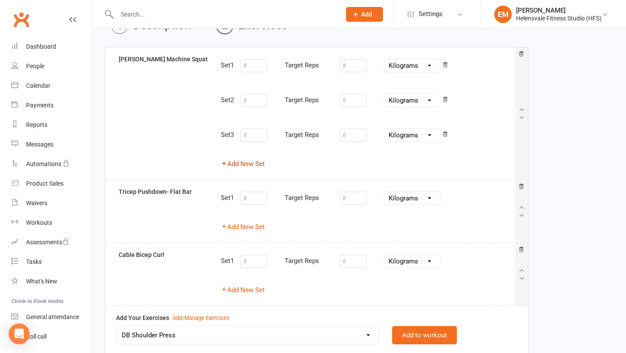
scroll to position [120, 0]
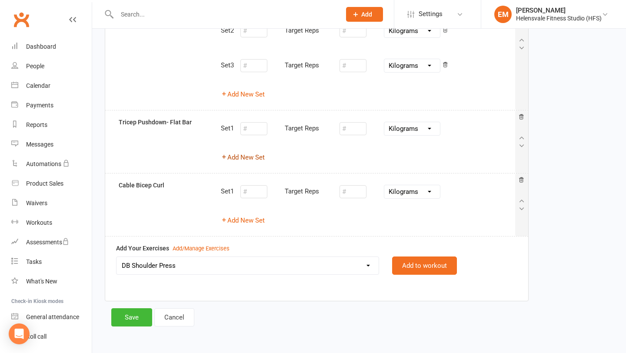
click at [242, 158] on button "Add New Set" at bounding box center [243, 157] width 44 height 10
select select "Kilograms"
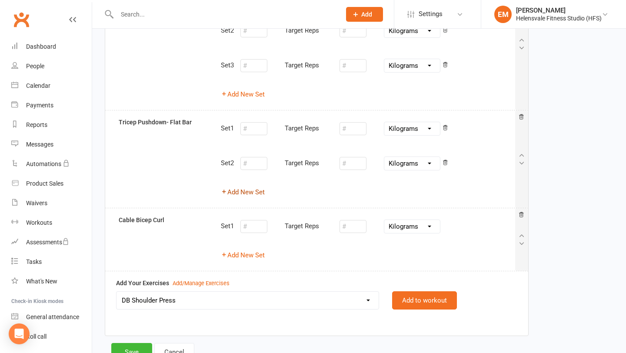
click at [243, 193] on button "Add New Set" at bounding box center [243, 192] width 44 height 10
select select "Kilograms"
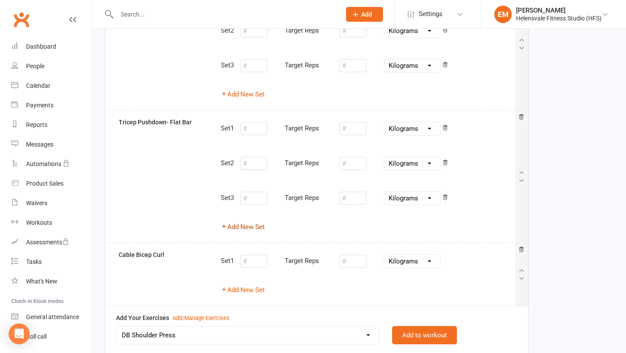
scroll to position [190, 0]
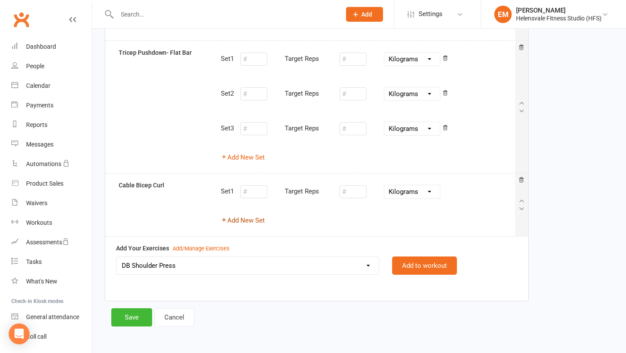
click at [243, 218] on button "Add New Set" at bounding box center [243, 220] width 44 height 10
select select "Kilograms"
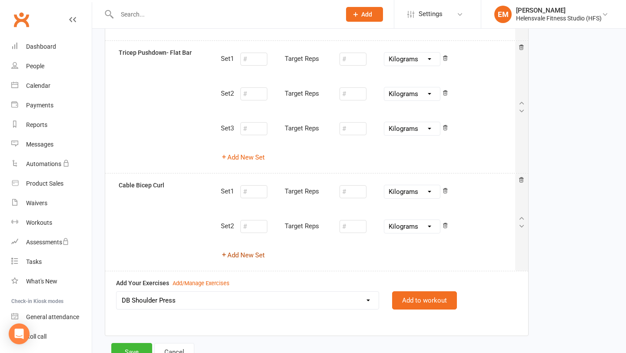
click at [245, 255] on button "Add New Set" at bounding box center [243, 255] width 44 height 10
select select "Kilograms"
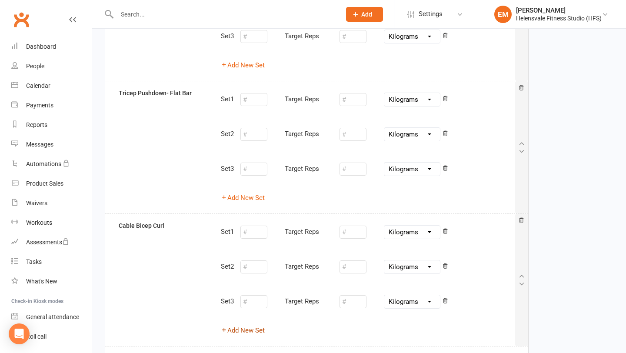
scroll to position [112, 0]
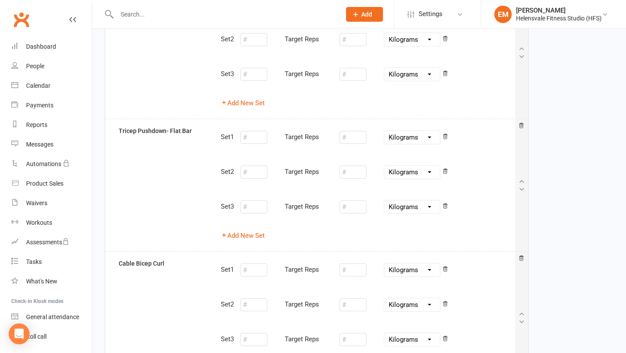
click at [395, 48] on div "Pounds Grams Kilograms" at bounding box center [393, 39] width 109 height 18
click at [398, 40] on select "Pounds Grams Kilograms" at bounding box center [412, 39] width 56 height 13
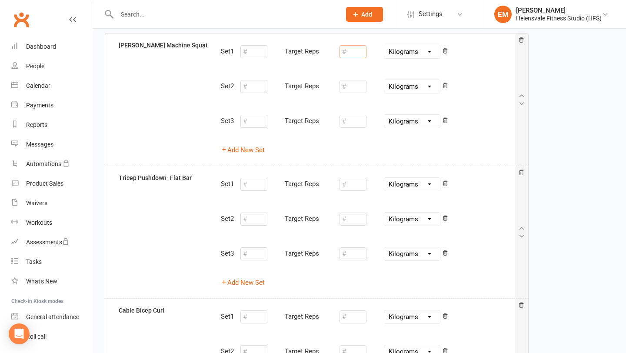
click at [348, 51] on input "number" at bounding box center [352, 51] width 27 height 13
click at [356, 95] on div "Set 2 Target Reps Pounds Grams Kilograms" at bounding box center [368, 86] width 294 height 23
type input "10"
click at [358, 88] on input "number" at bounding box center [352, 86] width 27 height 13
type input "10"
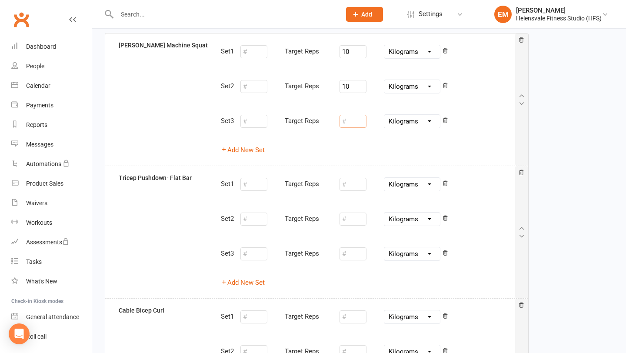
click at [361, 124] on input "number" at bounding box center [352, 121] width 27 height 13
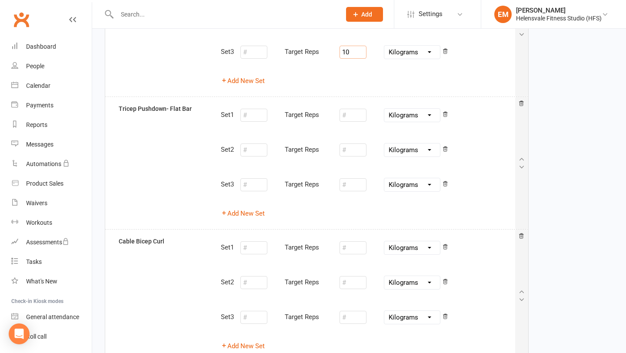
type input "10"
click at [355, 121] on input "number" at bounding box center [352, 115] width 27 height 13
type input "10"
click at [352, 153] on input "number" at bounding box center [352, 149] width 27 height 13
type input "10"
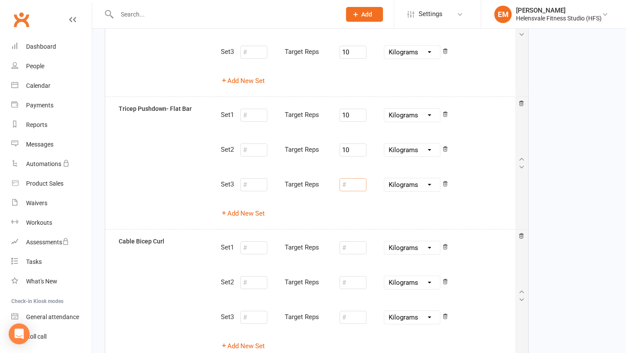
click at [352, 181] on input "number" at bounding box center [352, 184] width 27 height 13
type input "10"
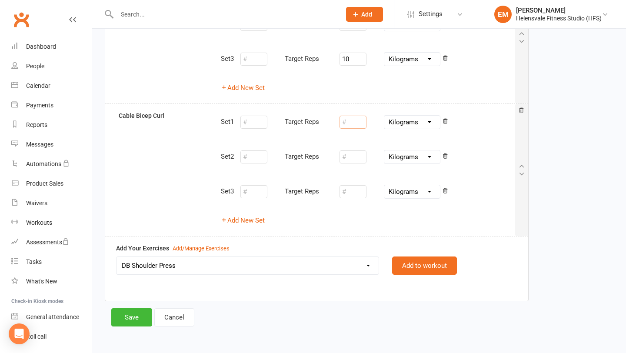
click at [346, 126] on input "number" at bounding box center [352, 122] width 27 height 13
type input "10"
click at [346, 154] on input "number" at bounding box center [352, 156] width 27 height 13
type input "10"
click at [351, 189] on input "number" at bounding box center [352, 191] width 27 height 13
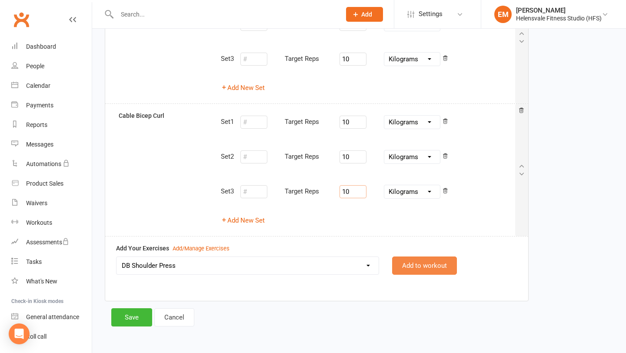
type input "10"
click at [417, 272] on button "Add to workout" at bounding box center [424, 265] width 65 height 18
select select
select select "Kilograms"
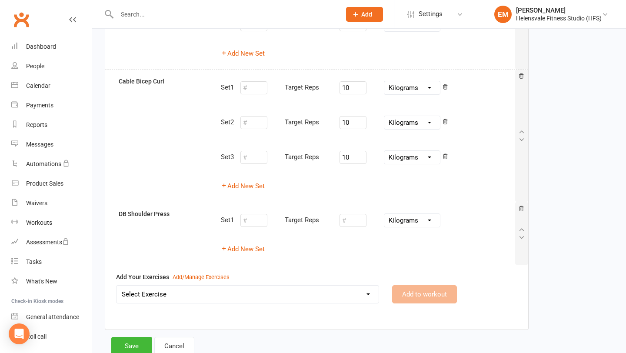
scroll to position [322, 0]
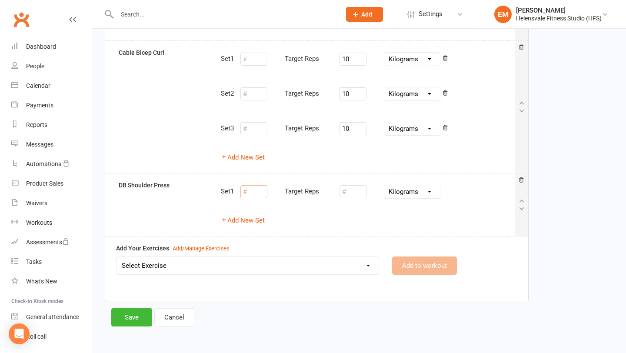
click at [263, 188] on input "number" at bounding box center [253, 191] width 27 height 13
click at [347, 191] on input "number" at bounding box center [352, 191] width 27 height 13
click at [237, 223] on button "Add New Set" at bounding box center [243, 220] width 44 height 10
select select "Kilograms"
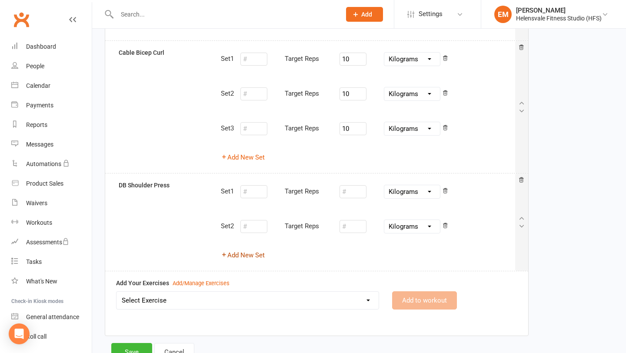
click at [236, 251] on button "Add New Set" at bounding box center [243, 255] width 44 height 10
select select "Kilograms"
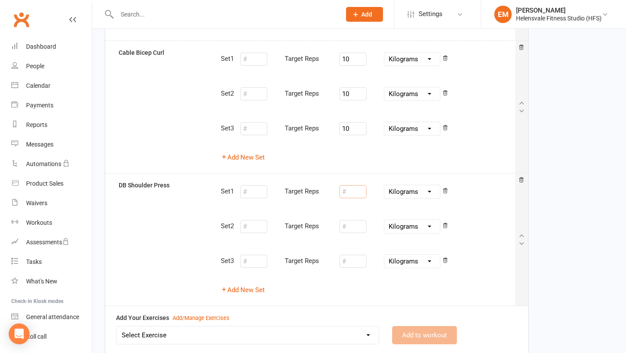
click at [356, 194] on input "number" at bounding box center [352, 191] width 27 height 13
type input "10"
click at [361, 224] on input "number" at bounding box center [352, 226] width 27 height 13
type input "10"
click at [357, 259] on input "number" at bounding box center [352, 261] width 27 height 13
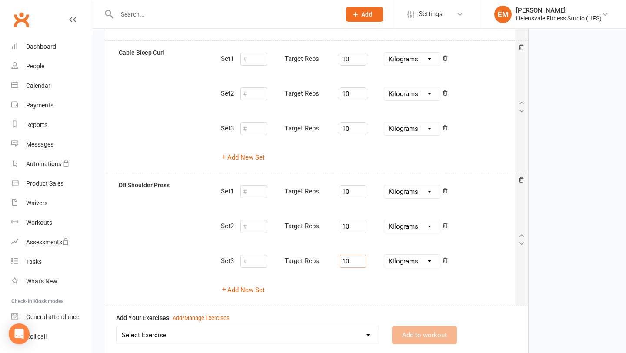
type input "10"
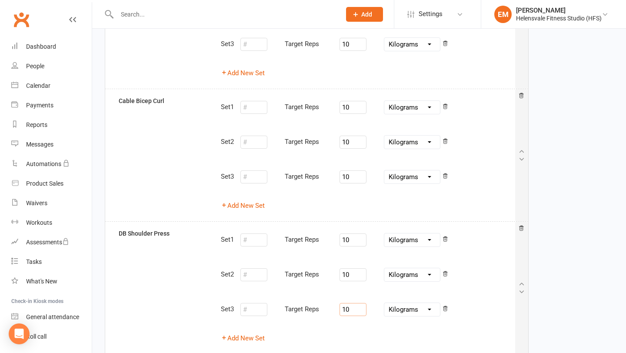
scroll to position [349, 0]
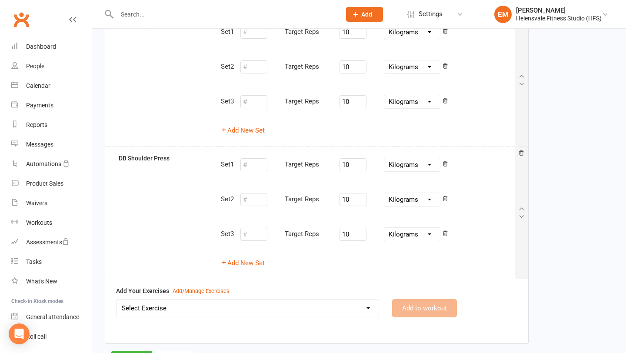
click at [168, 304] on select "Select Exercise 1 Leg Leg curl Machine 1 Leg Leg Extension Machine 1 Leg Legpre…" at bounding box center [247, 307] width 262 height 17
select select "12241"
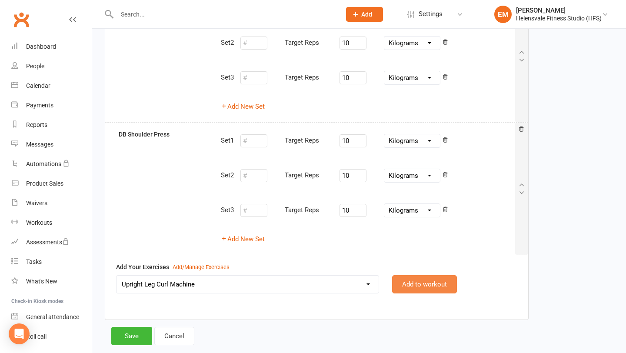
click at [411, 283] on button "Add to workout" at bounding box center [424, 284] width 65 height 18
select select
select select "Kilograms"
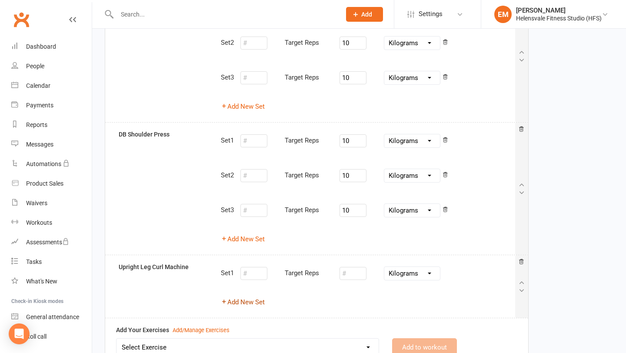
click at [225, 298] on icon "button" at bounding box center [224, 301] width 7 height 7
select select "Kilograms"
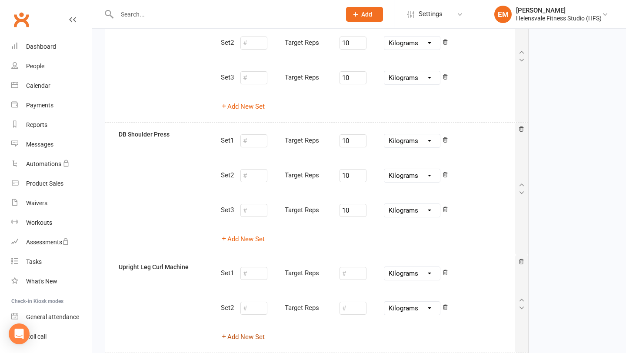
click at [251, 339] on button "Add New Set" at bounding box center [243, 337] width 44 height 10
select select "Kilograms"
click at [352, 278] on input "number" at bounding box center [352, 273] width 27 height 13
click at [354, 322] on div "Set 1 Target Reps 10 Pounds Grams Kilograms Set 2 Target Reps Pounds Grams Kilo…" at bounding box center [367, 321] width 307 height 118
type input "10"
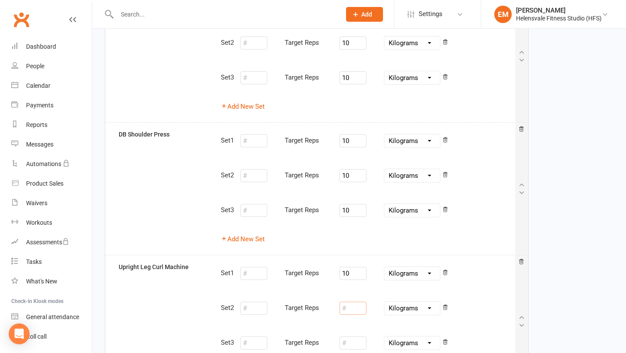
click at [357, 310] on input "number" at bounding box center [352, 308] width 27 height 13
type input "10"
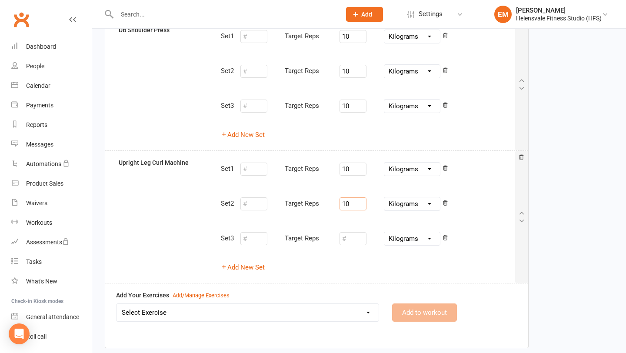
scroll to position [494, 0]
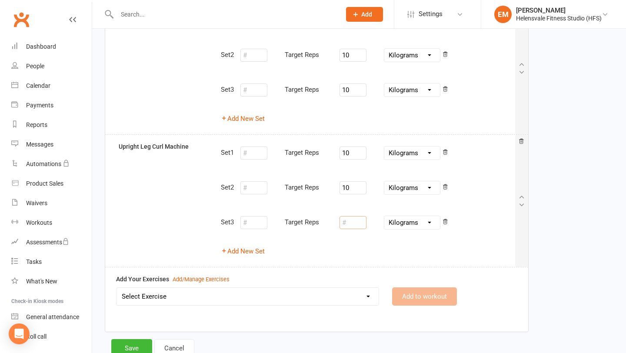
click at [347, 225] on input "number" at bounding box center [352, 222] width 27 height 13
type input "10"
click at [387, 272] on div "Add Your Exercises Add/Manage Exercises Select Exercise 1 Leg Leg curl Machine …" at bounding box center [316, 296] width 423 height 58
click at [230, 298] on select "Select Exercise 1 Leg Leg curl Machine 1 Leg Leg Extension Machine 1 Leg Legpre…" at bounding box center [247, 296] width 262 height 17
select select "12265"
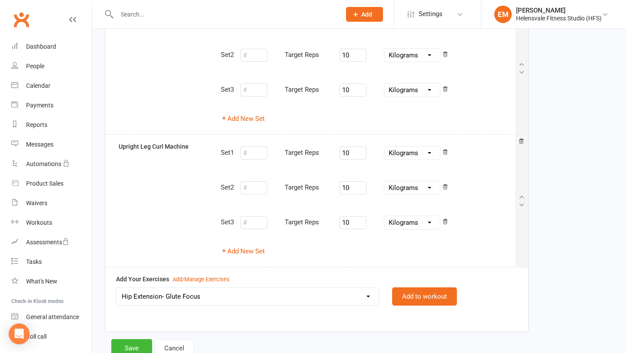
scroll to position [524, 0]
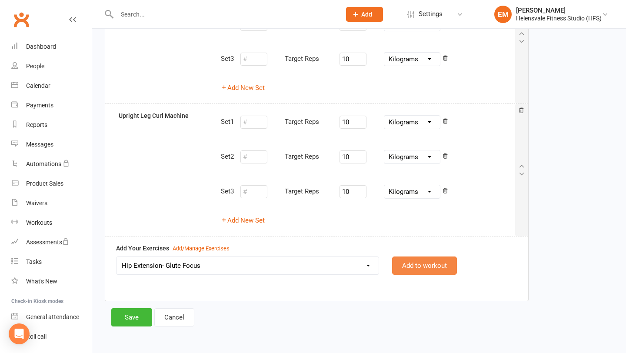
click at [413, 267] on button "Add to workout" at bounding box center [424, 265] width 65 height 18
select select
select select "Kilograms"
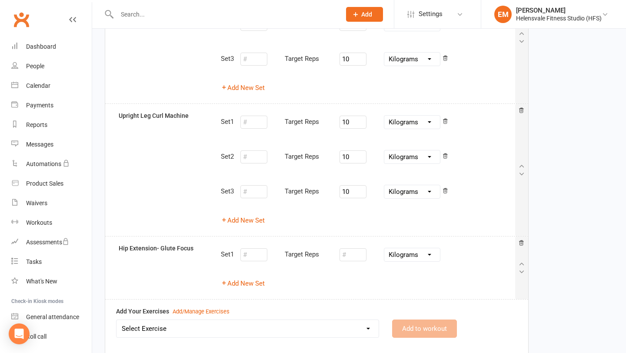
scroll to position [574, 0]
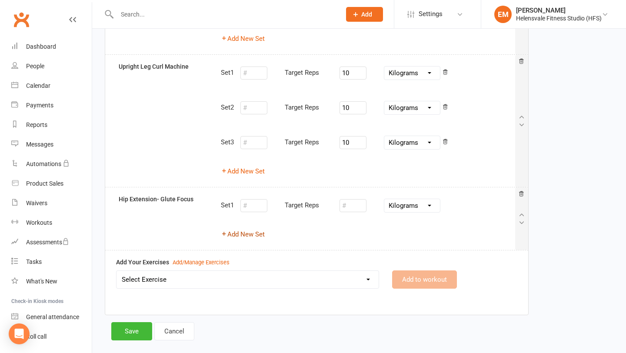
click at [250, 239] on button "Add New Set" at bounding box center [243, 234] width 44 height 10
select select "Kilograms"
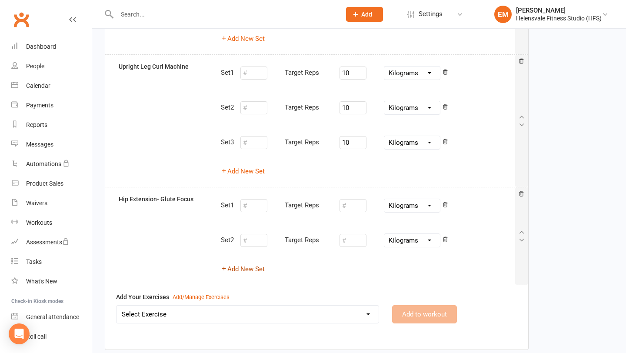
click at [250, 270] on button "Add New Set" at bounding box center [243, 269] width 44 height 10
select select "Kilograms"
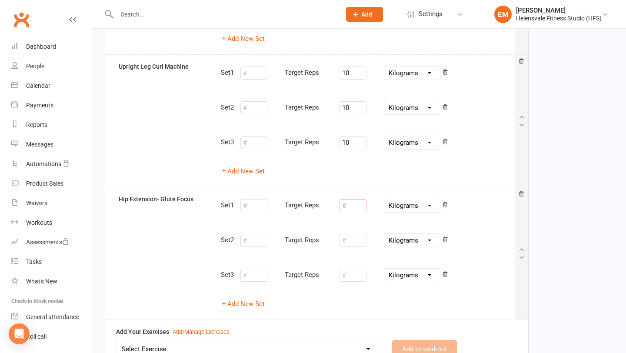
click at [366, 207] on input "number" at bounding box center [352, 205] width 27 height 13
type input "10"
click at [366, 234] on input "number" at bounding box center [352, 240] width 27 height 13
click at [353, 282] on div "Pounds Grams Kilograms" at bounding box center [393, 275] width 109 height 18
type input "10"
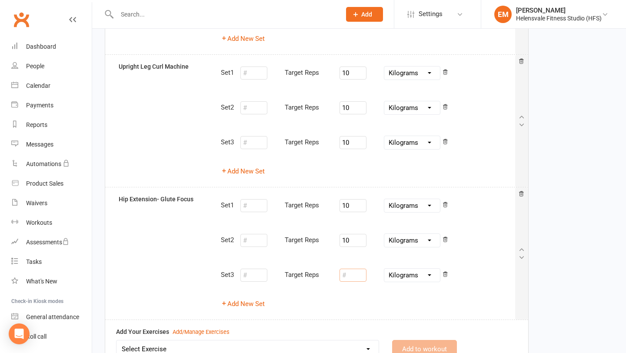
click at [356, 275] on input "number" at bounding box center [352, 275] width 27 height 13
click at [364, 299] on div "Add New Set" at bounding box center [368, 303] width 294 height 10
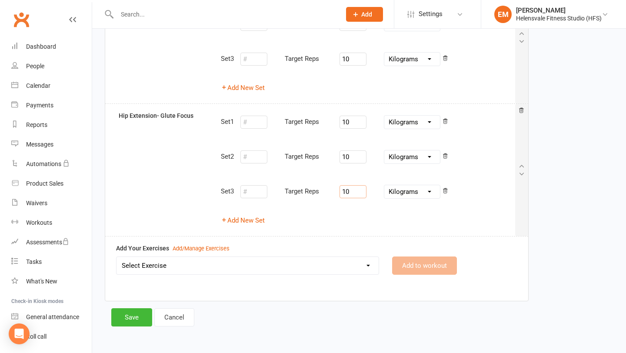
type input "10"
click at [282, 245] on div "Add Your Exercises Add/Manage Exercises Select Exercise 1 Leg Leg curl Machine …" at bounding box center [316, 265] width 423 height 58
click at [246, 274] on div "Select Exercise 1 Leg Leg curl Machine 1 Leg Leg Extension Machine 1 Leg Legpre…" at bounding box center [247, 265] width 263 height 18
click at [246, 271] on select "Select Exercise 1 Leg Leg curl Machine 1 Leg Leg Extension Machine 1 Leg Legpre…" at bounding box center [247, 265] width 262 height 17
